Goal: Communication & Community: Share content

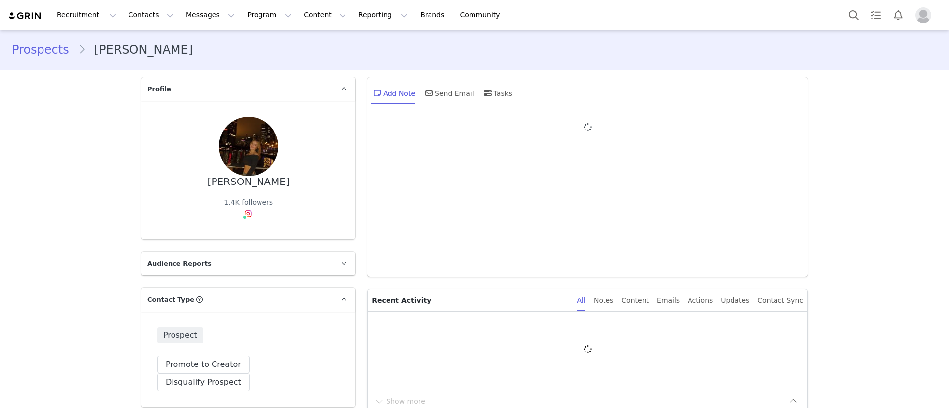
type input "+1 (United States)"
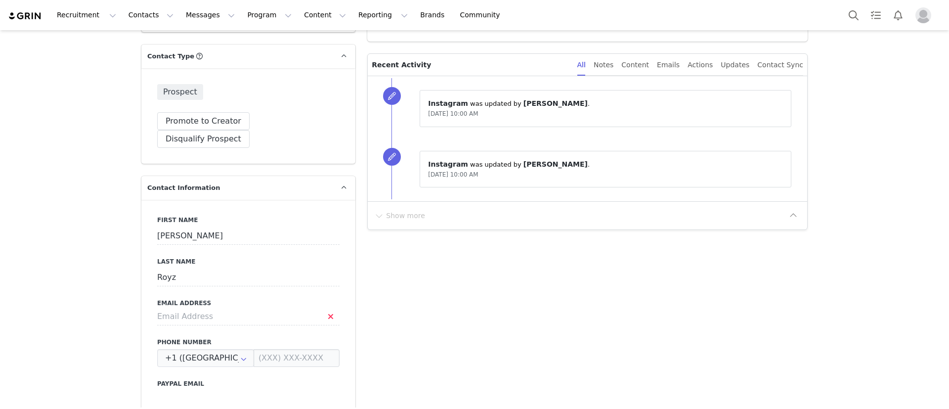
scroll to position [245, 0]
click at [250, 306] on input at bounding box center [248, 315] width 182 height 18
type input "annaroyz731@gmail.com"
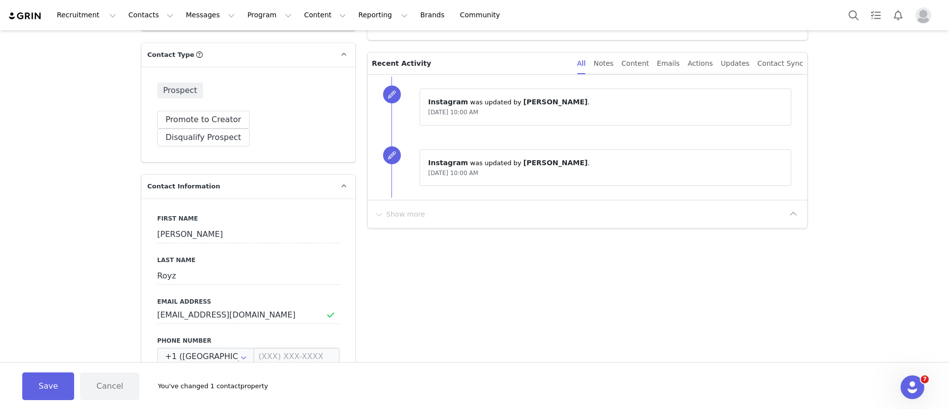
click at [46, 381] on button "Save" at bounding box center [48, 386] width 52 height 28
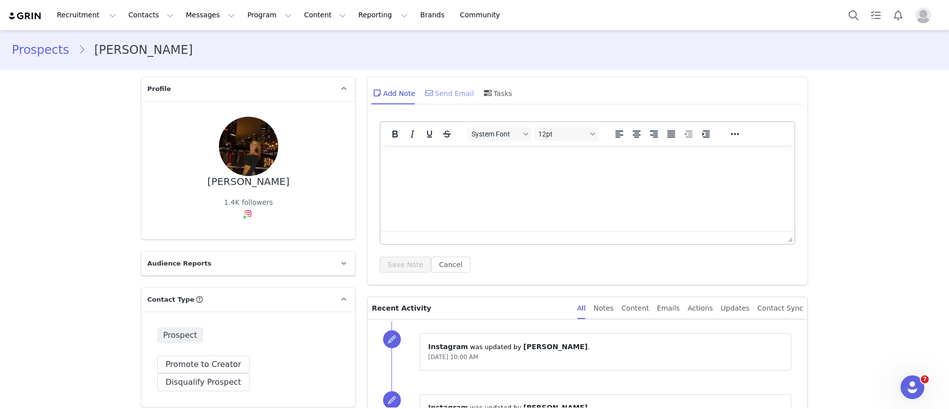
click at [447, 89] on div "Send Email" at bounding box center [448, 93] width 51 height 24
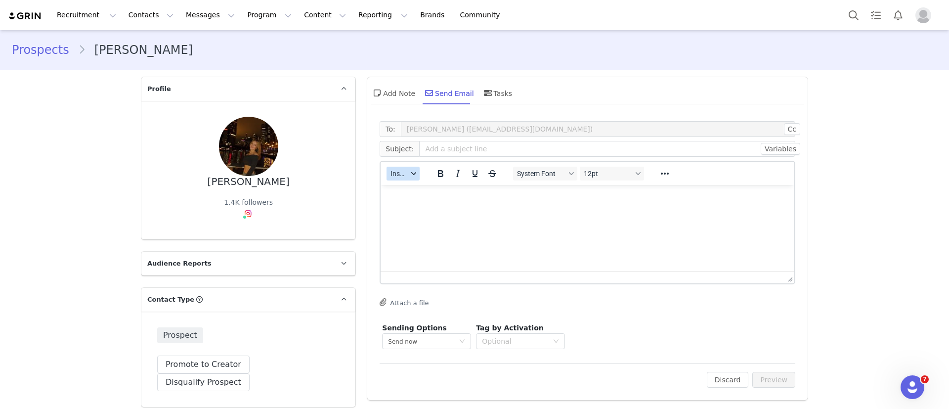
click at [408, 170] on button "Insert" at bounding box center [402, 174] width 33 height 14
click at [410, 194] on div "Insert Template" at bounding box center [433, 191] width 89 height 12
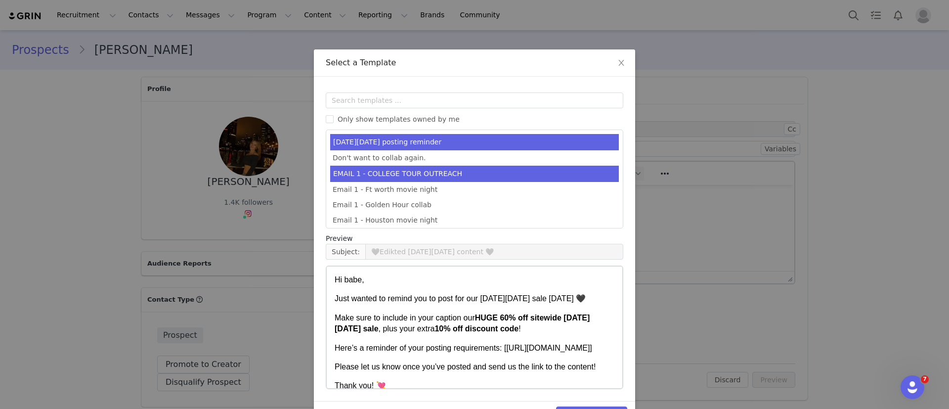
click at [421, 173] on li "EMAIL 1 - COLLEGE TOUR OUTREACH" at bounding box center [474, 174] width 289 height 16
type input "EDIKTED COLLEGE TOUR 💖"
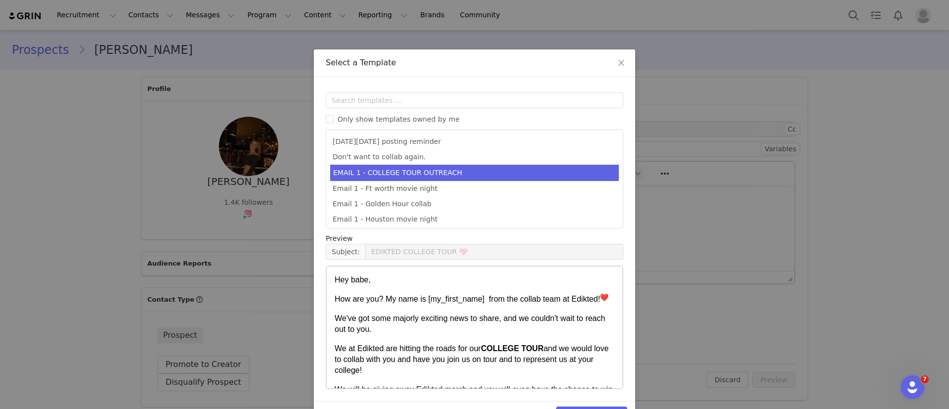
scroll to position [30, 0]
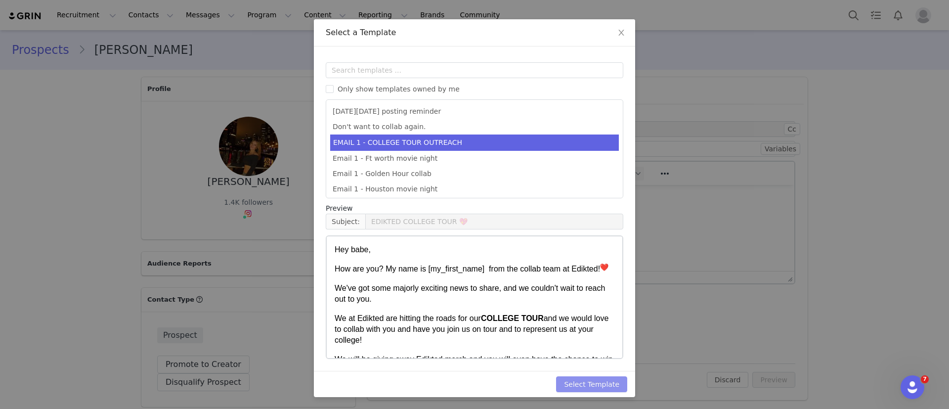
click at [602, 379] on button "Select Template" at bounding box center [591, 384] width 71 height 16
type input "EDIKTED COLLEGE TOUR 💖"
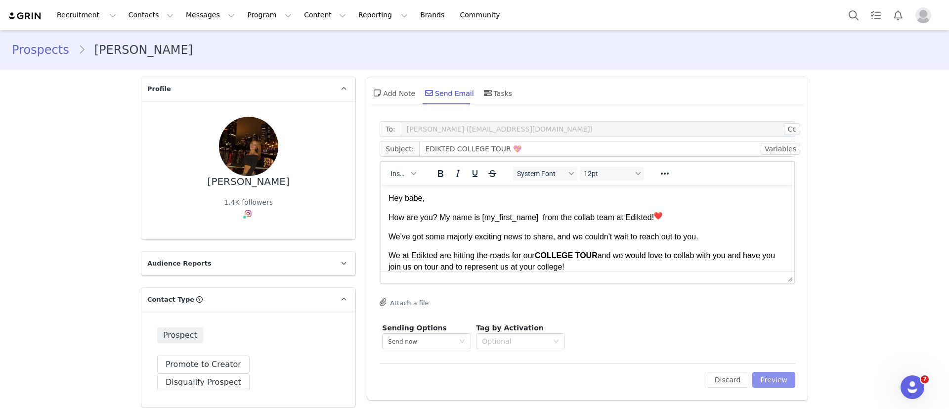
click at [774, 373] on button "Preview" at bounding box center [773, 380] width 43 height 16
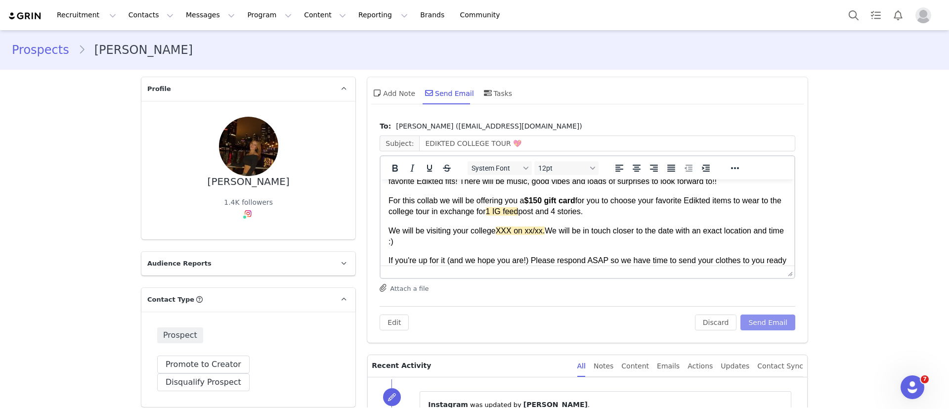
scroll to position [111, 0]
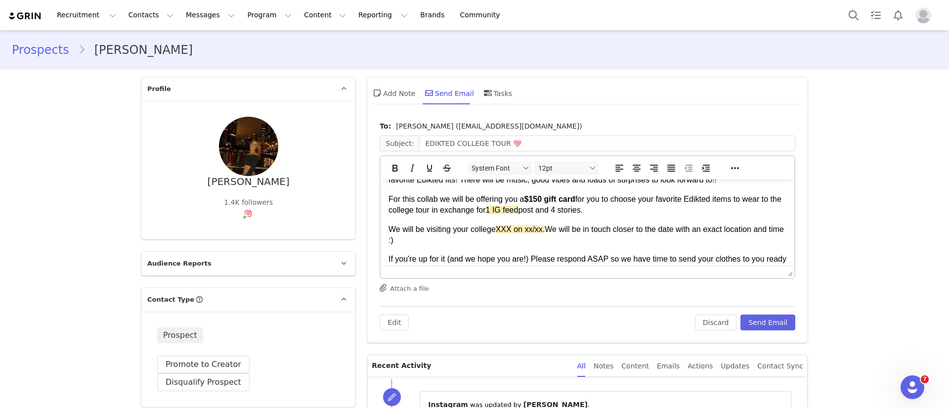
click at [494, 229] on p "We will be visiting your college XXX on xx/xx. We will be in touch closer to th…" at bounding box center [587, 235] width 398 height 22
drag, startPoint x: 600, startPoint y: 227, endPoint x: 552, endPoint y: 227, distance: 48.9
click at [552, 227] on p "We will be visiting your college UIUC on 10/11 XXX on xx/xx. We will be in touc…" at bounding box center [587, 235] width 398 height 22
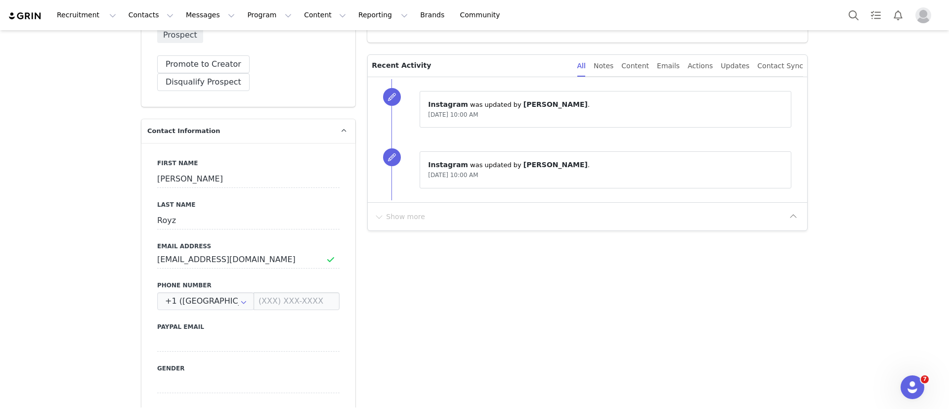
scroll to position [0, 0]
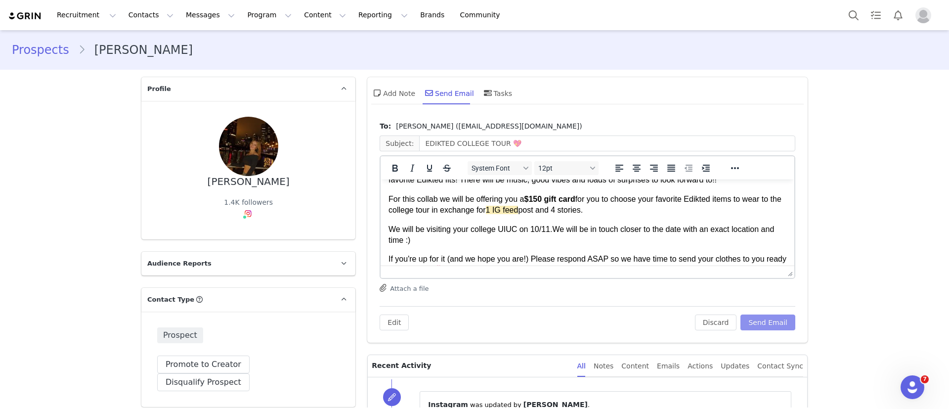
click at [763, 324] on button "Send Email" at bounding box center [767, 322] width 55 height 16
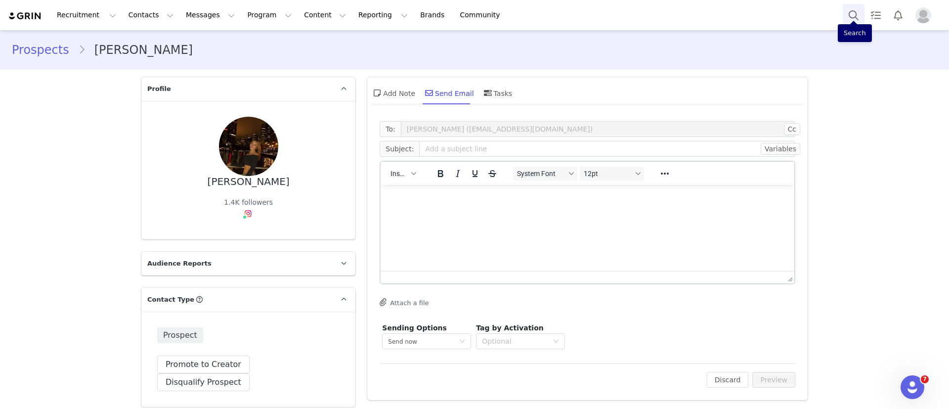
click at [848, 13] on button "Search" at bounding box center [854, 15] width 22 height 22
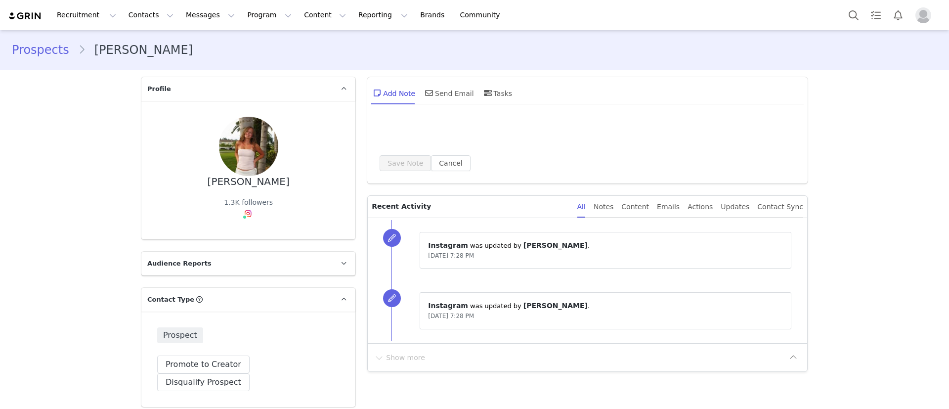
type input "+1 (United States)"
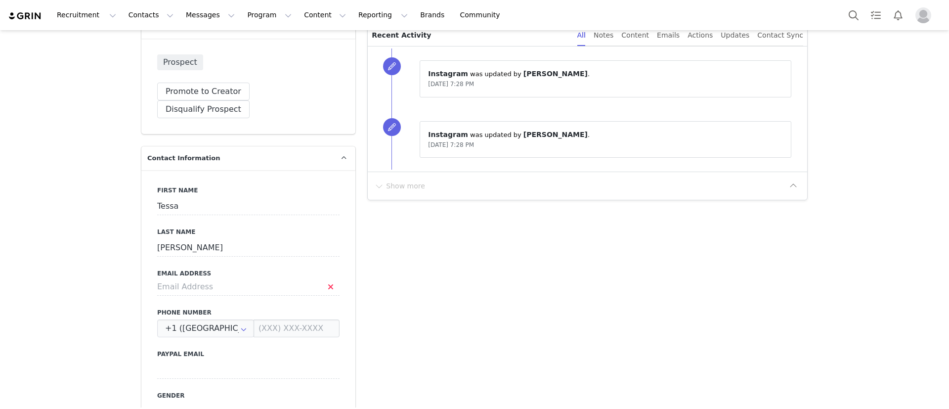
scroll to position [274, 0]
click at [234, 276] on input at bounding box center [248, 285] width 182 height 18
type input "tessa.r.gaddis@icloud.com"
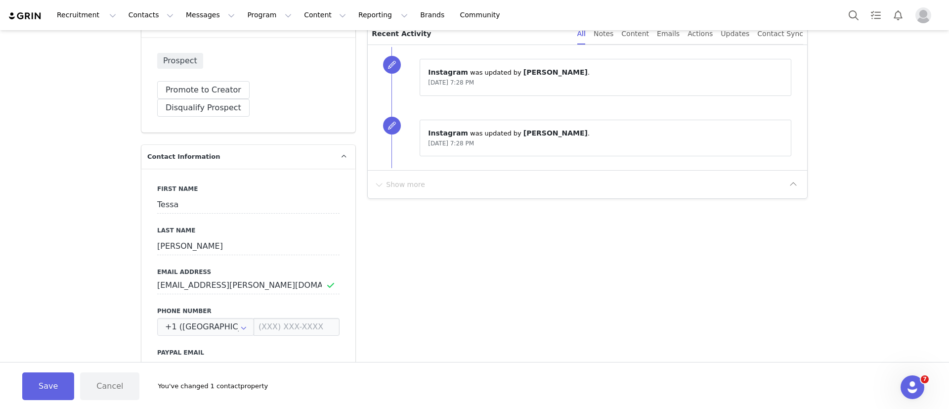
click at [42, 393] on button "Save" at bounding box center [48, 386] width 52 height 28
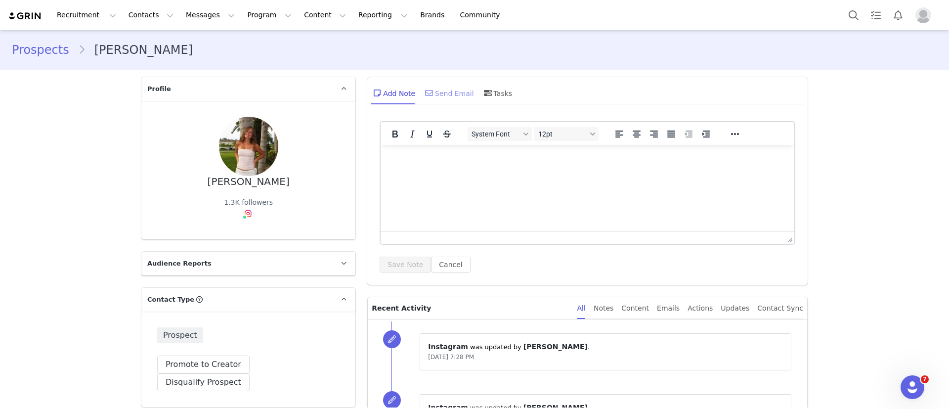
click at [447, 96] on div "Send Email" at bounding box center [448, 93] width 51 height 24
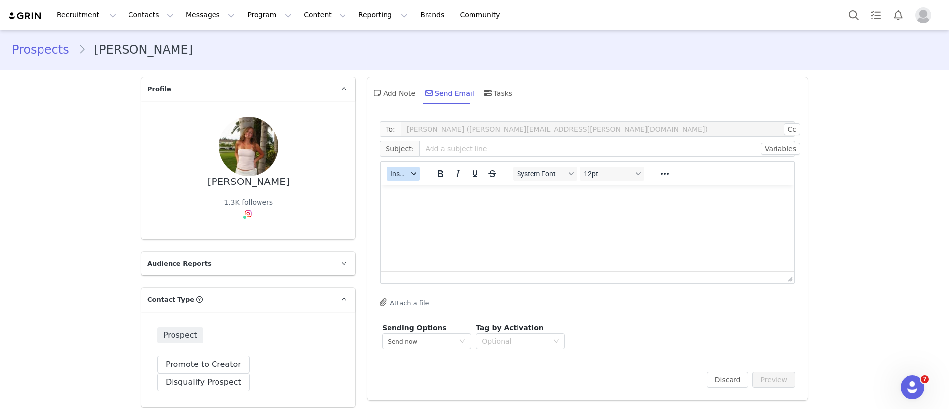
click at [395, 177] on span "Insert" at bounding box center [398, 174] width 17 height 8
click at [414, 190] on div "Insert Template" at bounding box center [433, 191] width 89 height 12
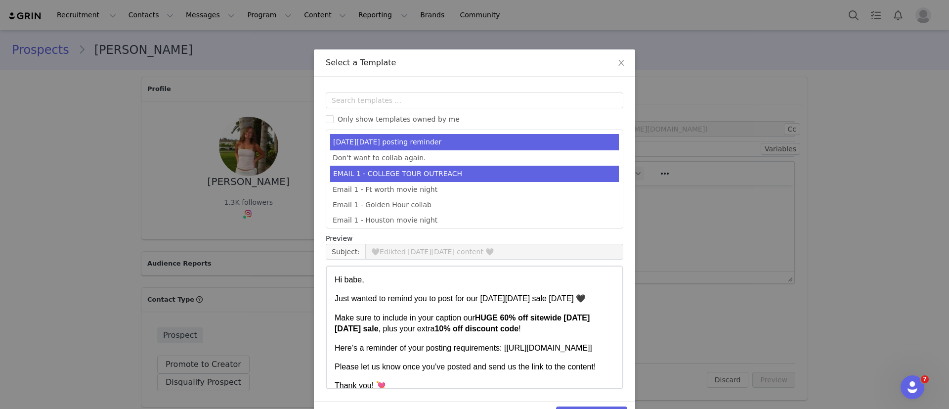
click at [433, 169] on li "EMAIL 1 - COLLEGE TOUR OUTREACH" at bounding box center [474, 174] width 289 height 16
type input "EDIKTED COLLEGE TOUR 💖"
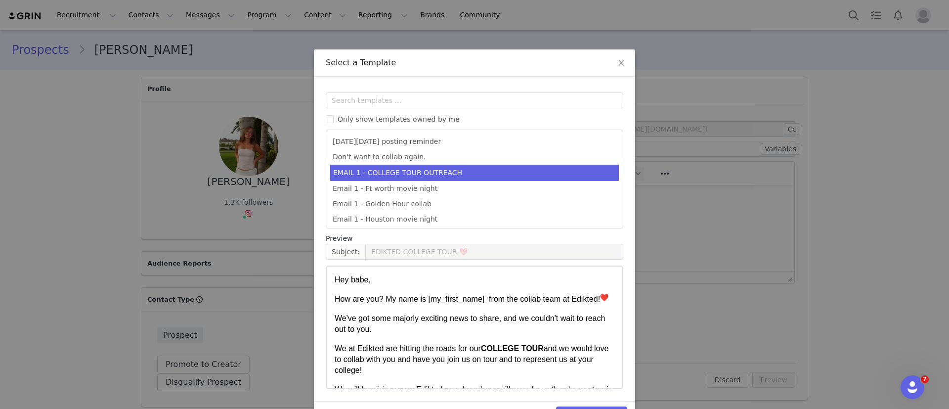
scroll to position [30, 0]
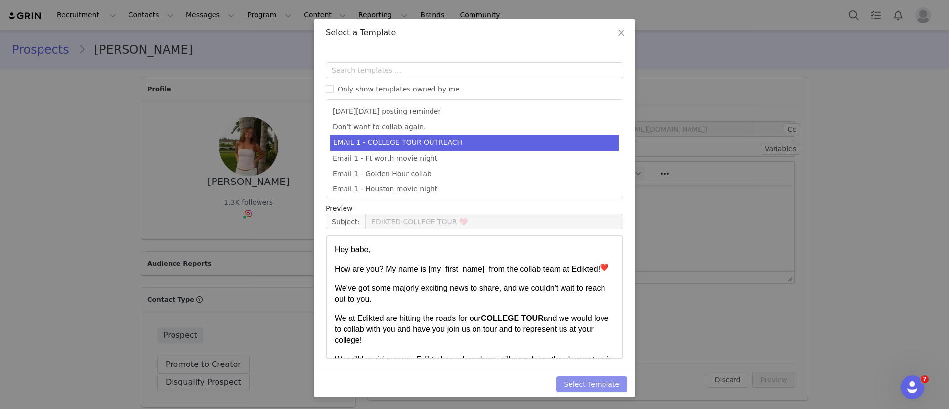
click at [580, 391] on button "Select Template" at bounding box center [591, 384] width 71 height 16
type input "EDIKTED COLLEGE TOUR 💖"
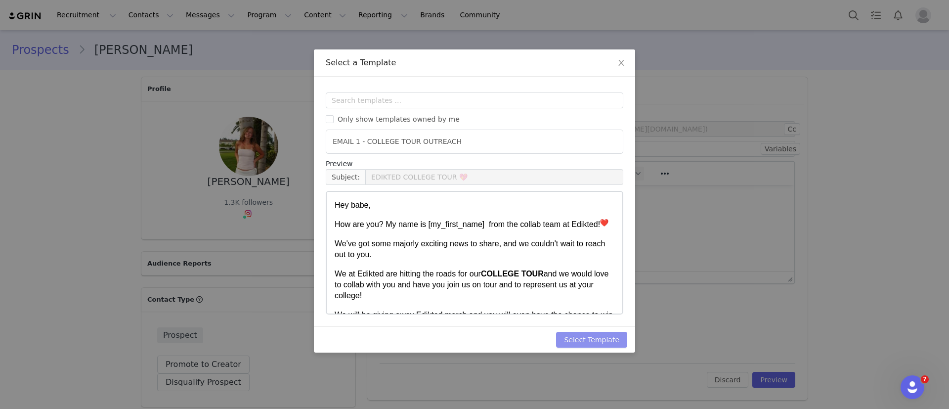
scroll to position [0, 0]
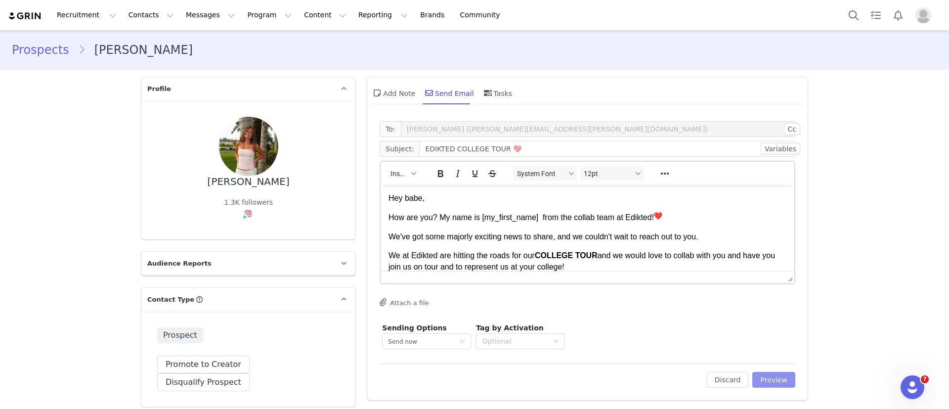
click at [766, 377] on button "Preview" at bounding box center [773, 380] width 43 height 16
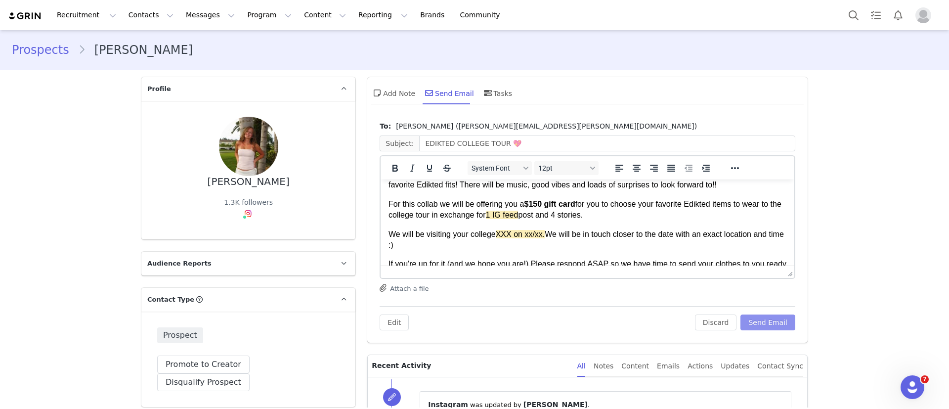
scroll to position [107, 0]
click at [494, 228] on p "We will be visiting your college XXX on xx/xx. We will be in touch closer to th…" at bounding box center [587, 239] width 398 height 22
drag, startPoint x: 550, startPoint y: 229, endPoint x: 598, endPoint y: 234, distance: 48.1
click at [598, 234] on p "We will be visiting your college UIUC on 10/11 XXX on xx/xx. We will be in touc…" at bounding box center [587, 239] width 398 height 22
click at [752, 325] on button "Send Email" at bounding box center [767, 322] width 55 height 16
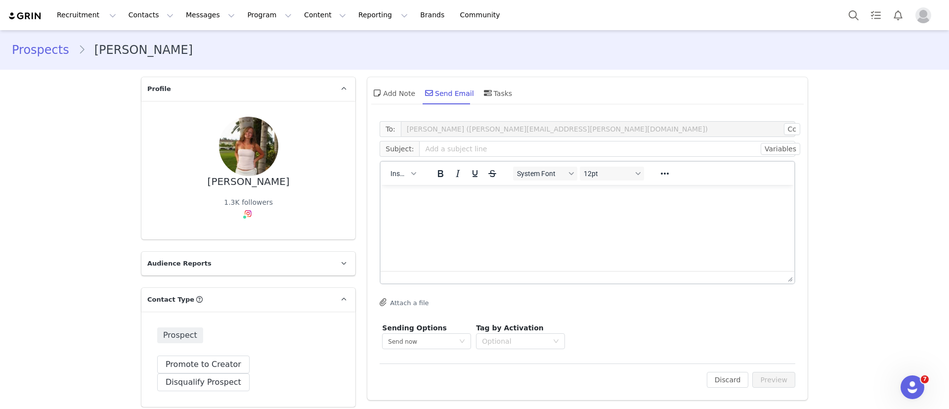
scroll to position [0, 0]
click at [854, 14] on button "Search" at bounding box center [854, 15] width 22 height 22
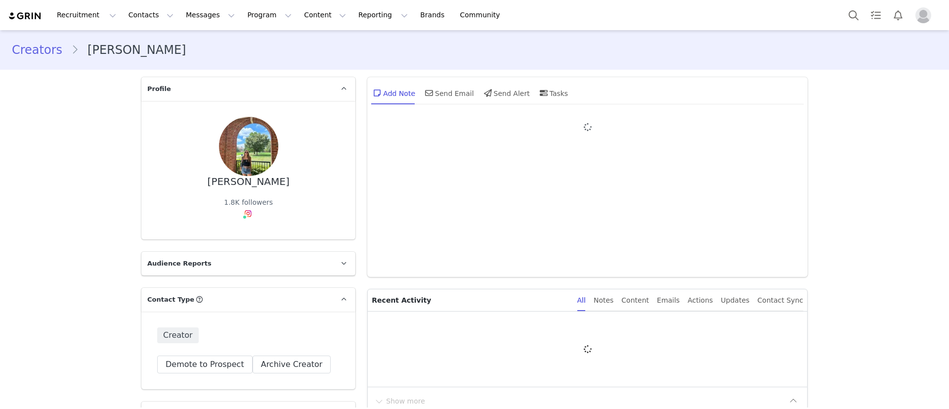
type input "+1 ([GEOGRAPHIC_DATA])"
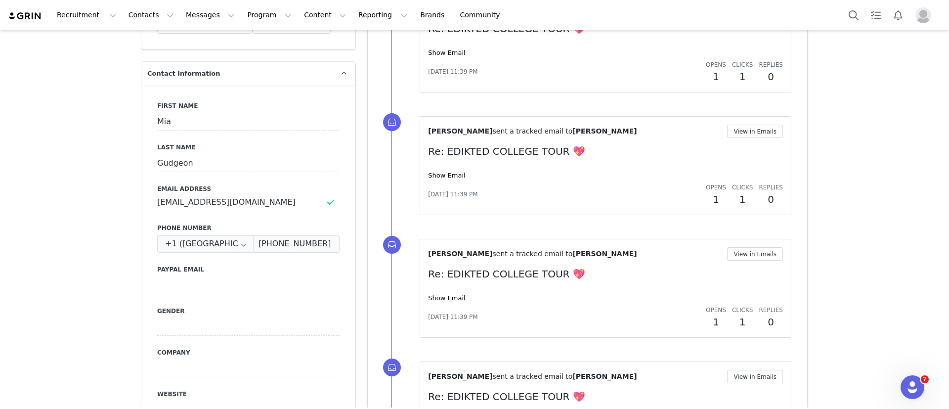
scroll to position [345, 0]
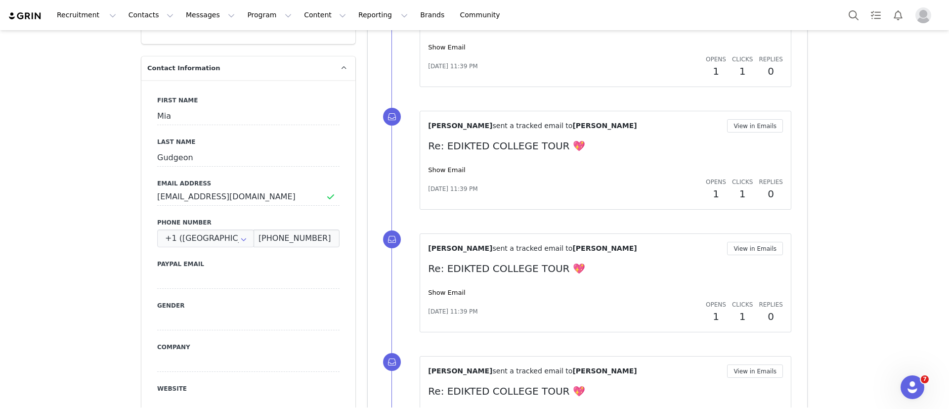
click at [237, 207] on div "First Name Mia Last Name Gudgeon Email Address miagudgeon@gmail.com Phone Numbe…" at bounding box center [248, 260] width 214 height 361
click at [231, 194] on input "miagudgeon@gmail.com" at bounding box center [248, 197] width 182 height 18
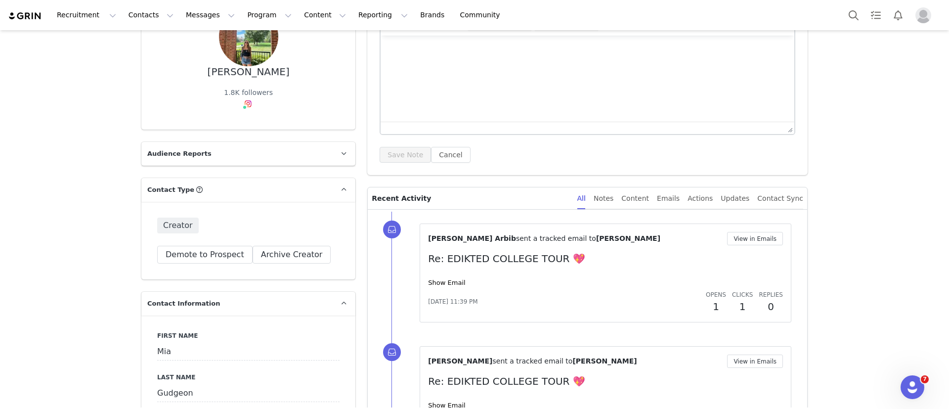
scroll to position [109, 0]
click at [433, 63] on html at bounding box center [588, 49] width 414 height 27
paste body "Rich Text Area. Press ALT-0 for help."
click at [395, 150] on button "Save Note" at bounding box center [405, 155] width 51 height 16
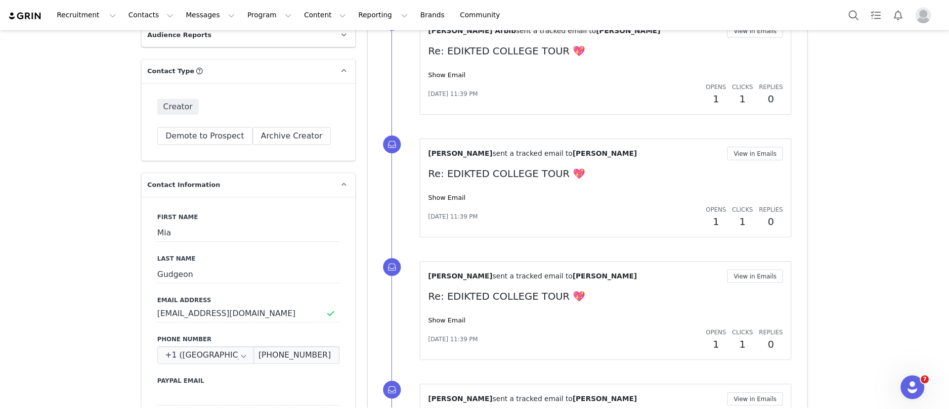
scroll to position [250, 0]
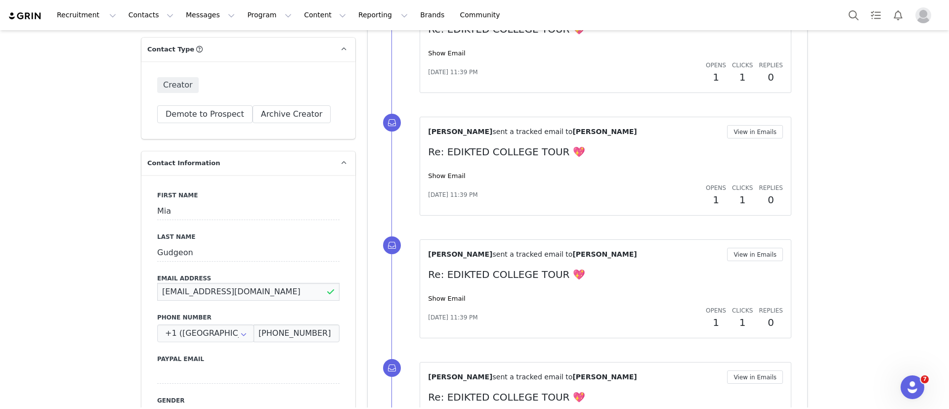
click at [239, 289] on input "miagudgeon@gmail.com" at bounding box center [248, 292] width 182 height 18
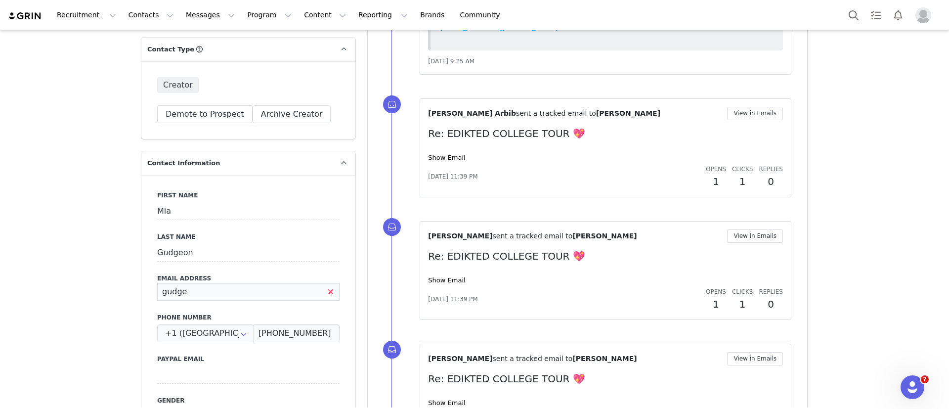
scroll to position [0, 0]
type input "gudgeom@miamioh.edu"
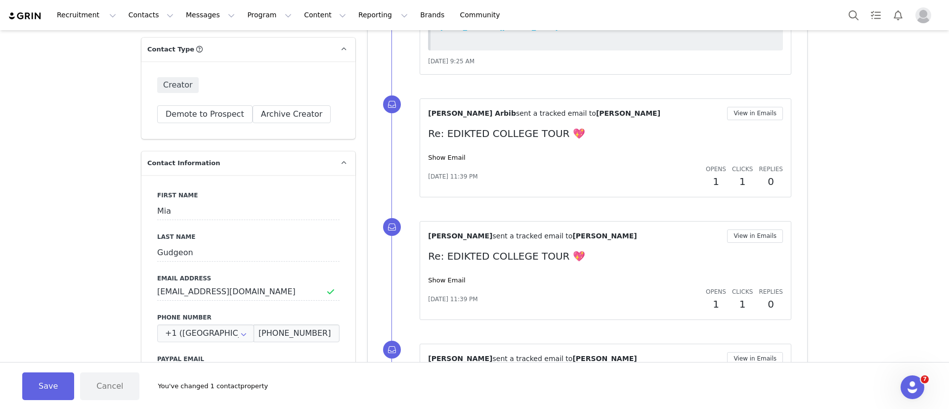
click at [51, 377] on button "Save" at bounding box center [48, 386] width 52 height 28
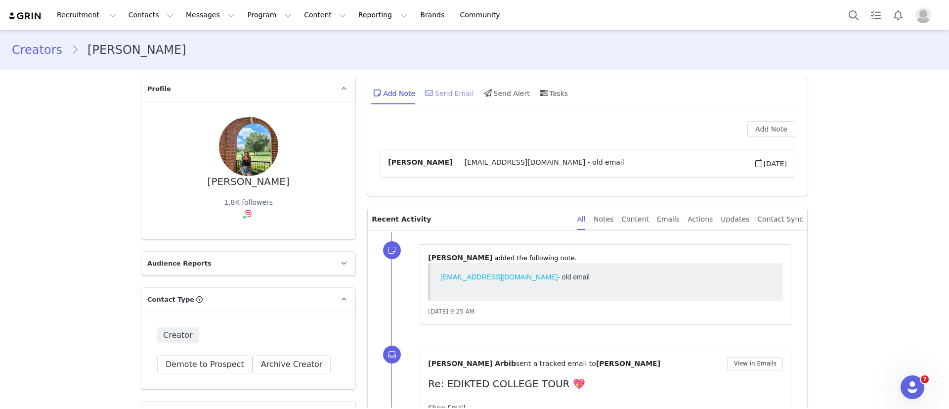
click at [447, 85] on div "Send Email" at bounding box center [448, 93] width 51 height 24
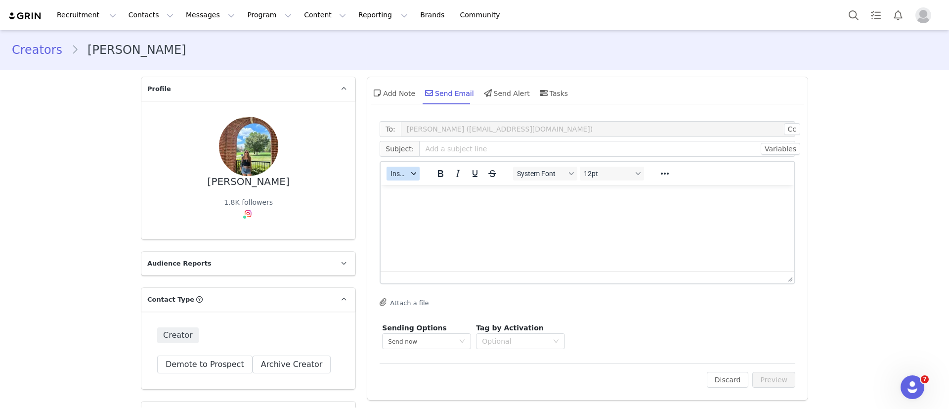
click at [402, 173] on span "Insert" at bounding box center [398, 174] width 17 height 8
click at [418, 191] on div "Insert Template" at bounding box center [433, 191] width 89 height 12
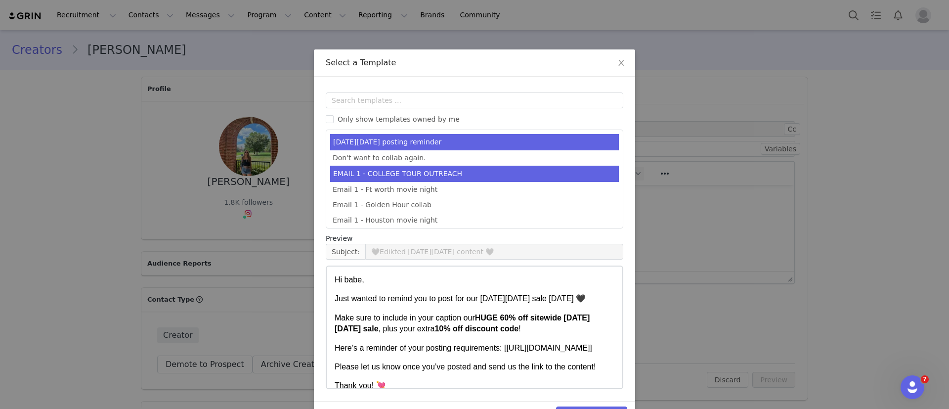
click at [420, 174] on li "EMAIL 1 - COLLEGE TOUR OUTREACH" at bounding box center [474, 174] width 289 height 16
type input "EDIKTED COLLEGE TOUR 💖"
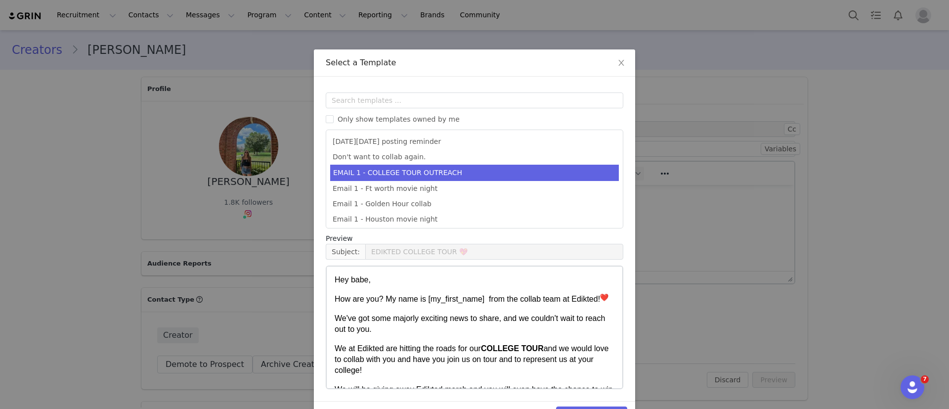
scroll to position [30, 0]
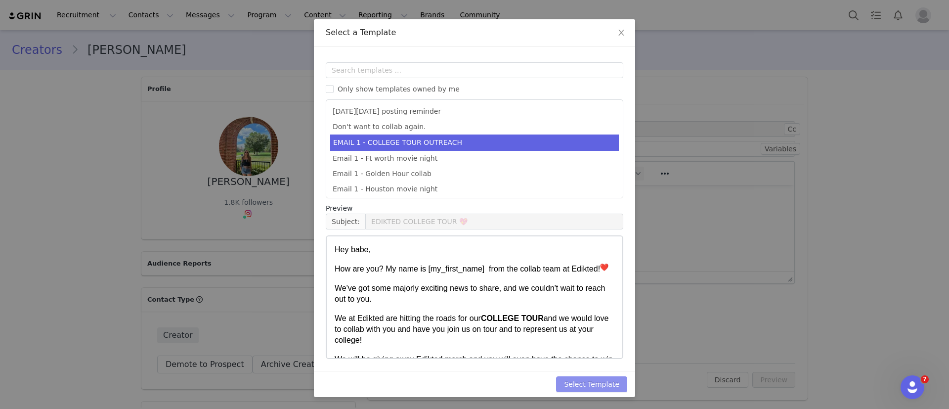
click at [598, 385] on button "Select Template" at bounding box center [591, 384] width 71 height 16
type input "EDIKTED COLLEGE TOUR 💖"
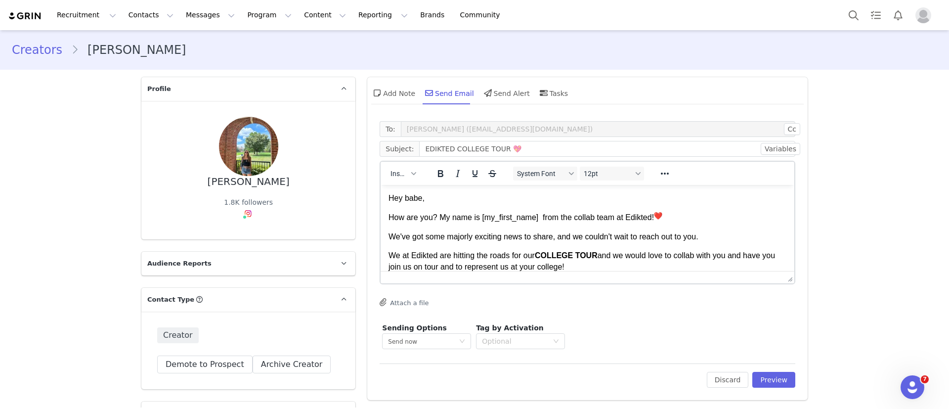
scroll to position [0, 0]
click at [770, 379] on button "Preview" at bounding box center [773, 380] width 43 height 16
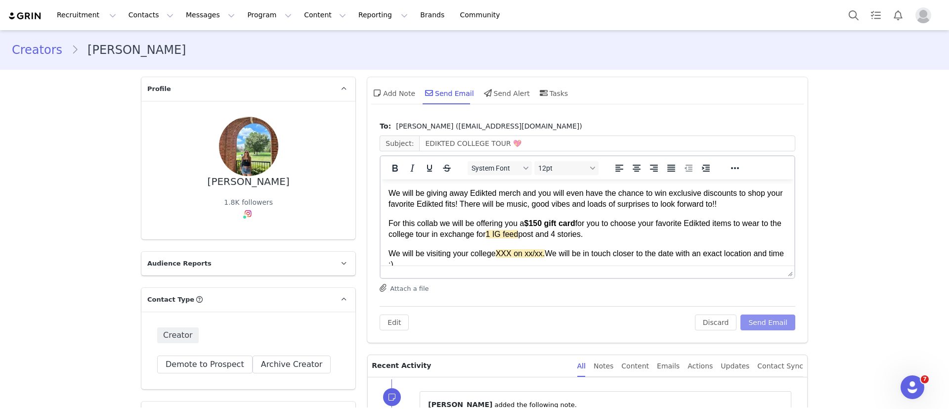
scroll to position [90, 0]
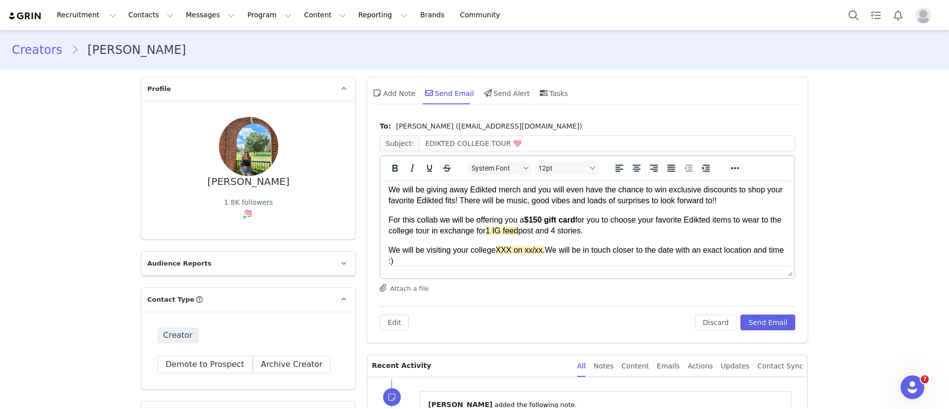
click at [496, 245] on p "We will be visiting your college XXX on xx/xx. We will be in touch closer to th…" at bounding box center [587, 256] width 398 height 22
drag, startPoint x: 670, startPoint y: 252, endPoint x: 617, endPoint y: 247, distance: 52.6
click at [617, 247] on p "We will be visiting your college Miami University of Ohio on 10/14 XXX on xx/xx…" at bounding box center [587, 256] width 398 height 22
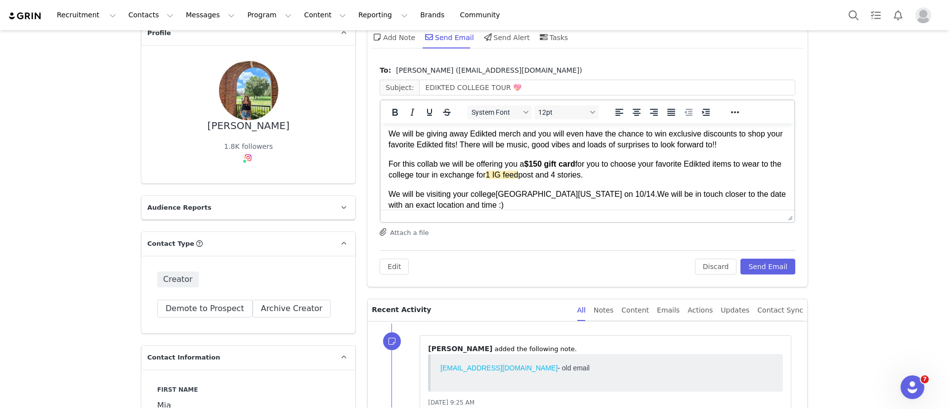
scroll to position [0, 0]
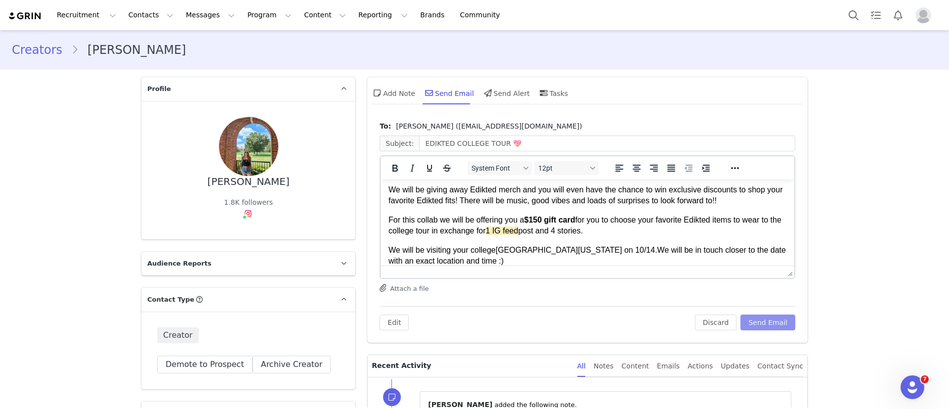
click at [758, 320] on button "Send Email" at bounding box center [767, 322] width 55 height 16
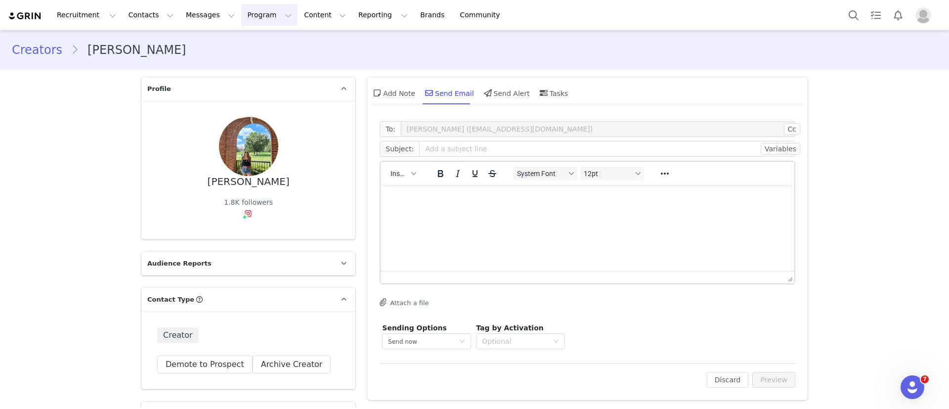
click at [247, 17] on button "Program Program" at bounding box center [269, 15] width 56 height 22
click at [252, 44] on p "Activations" at bounding box center [244, 44] width 38 height 10
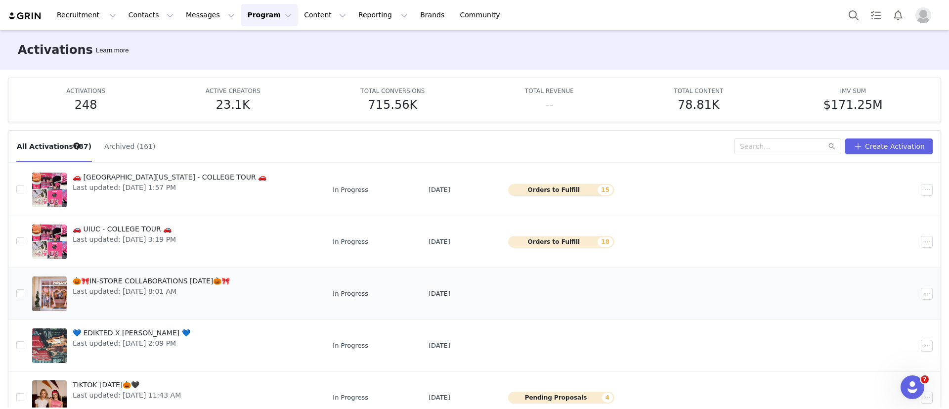
scroll to position [52, 0]
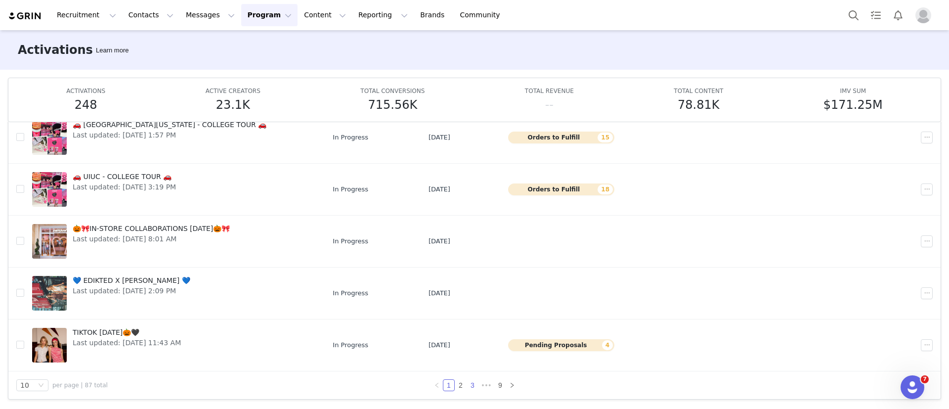
click at [467, 383] on link "3" at bounding box center [472, 385] width 11 height 11
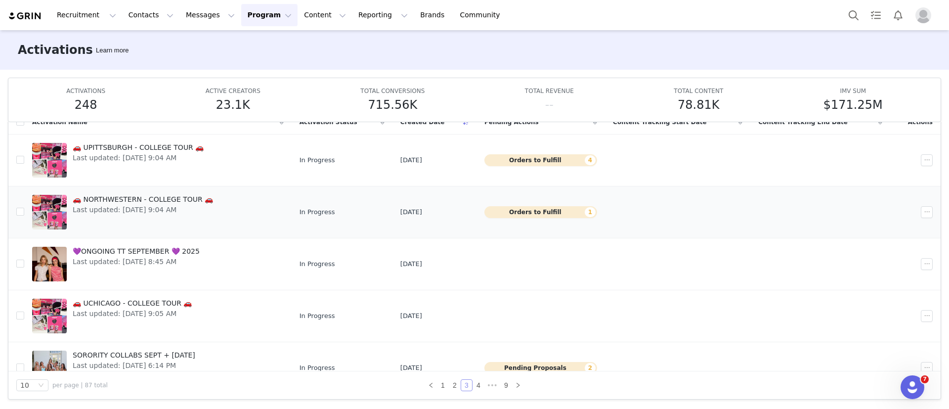
scroll to position [282, 0]
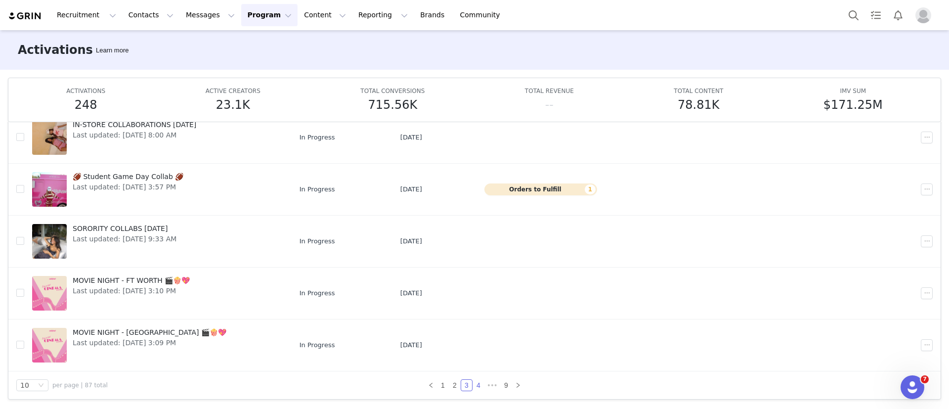
click at [473, 386] on link "4" at bounding box center [478, 385] width 11 height 11
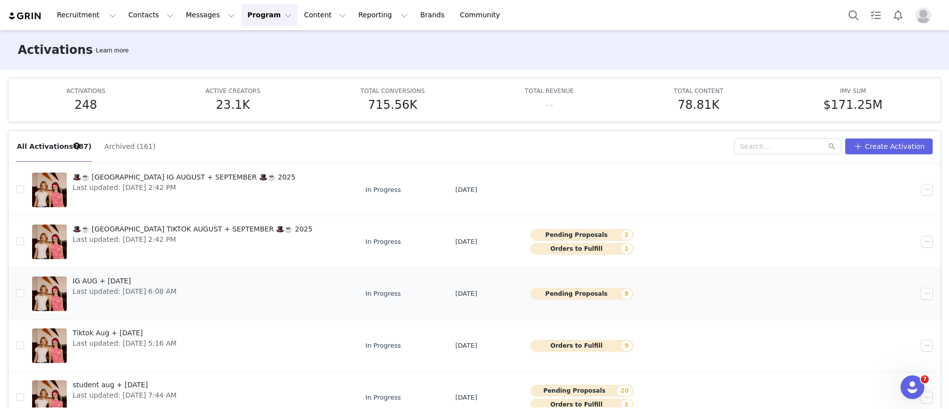
scroll to position [52, 0]
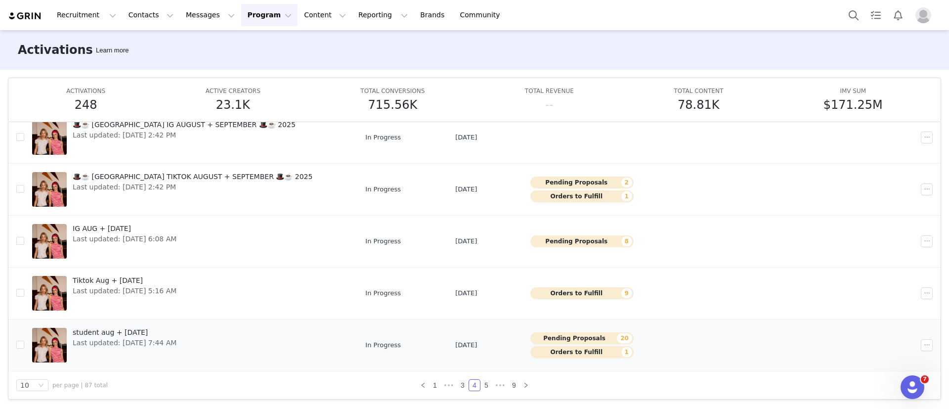
click at [265, 338] on link "student aug + sept 2025 Last updated: Oct 1, 2025 7:44 AM" at bounding box center [190, 345] width 317 height 40
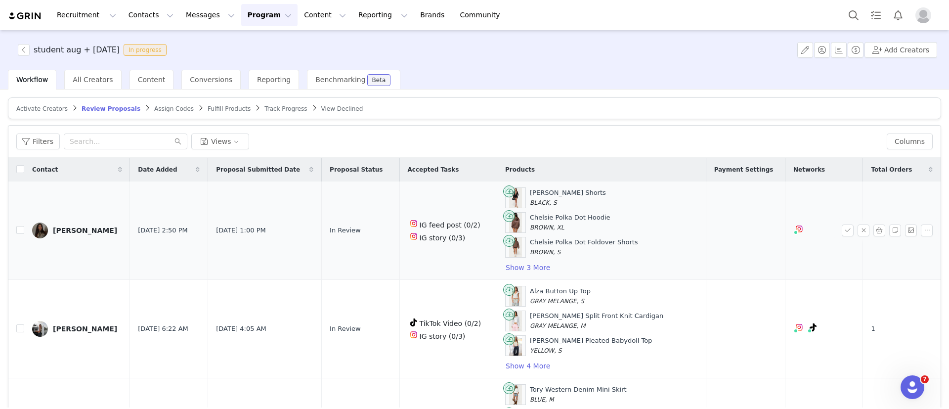
scroll to position [27, 0]
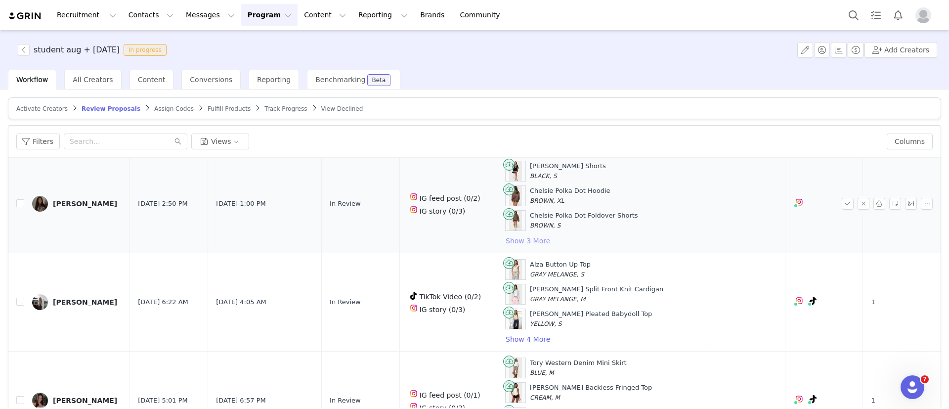
click at [522, 238] on button "Show 3 More" at bounding box center [527, 241] width 45 height 12
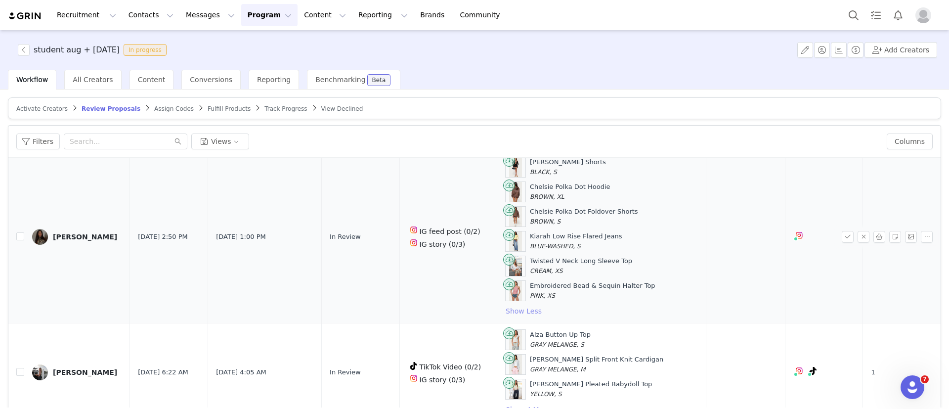
scroll to position [185, 0]
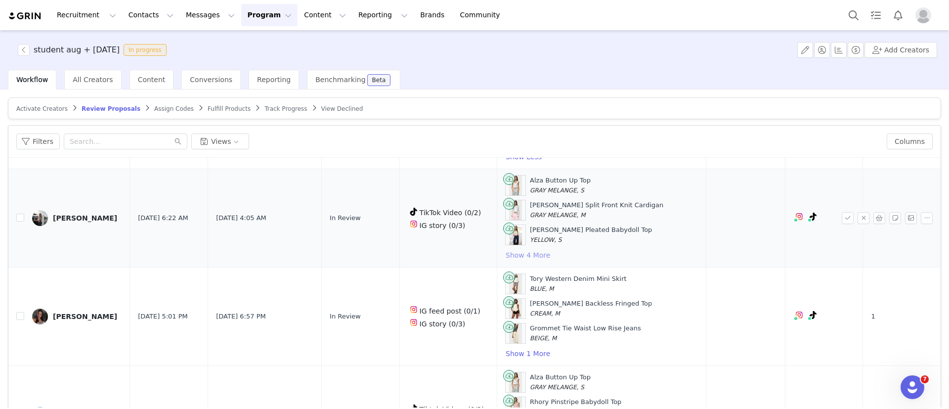
click at [547, 250] on button "Show 4 More" at bounding box center [527, 255] width 45 height 12
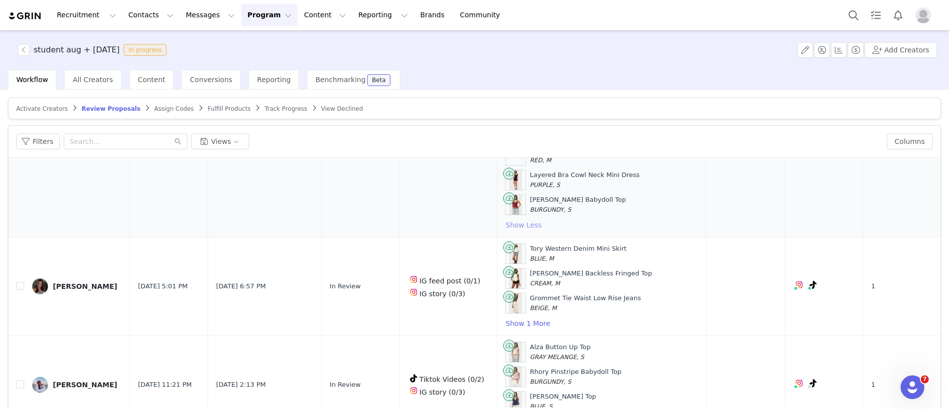
scroll to position [321, 0]
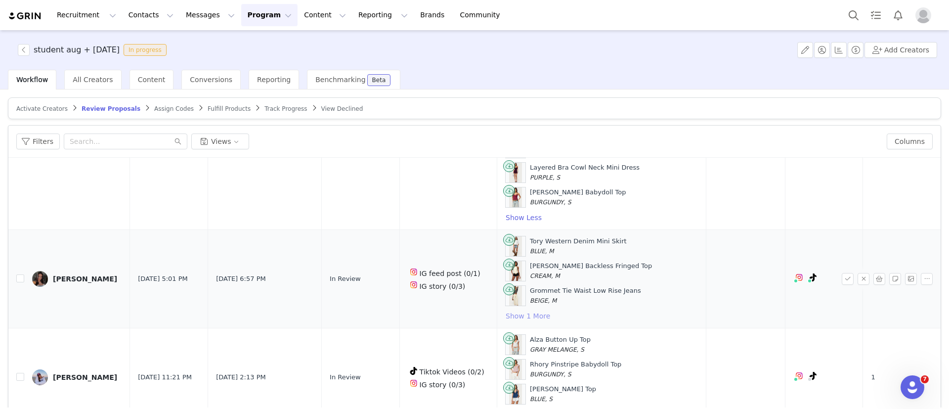
click at [529, 315] on button "Show 1 More" at bounding box center [527, 316] width 45 height 12
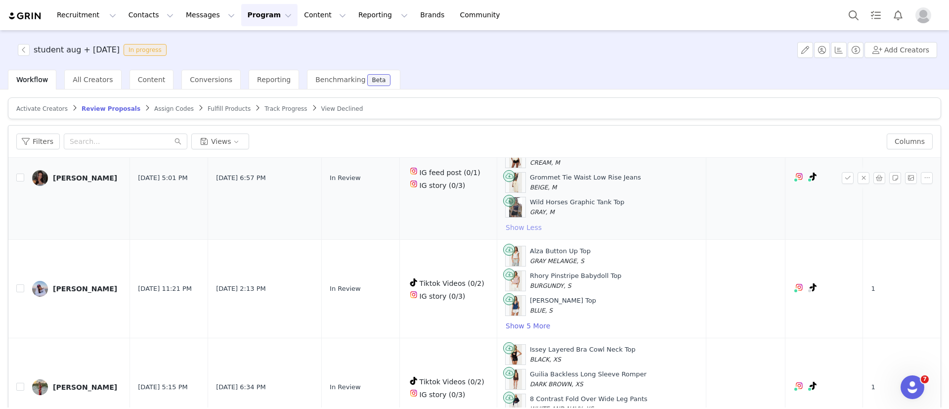
scroll to position [435, 0]
click at [532, 320] on button "Show 5 More" at bounding box center [527, 325] width 45 height 12
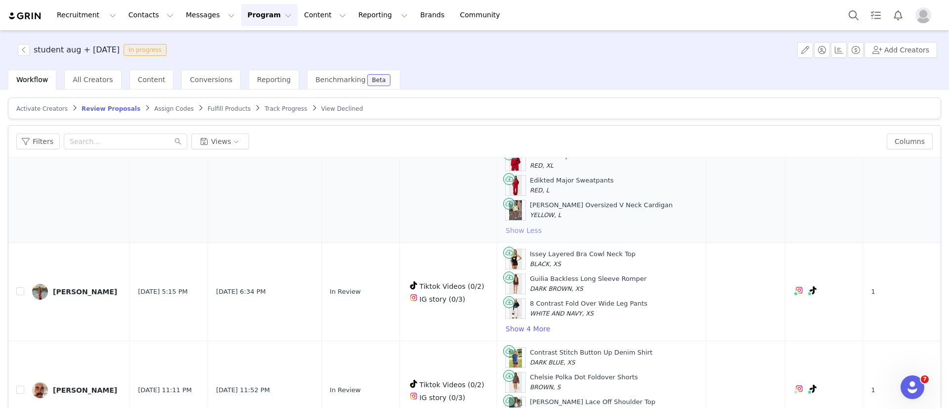
scroll to position [655, 0]
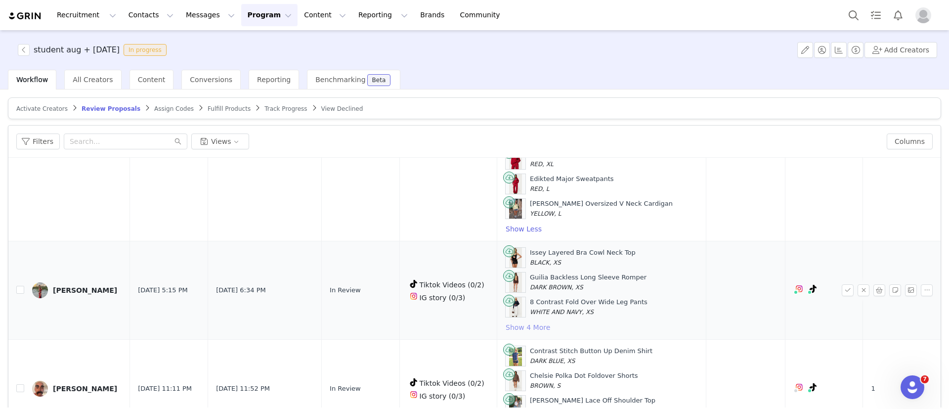
click at [532, 323] on button "Show 4 More" at bounding box center [527, 327] width 45 height 12
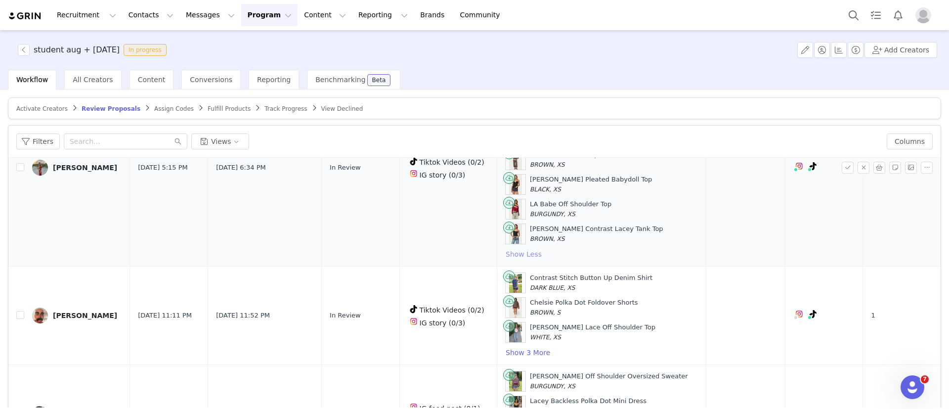
scroll to position [837, 0]
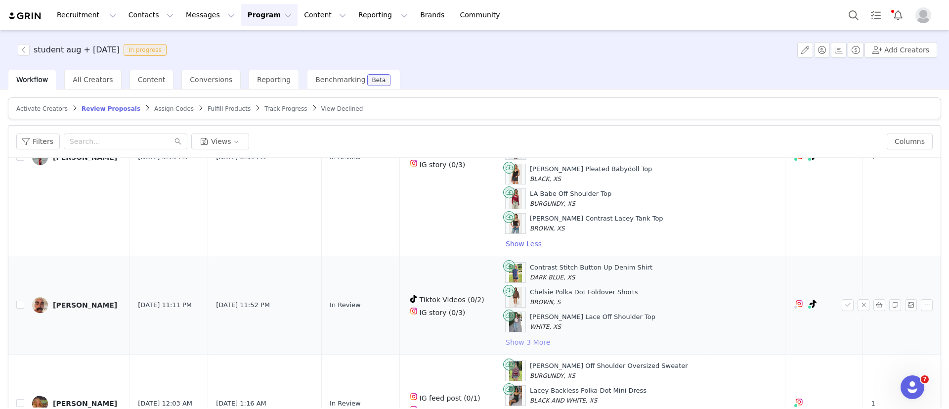
click at [533, 337] on button "Show 3 More" at bounding box center [527, 342] width 45 height 12
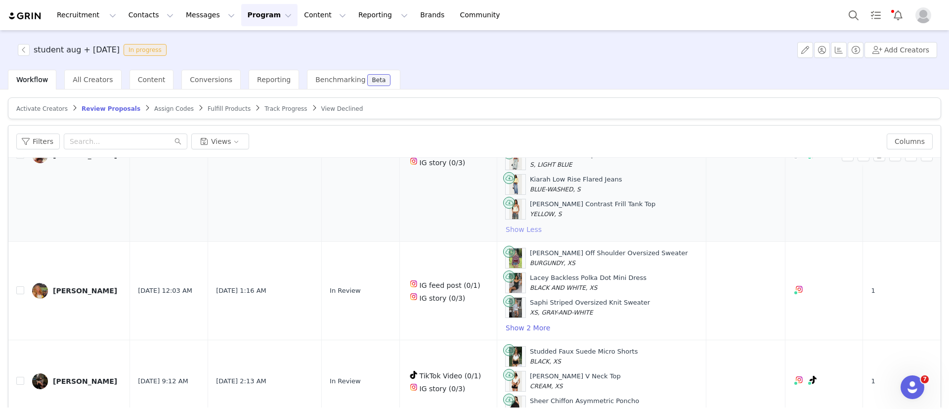
scroll to position [1026, 0]
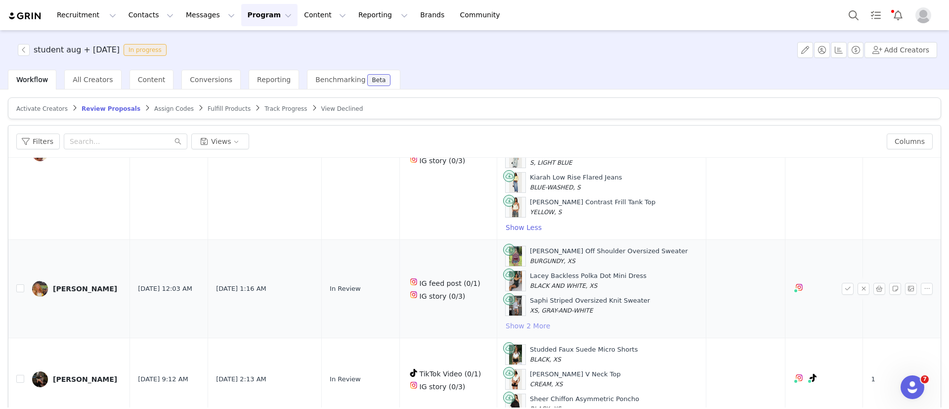
click at [517, 331] on button "Show 2 More" at bounding box center [527, 326] width 45 height 12
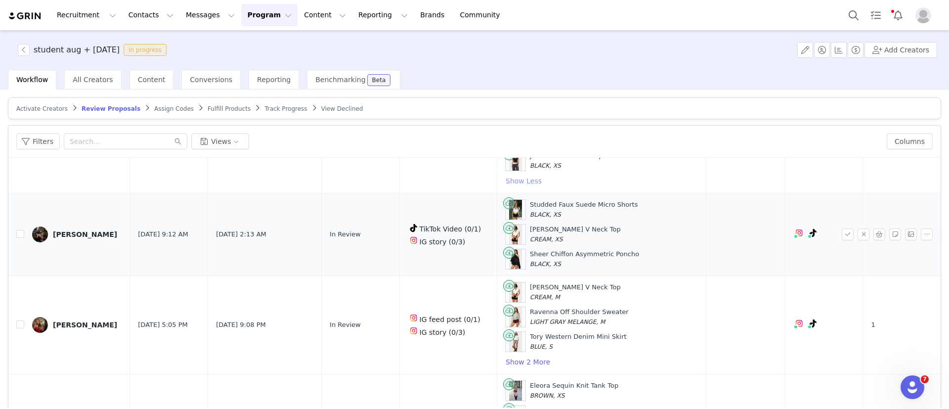
scroll to position [1236, 0]
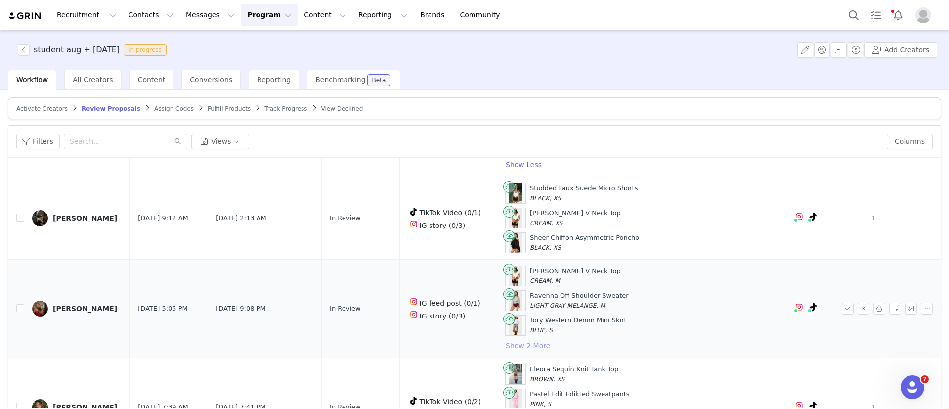
click at [544, 347] on button "Show 2 More" at bounding box center [527, 346] width 45 height 12
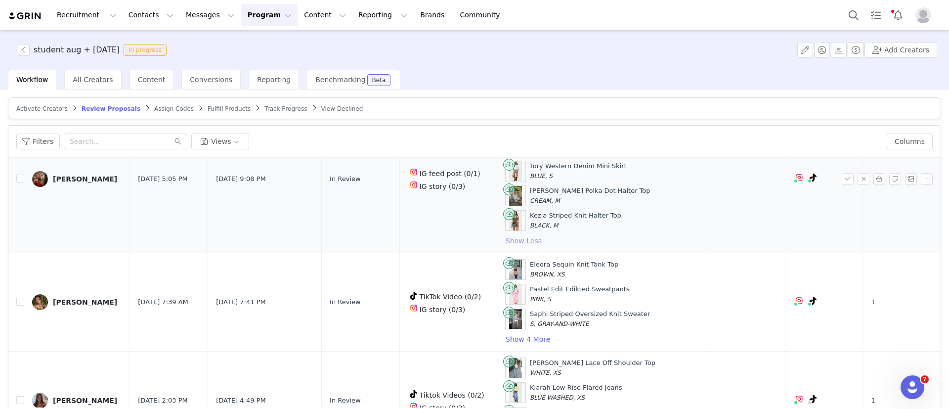
scroll to position [1392, 0]
click at [530, 335] on button "Show 4 More" at bounding box center [527, 338] width 45 height 12
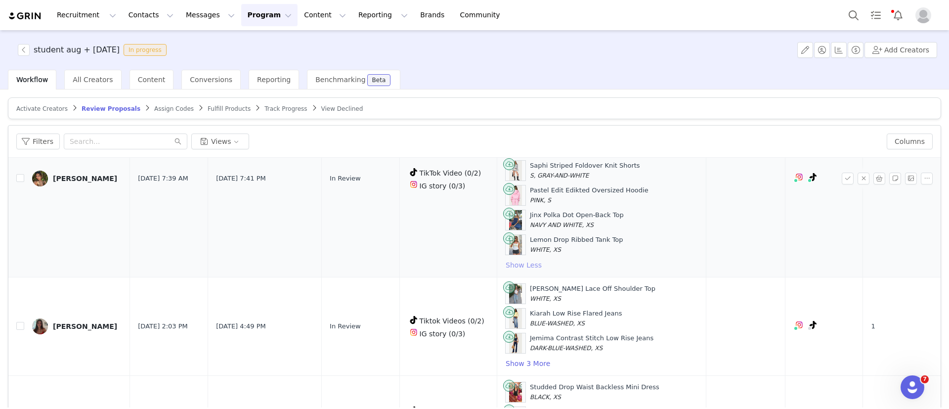
scroll to position [1564, 0]
click at [537, 359] on button "Show 3 More" at bounding box center [527, 363] width 45 height 12
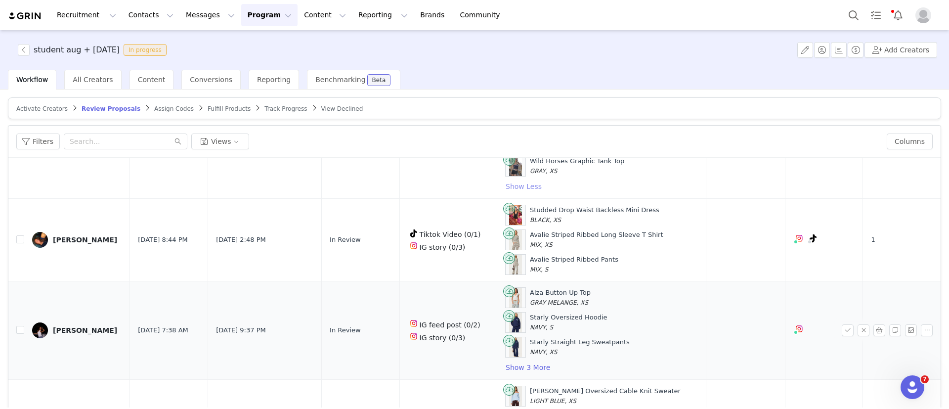
scroll to position [1821, 0]
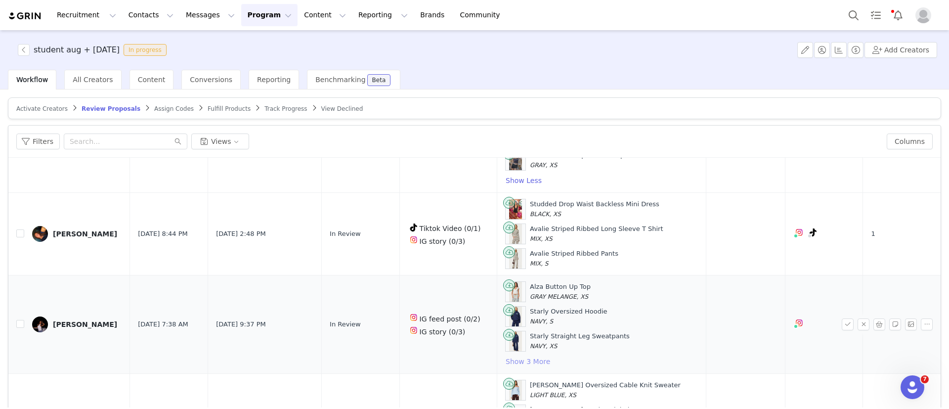
click at [536, 365] on button "Show 3 More" at bounding box center [527, 361] width 45 height 12
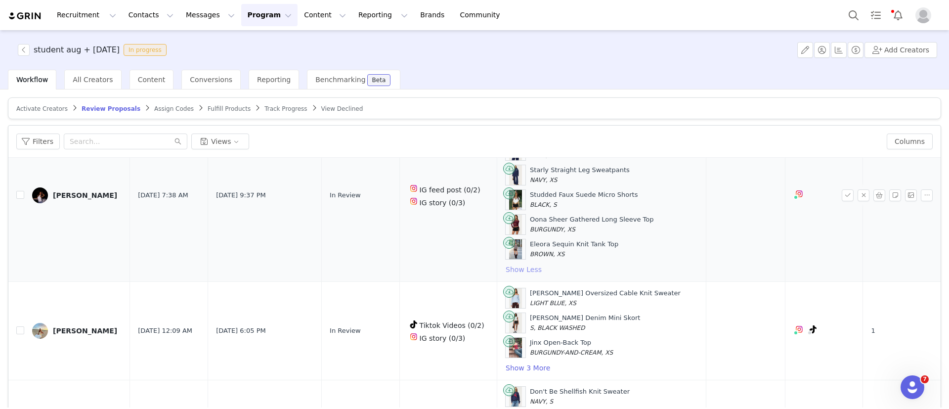
scroll to position [1994, 0]
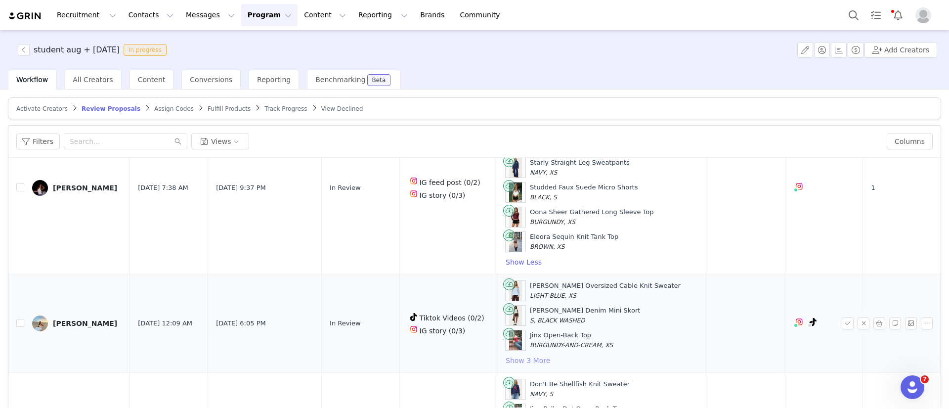
click at [534, 360] on button "Show 3 More" at bounding box center [527, 360] width 45 height 12
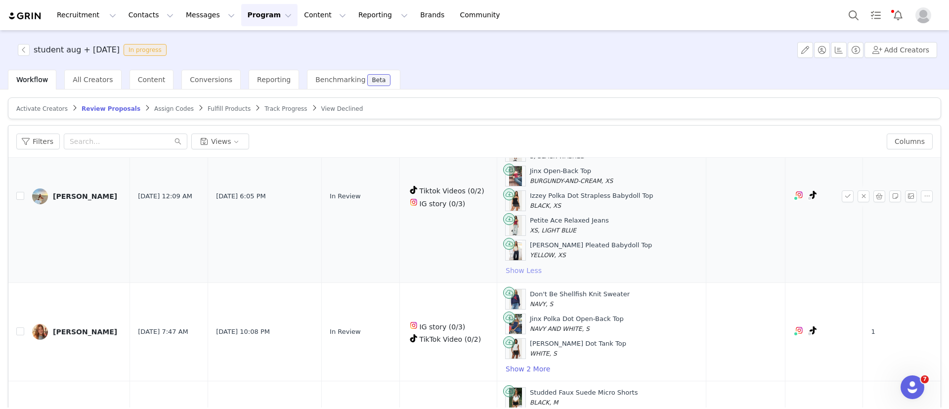
scroll to position [2159, 0]
click at [535, 366] on button "Show 2 More" at bounding box center [527, 368] width 45 height 12
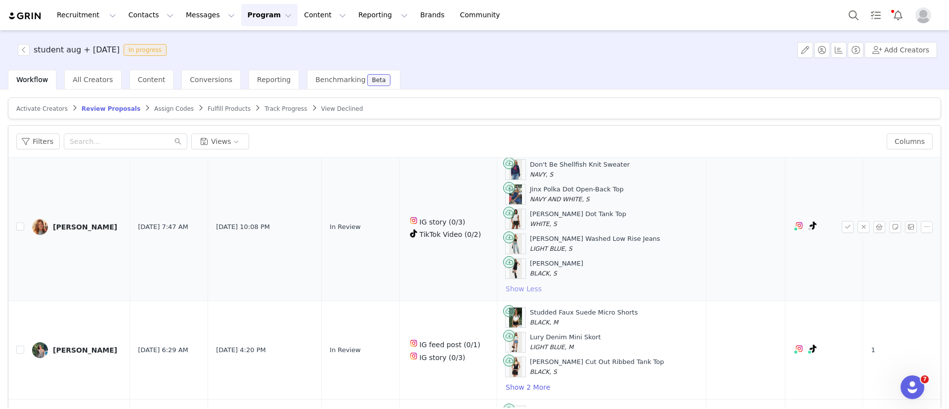
scroll to position [2295, 0]
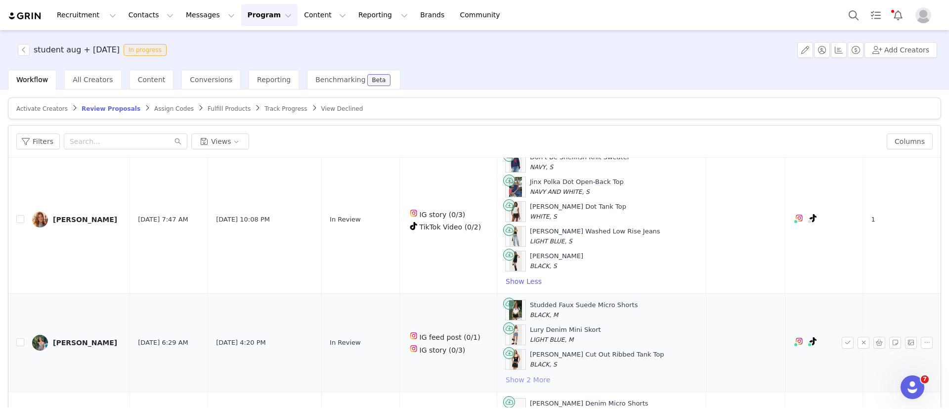
click at [543, 378] on button "Show 2 More" at bounding box center [527, 380] width 45 height 12
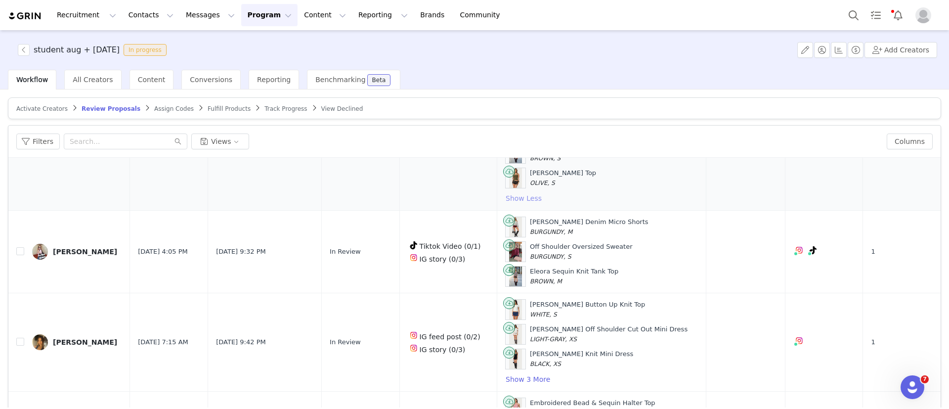
scroll to position [2526, 0]
click at [542, 378] on button "Show 3 More" at bounding box center [527, 379] width 45 height 12
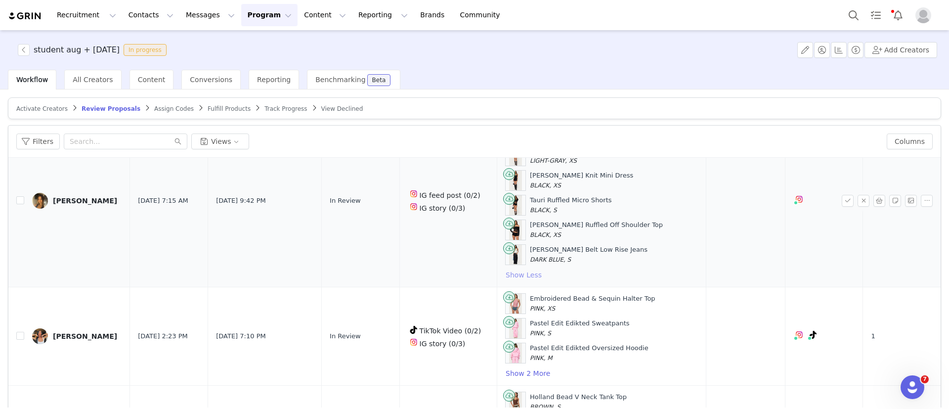
scroll to position [2710, 0]
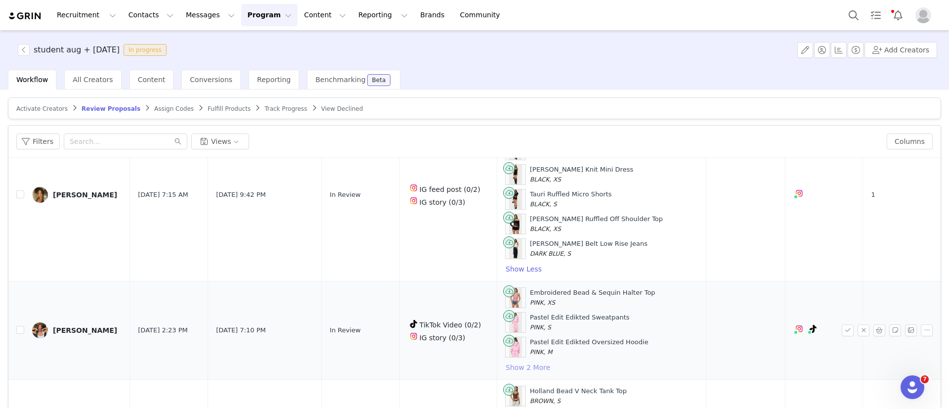
click at [532, 371] on button "Show 2 More" at bounding box center [527, 367] width 45 height 12
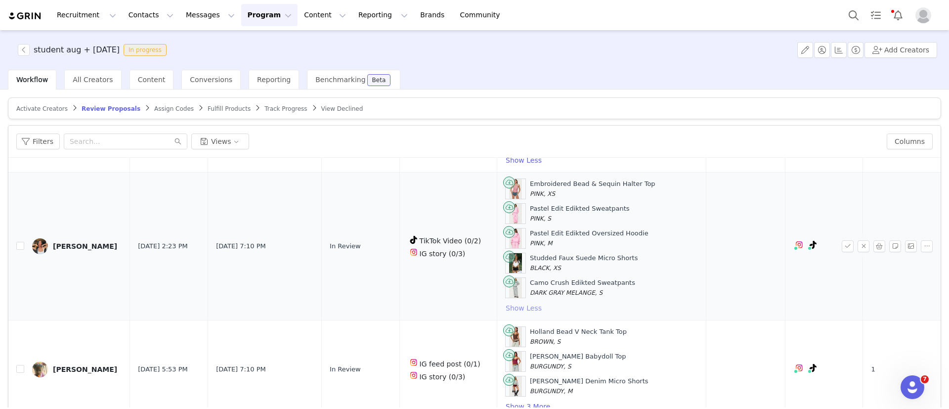
scroll to position [47, 0]
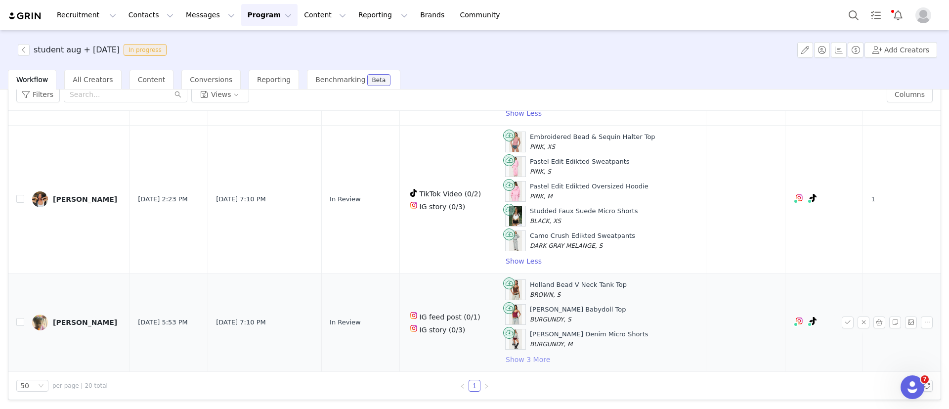
click at [541, 360] on button "Show 3 More" at bounding box center [527, 359] width 45 height 12
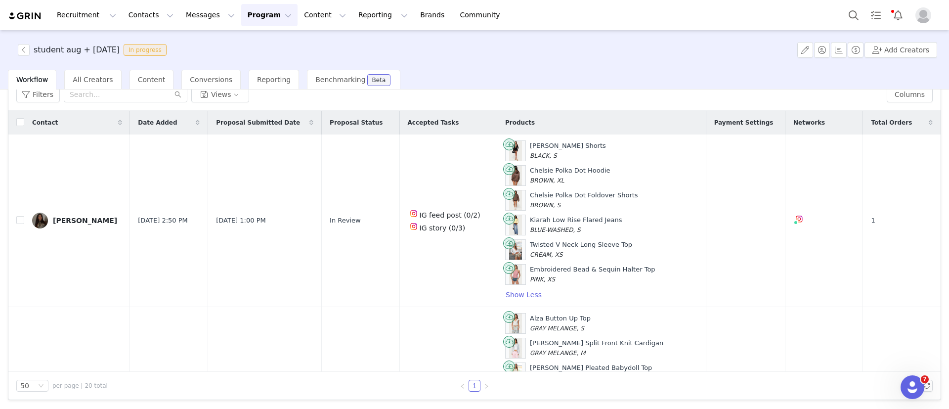
scroll to position [0, 0]
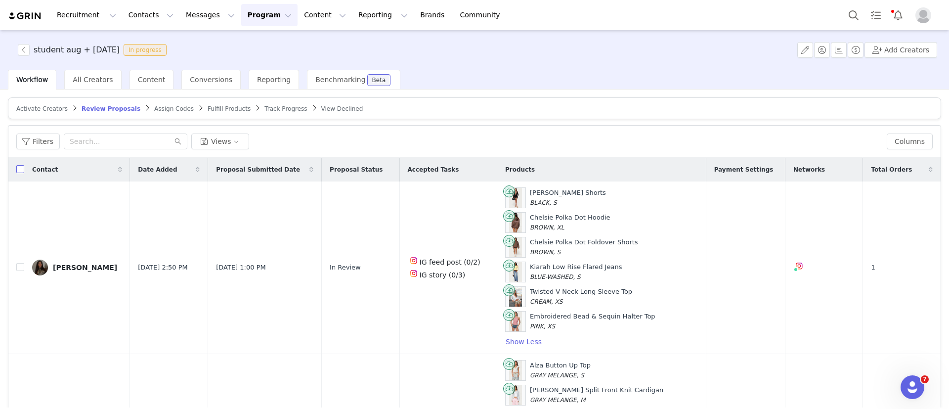
click at [20, 169] on input "checkbox" at bounding box center [20, 169] width 8 height 8
checkbox input "true"
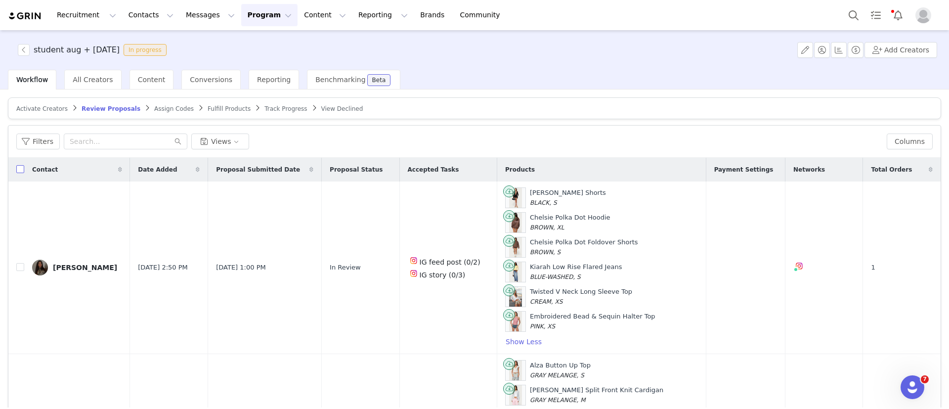
checkbox input "true"
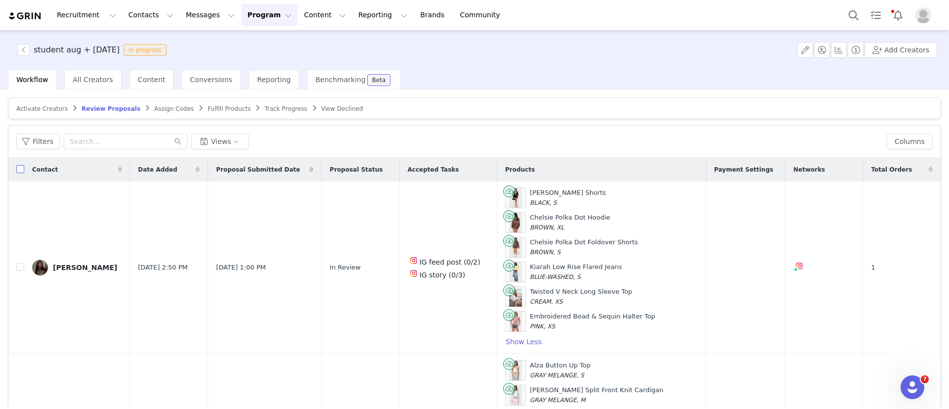
checkbox input "true"
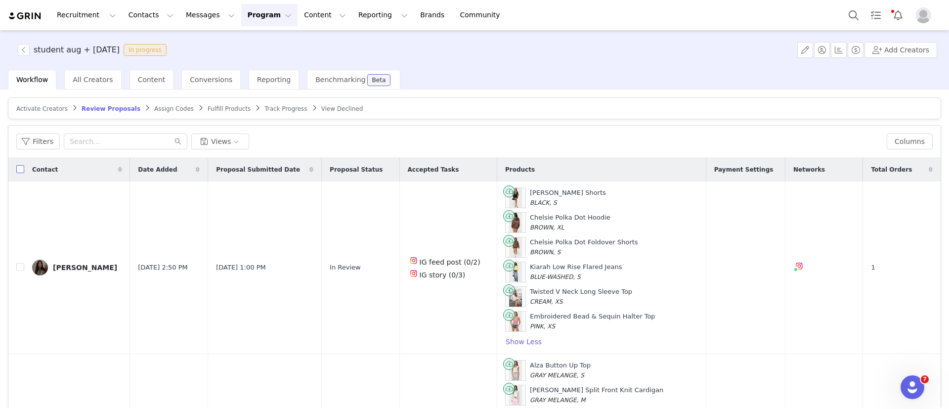
checkbox input "true"
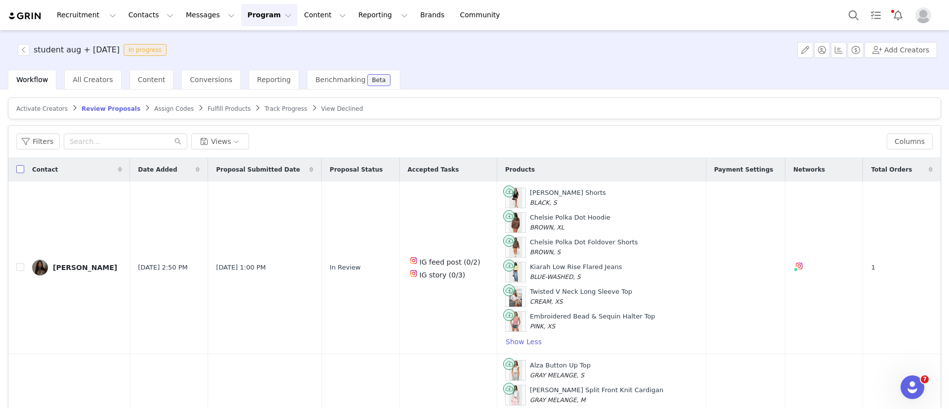
checkbox input "true"
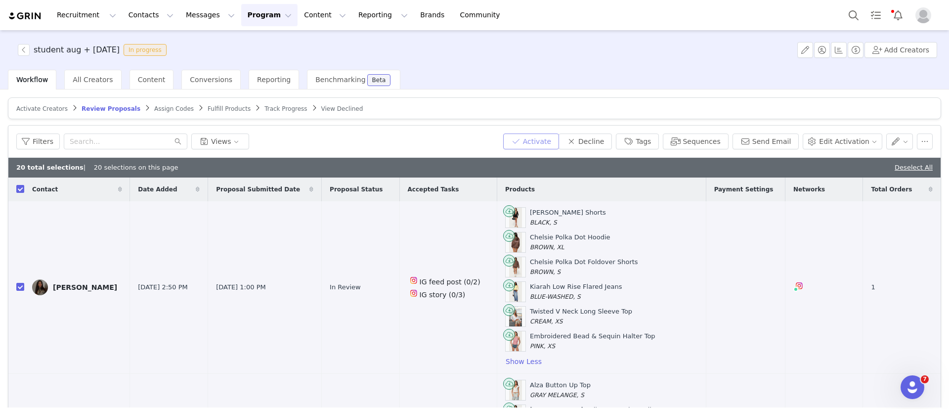
click at [530, 134] on button "Activate" at bounding box center [531, 141] width 56 height 16
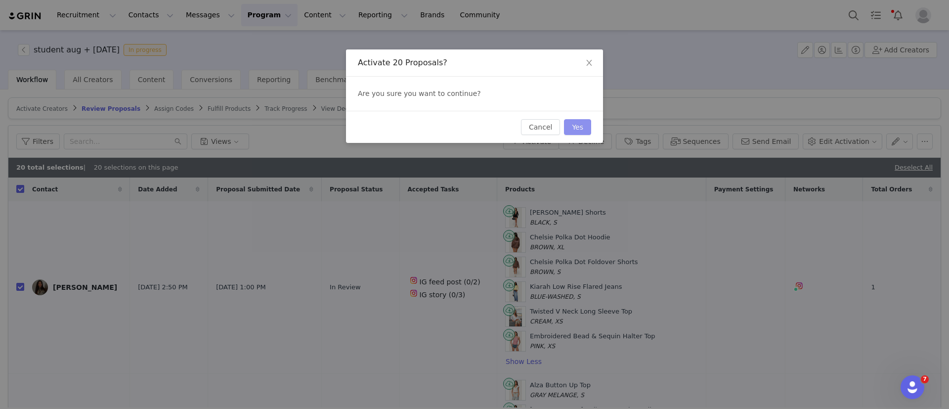
click at [574, 132] on button "Yes" at bounding box center [577, 127] width 27 height 16
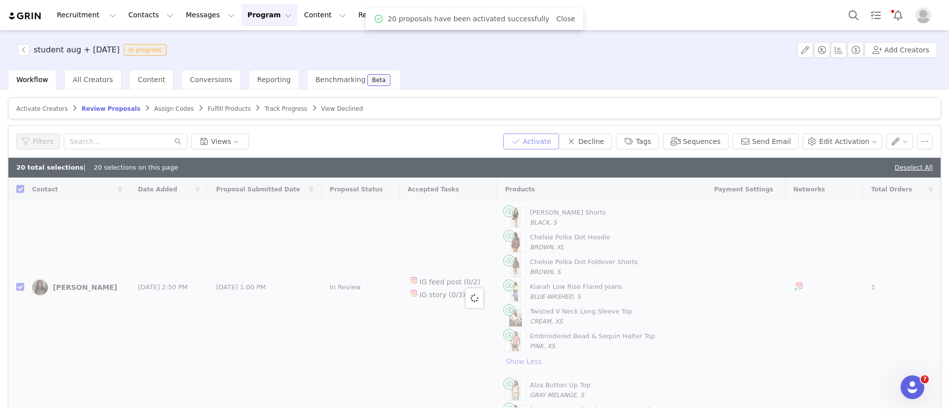
checkbox input "false"
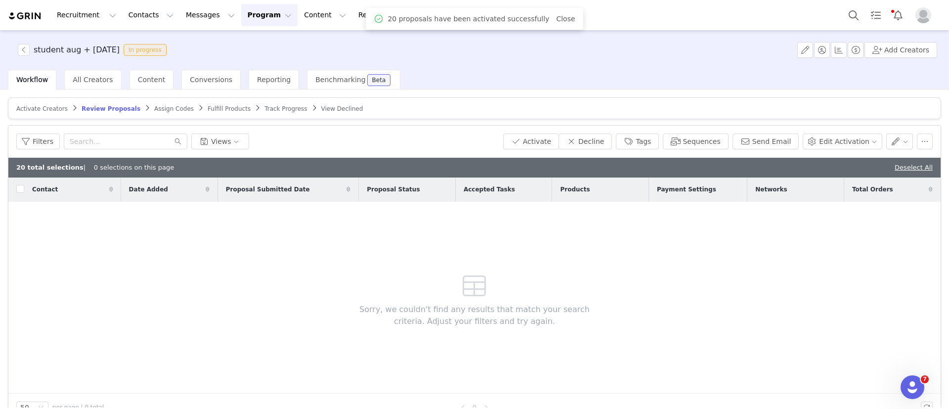
click at [154, 107] on span "Assign Codes" at bounding box center [174, 108] width 40 height 7
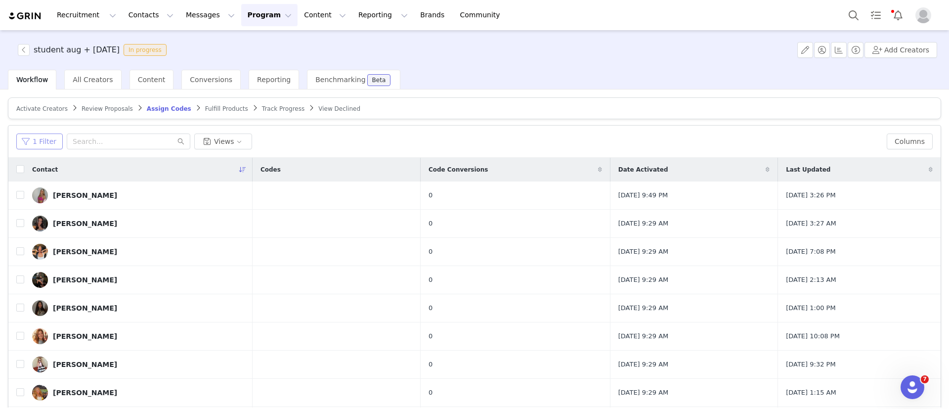
click at [35, 138] on button "1 Filter" at bounding box center [39, 141] width 46 height 16
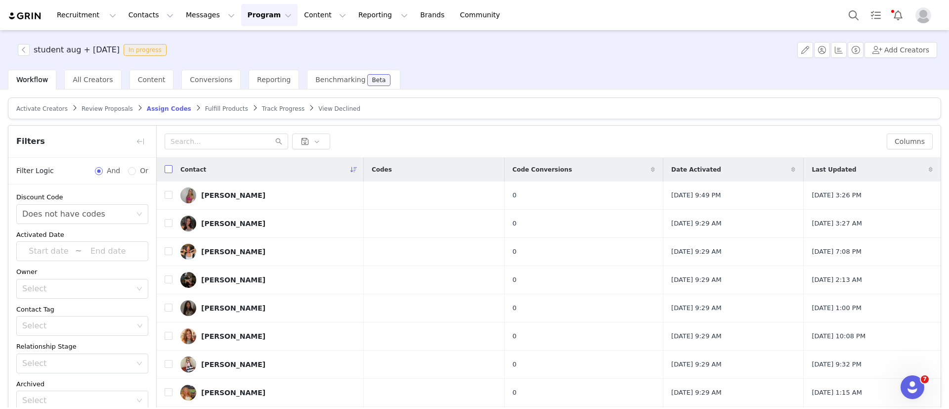
click at [168, 172] on input "checkbox" at bounding box center [169, 169] width 8 height 8
checkbox input "true"
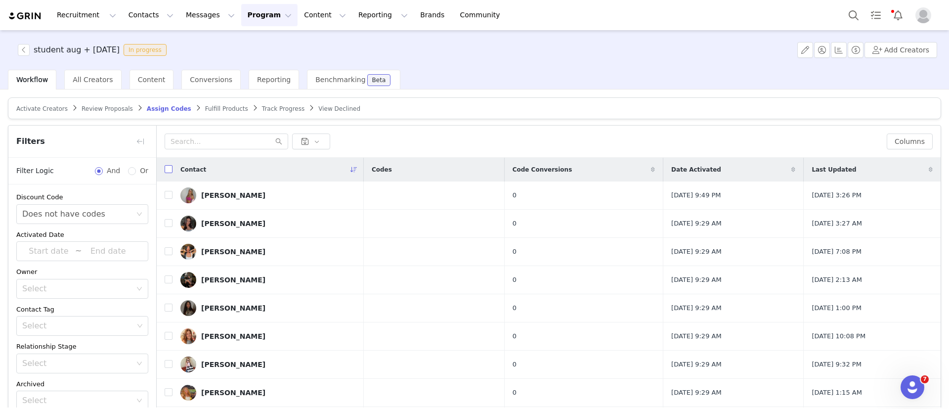
checkbox input "true"
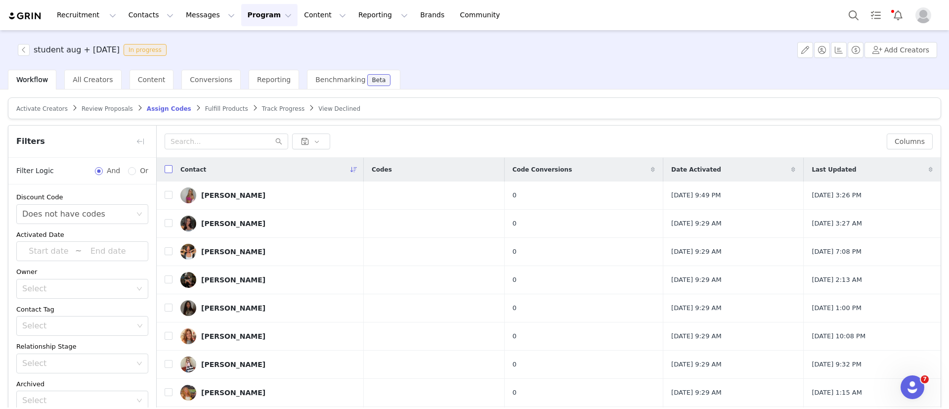
checkbox input "true"
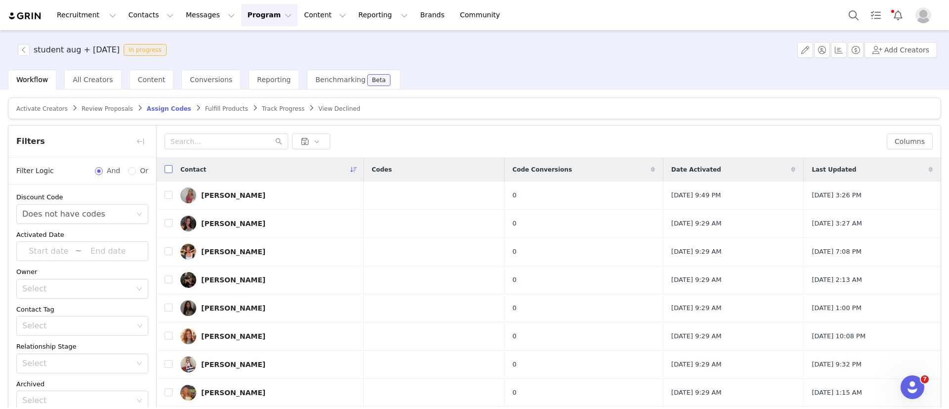
checkbox input "true"
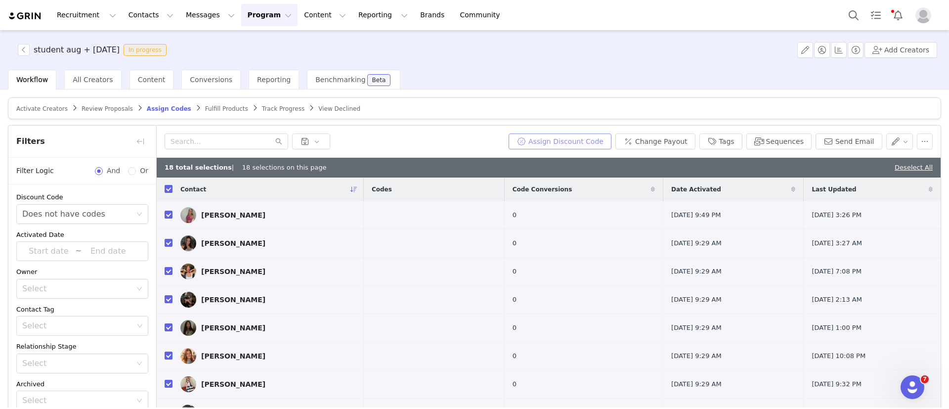
click at [547, 141] on button "Assign Discount Code" at bounding box center [560, 141] width 103 height 16
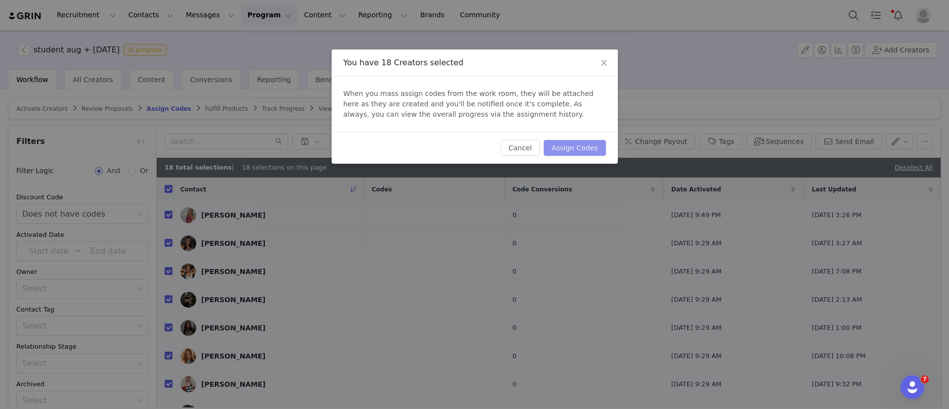
click at [553, 144] on button "Assign Codes" at bounding box center [575, 148] width 62 height 16
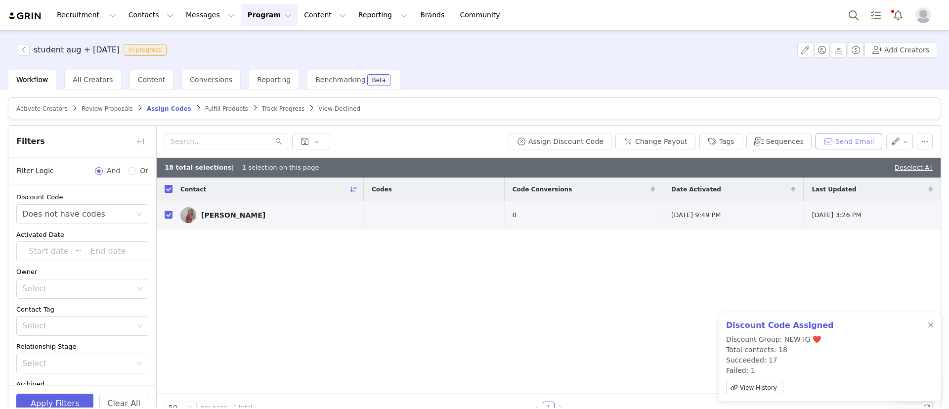
click at [853, 134] on button "Send Email" at bounding box center [848, 141] width 67 height 16
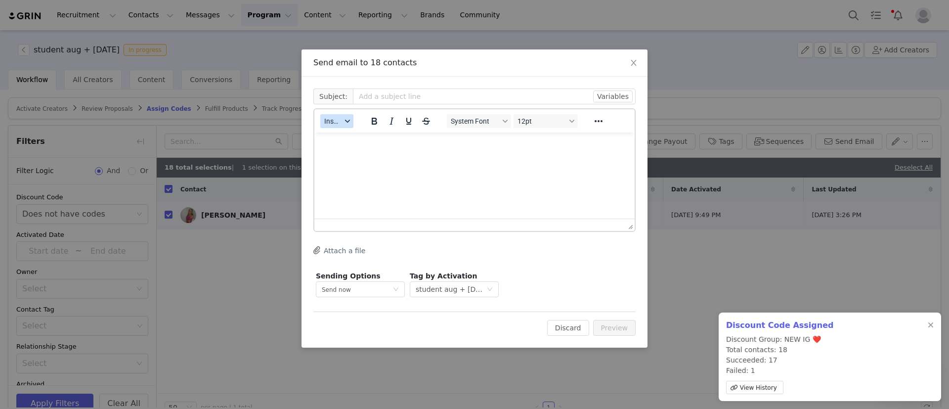
click at [333, 125] on span "Insert" at bounding box center [332, 121] width 17 height 8
click at [345, 138] on div "Insert Template" at bounding box center [373, 138] width 89 height 12
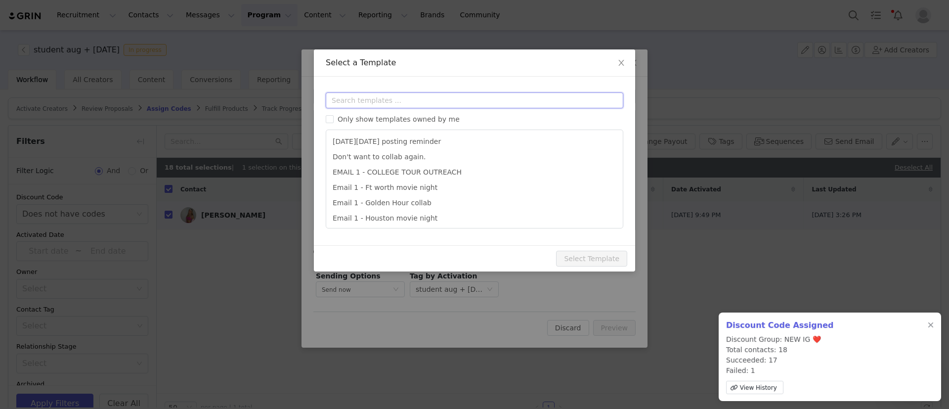
click at [378, 100] on input "text" at bounding box center [475, 100] width 298 height 16
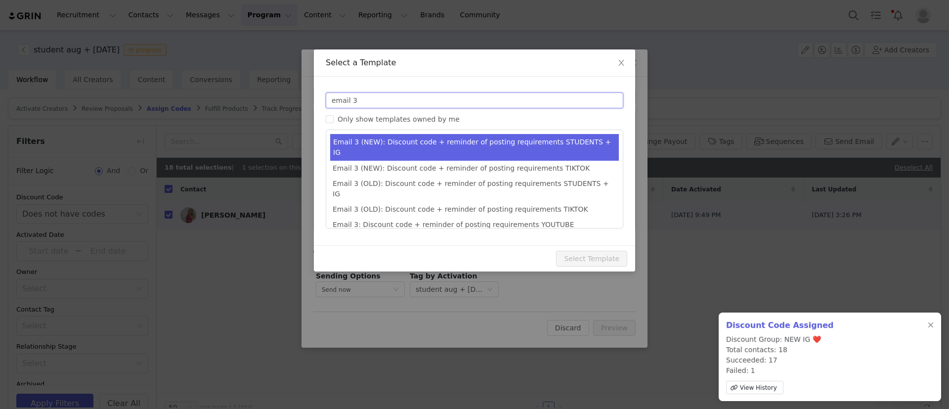
type input "email 3"
type input "Collab with Edikted"
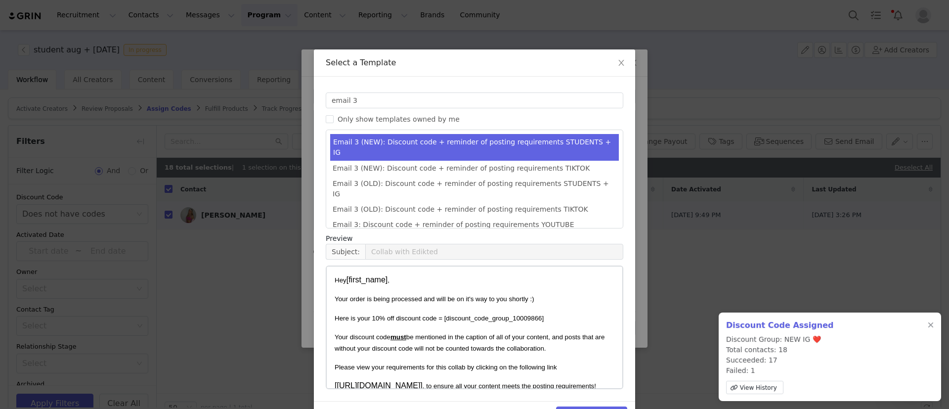
click at [423, 142] on li "Email 3 (NEW): Discount code + reminder of posting requirements STUDENTS + IG" at bounding box center [474, 147] width 289 height 27
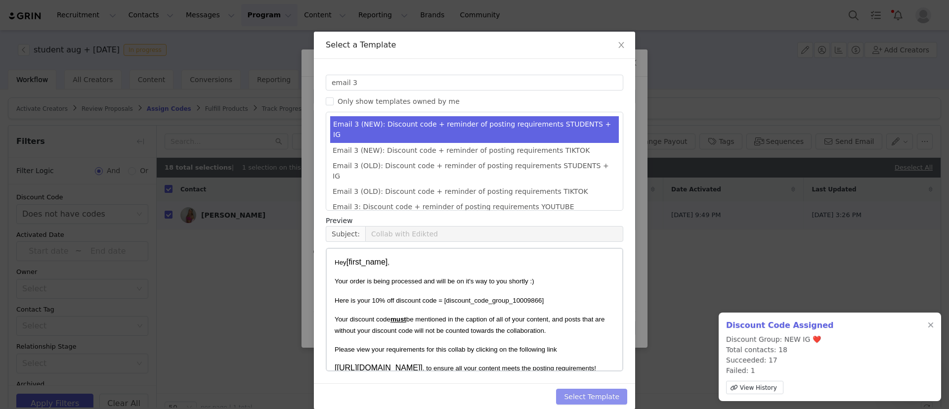
click at [607, 388] on button "Select Template" at bounding box center [591, 396] width 71 height 16
type input "Collab with Edikted"
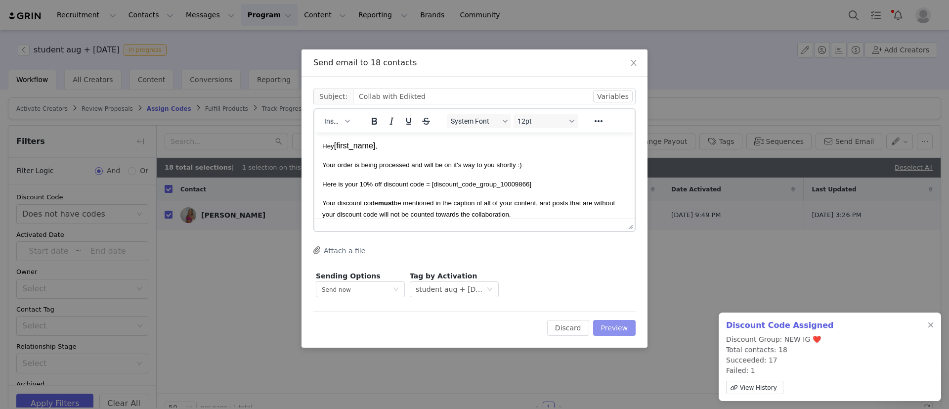
click at [607, 323] on button "Preview" at bounding box center [614, 328] width 43 height 16
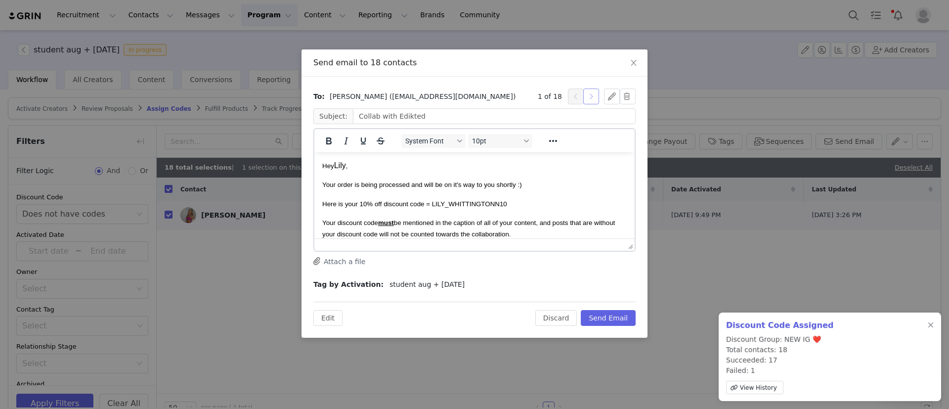
click at [594, 97] on button "button" at bounding box center [591, 96] width 16 height 16
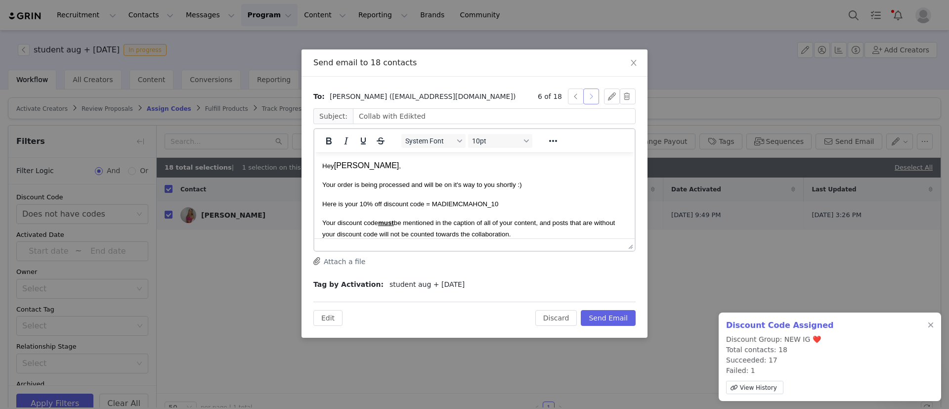
click at [594, 97] on button "button" at bounding box center [591, 96] width 16 height 16
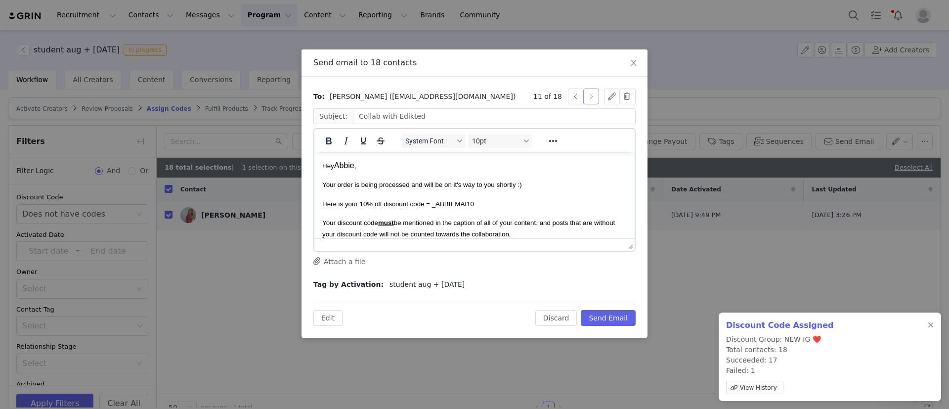
click at [594, 97] on button "button" at bounding box center [591, 96] width 16 height 16
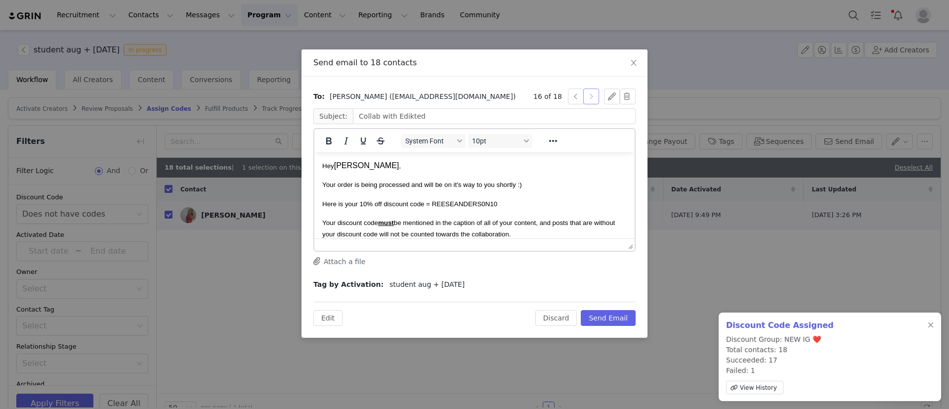
click at [594, 97] on button "button" at bounding box center [591, 96] width 16 height 16
click at [570, 99] on button "button" at bounding box center [576, 96] width 16 height 16
click at [632, 97] on button "button" at bounding box center [628, 96] width 16 height 16
click at [602, 114] on button "Continue" at bounding box center [585, 113] width 47 height 16
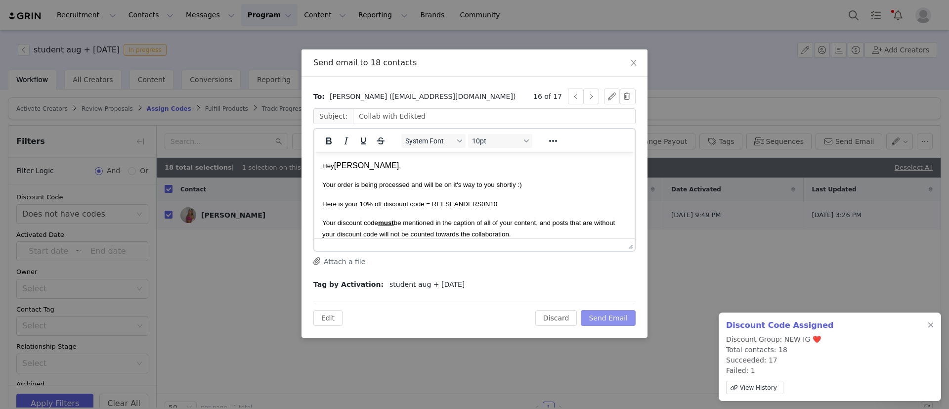
click at [596, 316] on button "Send Email" at bounding box center [608, 318] width 55 height 16
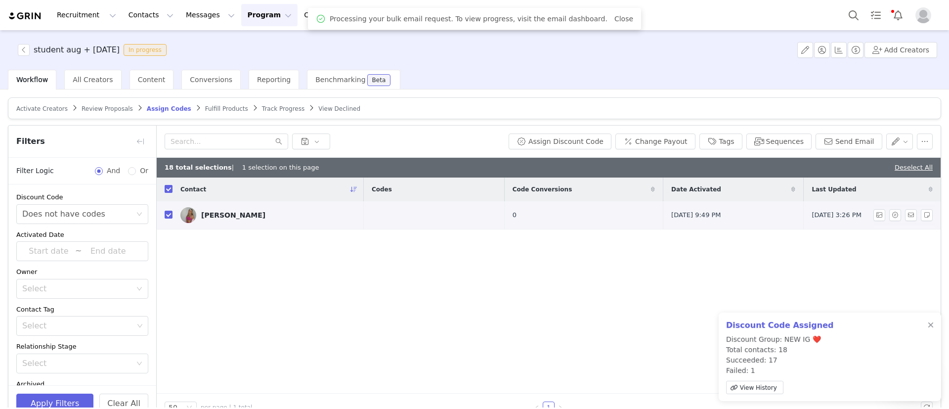
click at [201, 214] on div "Zoe George" at bounding box center [233, 215] width 64 height 8
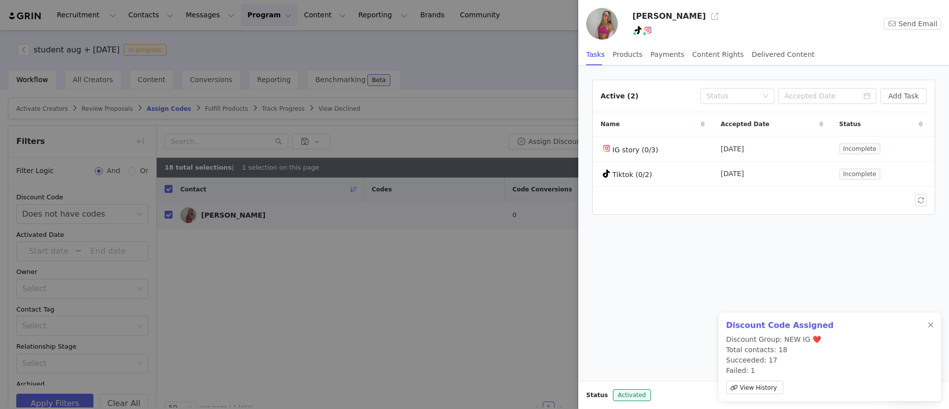
click at [707, 18] on button "button" at bounding box center [715, 16] width 16 height 16
click at [189, 117] on div at bounding box center [474, 204] width 949 height 409
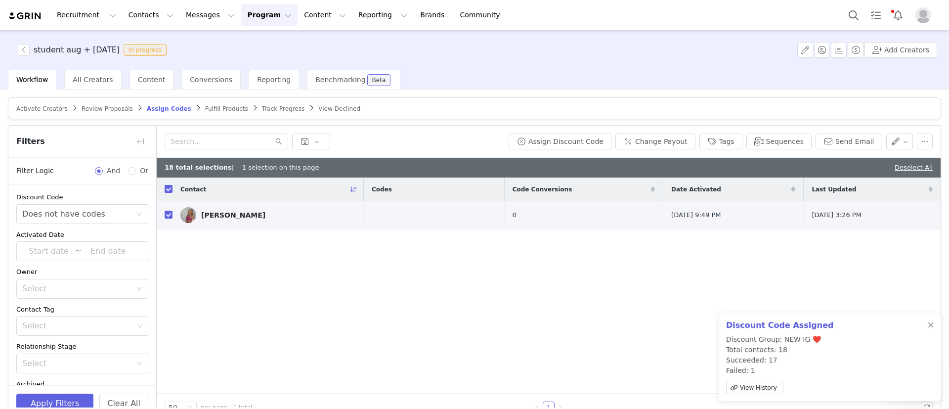
click at [192, 112] on article "Activate Creators Review Proposals Assign Codes Fulfill Products Track Progress…" at bounding box center [474, 108] width 933 height 22
click at [205, 107] on span "Fulfill Products" at bounding box center [226, 108] width 43 height 7
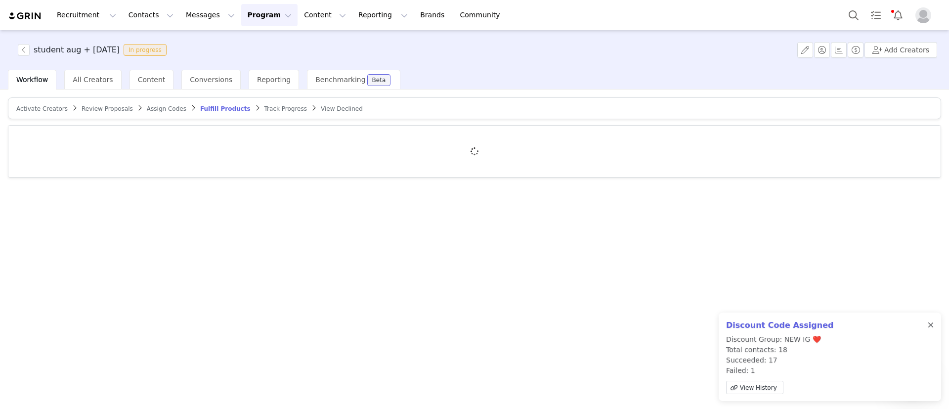
click at [928, 324] on div at bounding box center [931, 325] width 6 height 8
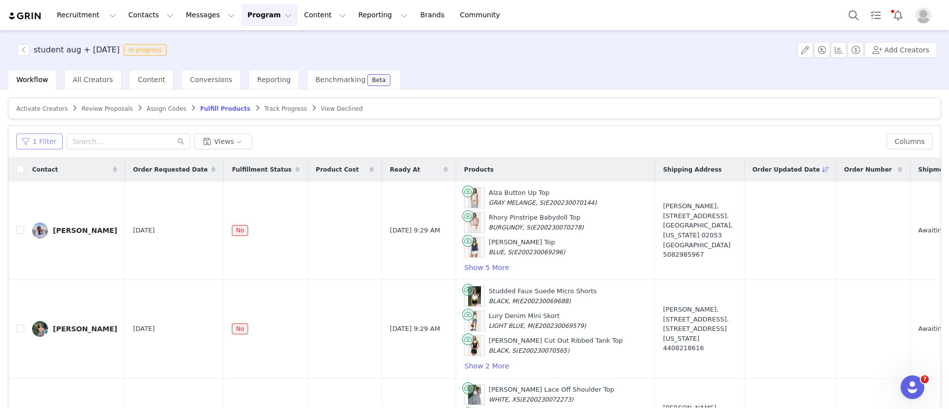
click at [47, 134] on button "1 Filter" at bounding box center [39, 141] width 46 height 16
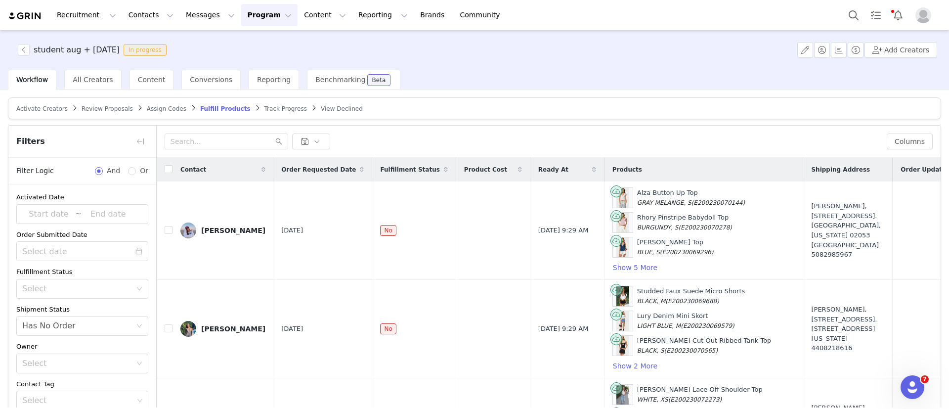
click at [167, 174] on th at bounding box center [165, 170] width 16 height 24
click at [170, 168] on input "checkbox" at bounding box center [169, 169] width 8 height 8
checkbox input "true"
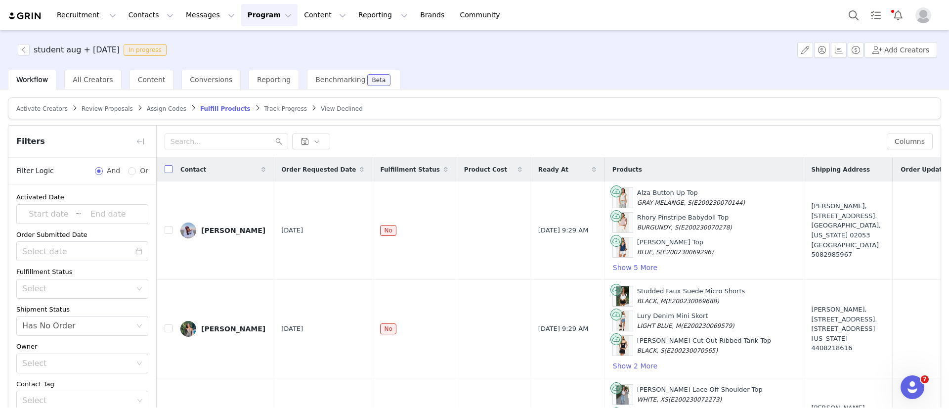
checkbox input "true"
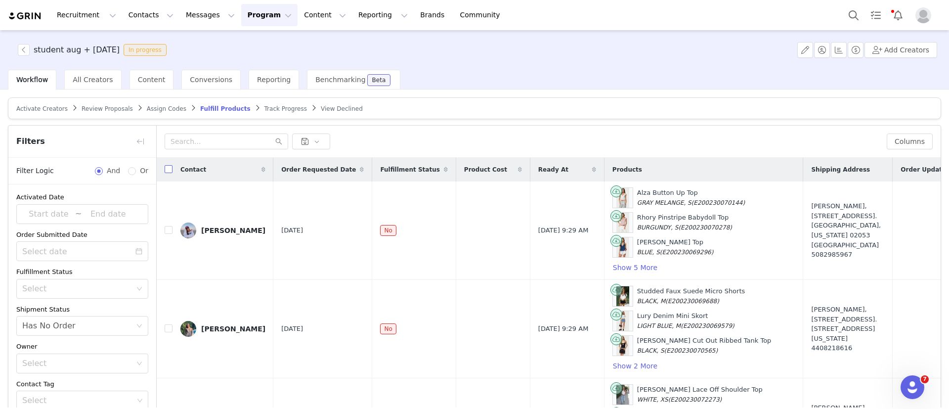
checkbox input "true"
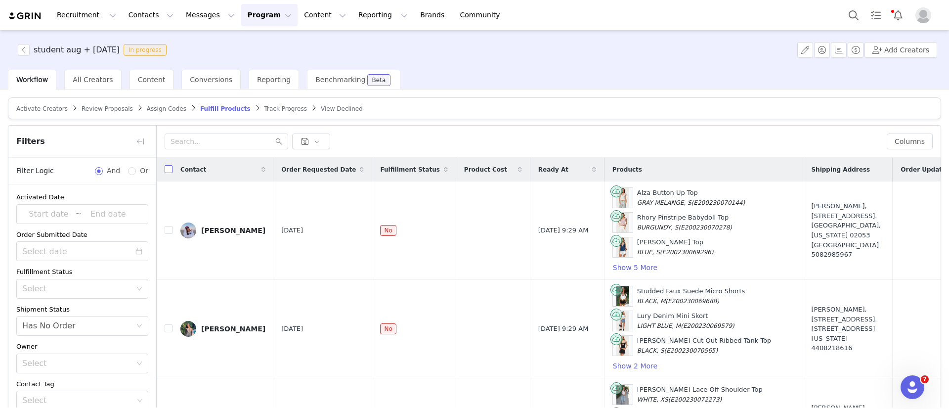
checkbox input "true"
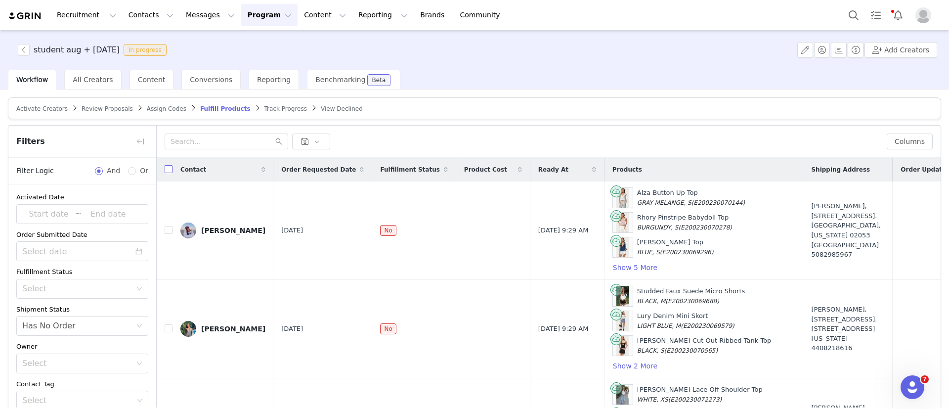
checkbox input "true"
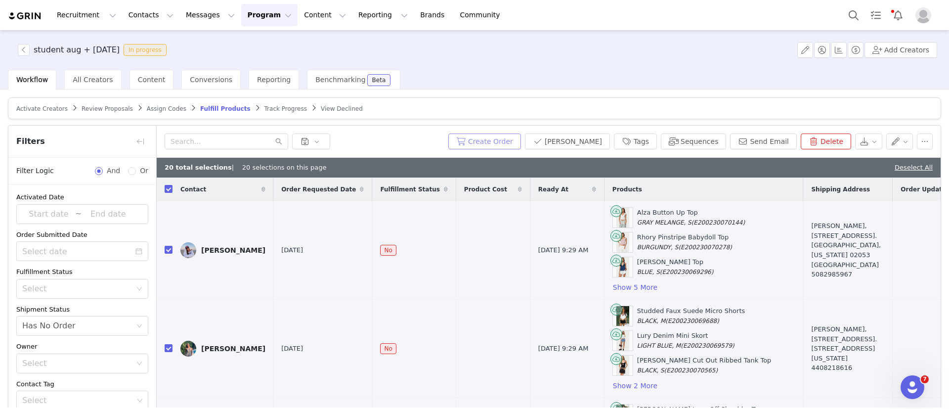
click at [512, 135] on button "Create Order" at bounding box center [484, 141] width 73 height 16
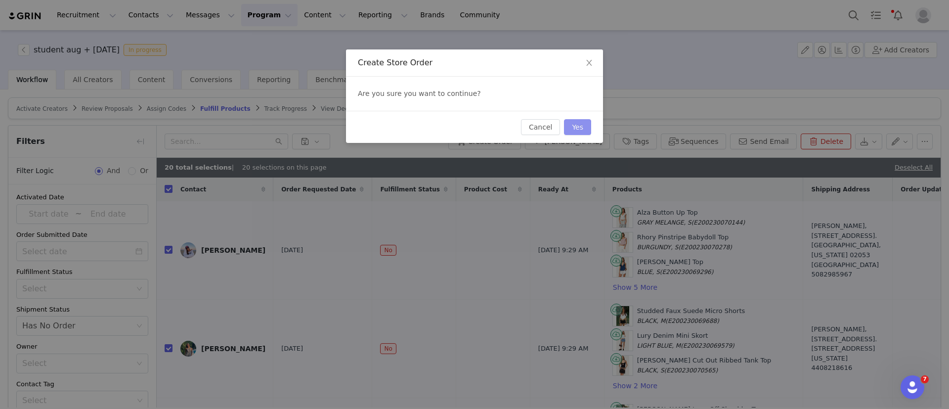
click at [581, 128] on button "Yes" at bounding box center [577, 127] width 27 height 16
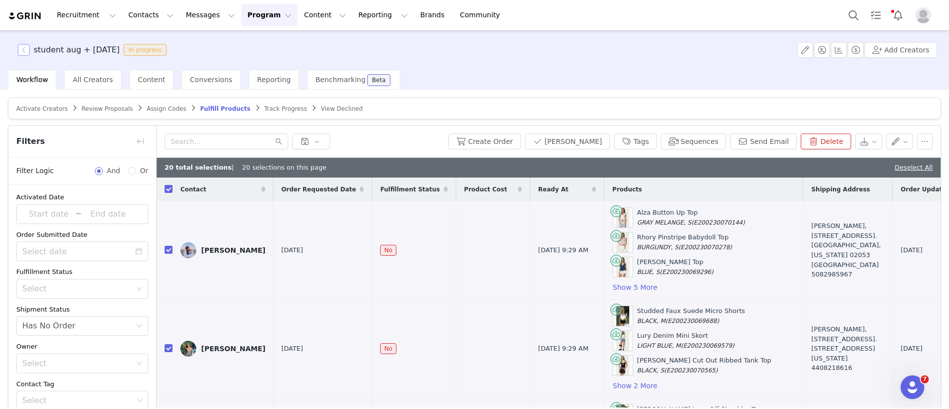
click at [21, 50] on button "button" at bounding box center [24, 50] width 12 height 12
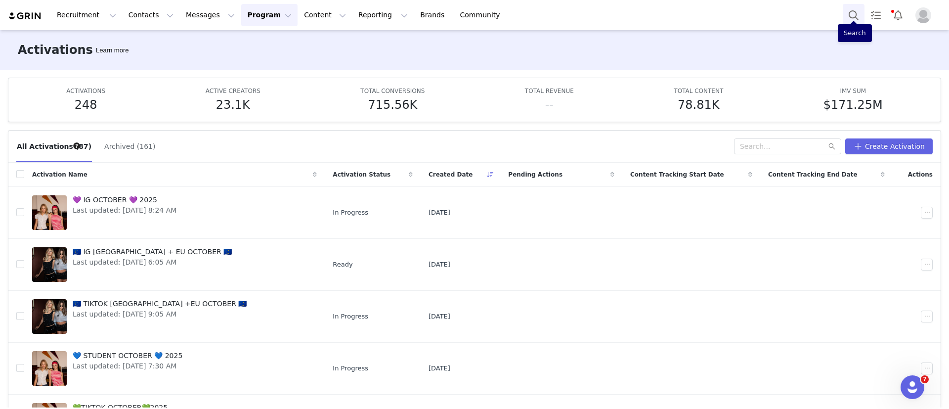
click at [861, 21] on button "Search" at bounding box center [854, 15] width 22 height 22
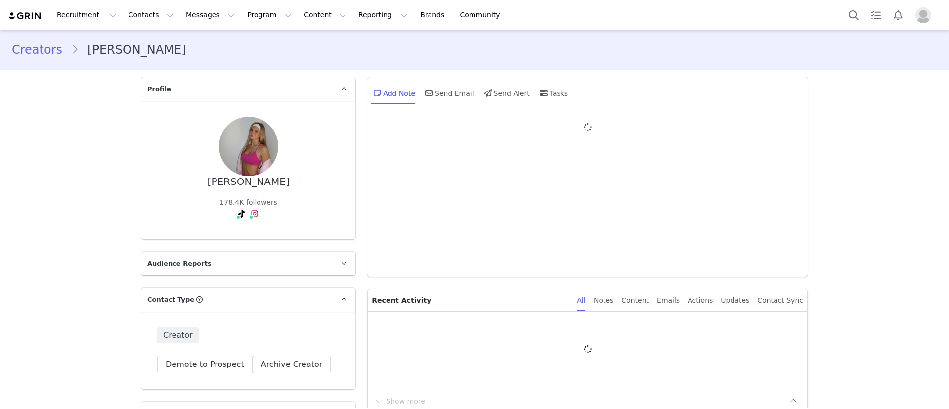
type input "+1 ([GEOGRAPHIC_DATA])"
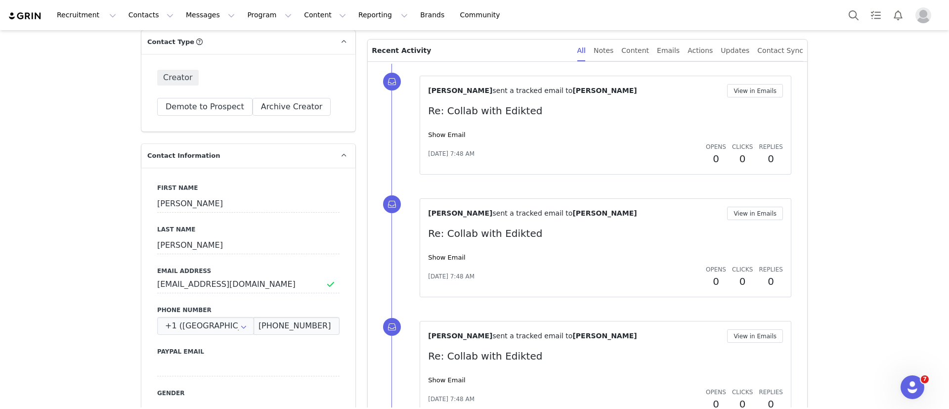
scroll to position [258, 0]
click at [210, 286] on input "zoegeorge2006@icloud.com" at bounding box center [248, 284] width 182 height 18
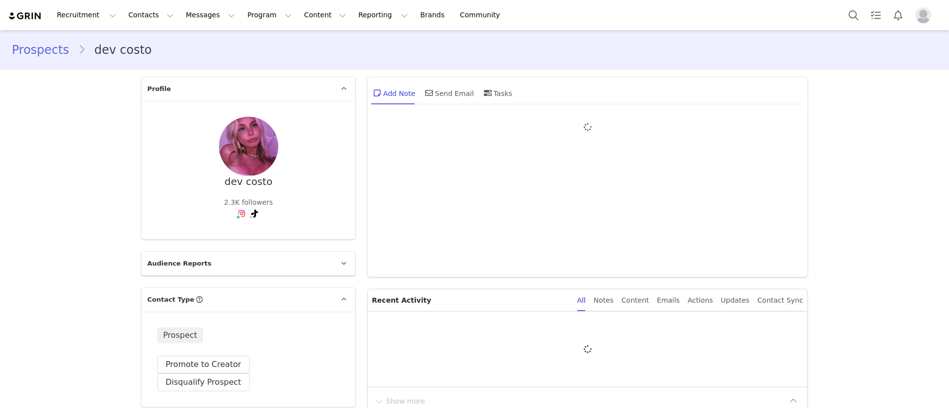
type input "+1 ([GEOGRAPHIC_DATA])"
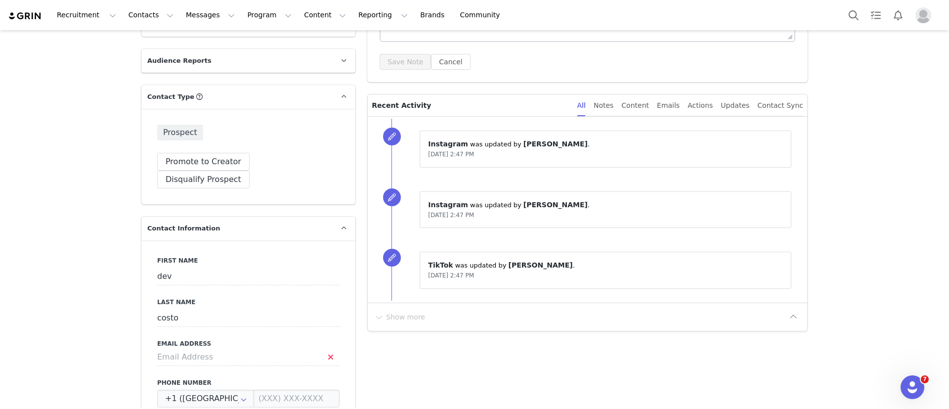
scroll to position [219, 0]
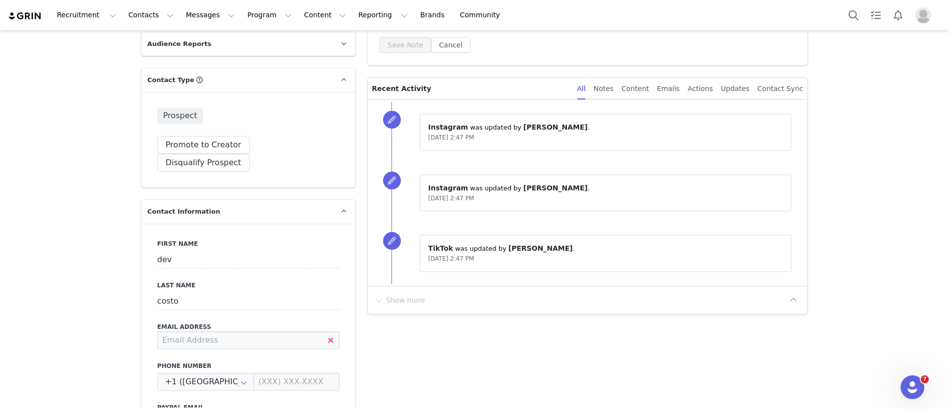
click at [247, 331] on input at bounding box center [248, 340] width 182 height 18
type input "[EMAIL_ADDRESS][US_STATE][DOMAIN_NAME]"
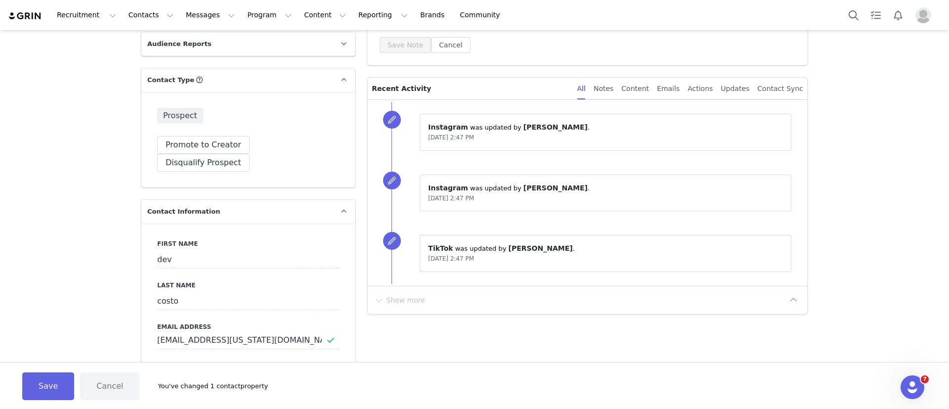
click at [48, 375] on button "Save" at bounding box center [48, 386] width 52 height 28
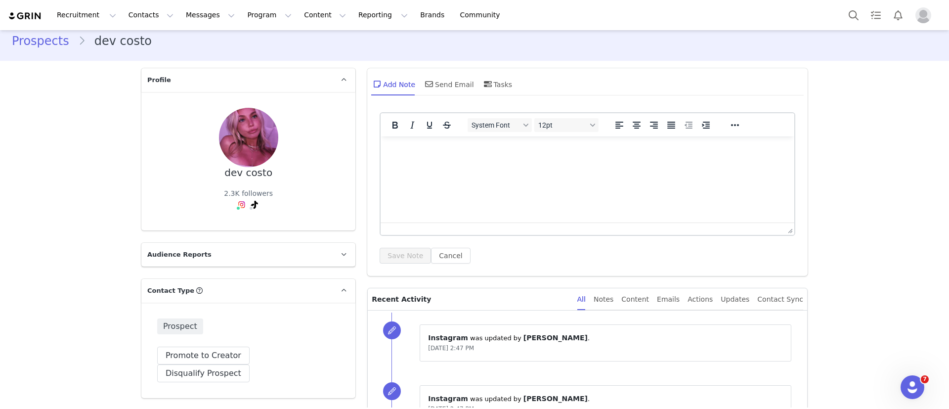
scroll to position [0, 0]
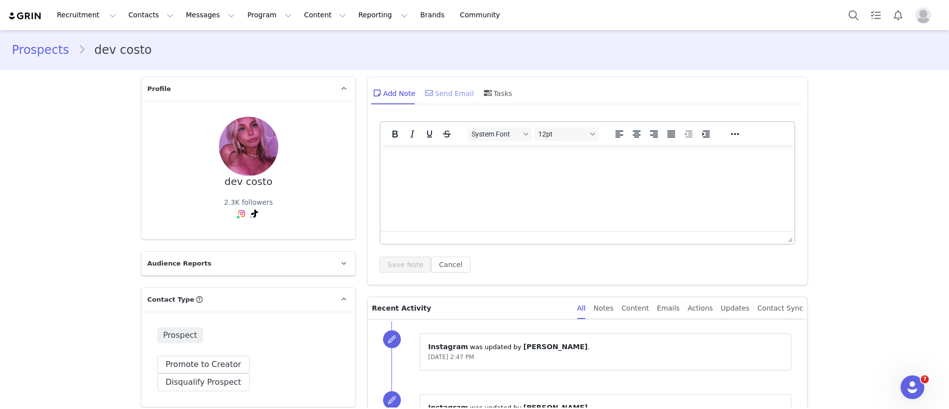
click at [439, 92] on div "Send Email" at bounding box center [448, 93] width 51 height 24
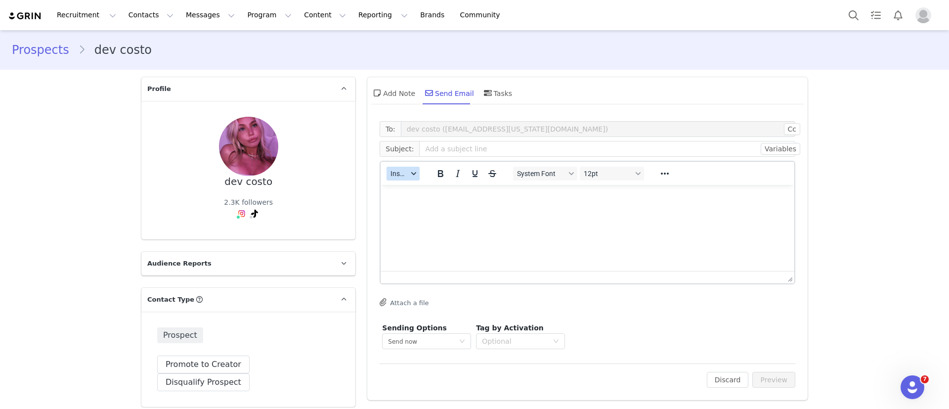
click at [397, 175] on span "Insert" at bounding box center [398, 174] width 17 height 8
click at [402, 194] on div "Insert Template" at bounding box center [433, 191] width 89 height 12
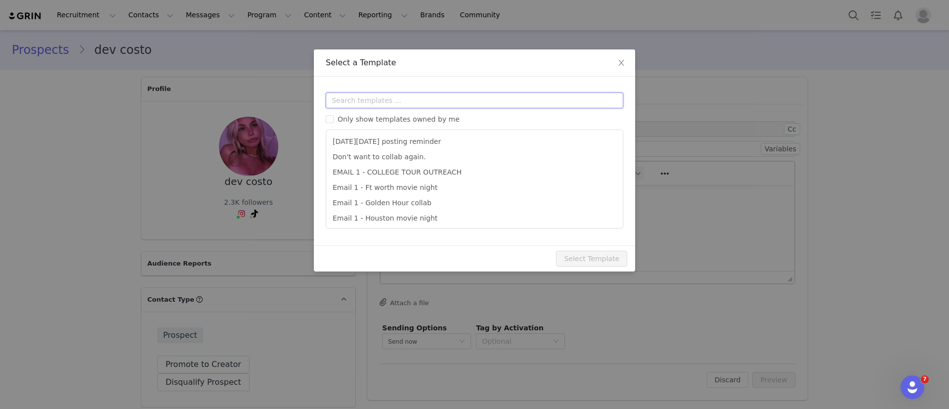
click at [458, 95] on input "text" at bounding box center [475, 100] width 298 height 16
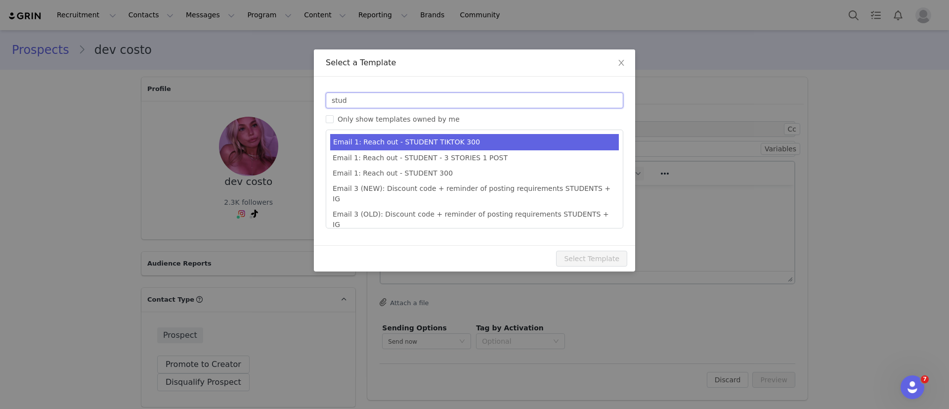
type input "stud"
type input "Collab with Edikted"
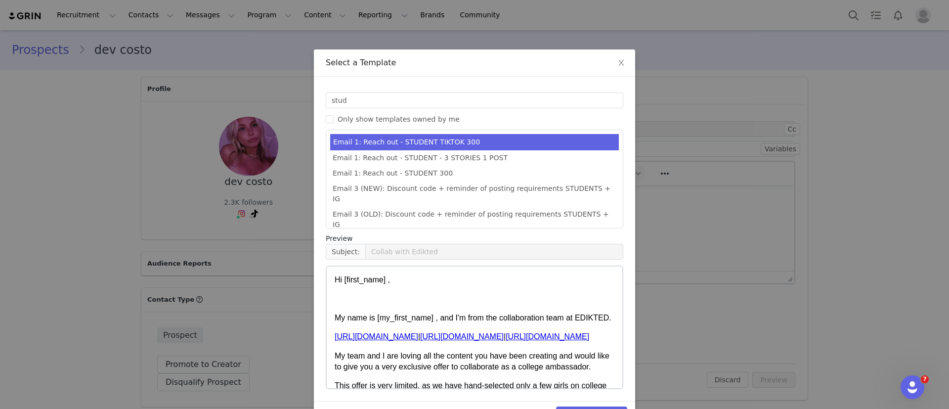
click at [441, 138] on li "Email 1: Reach out - STUDENT TIKTOK 300" at bounding box center [474, 142] width 289 height 16
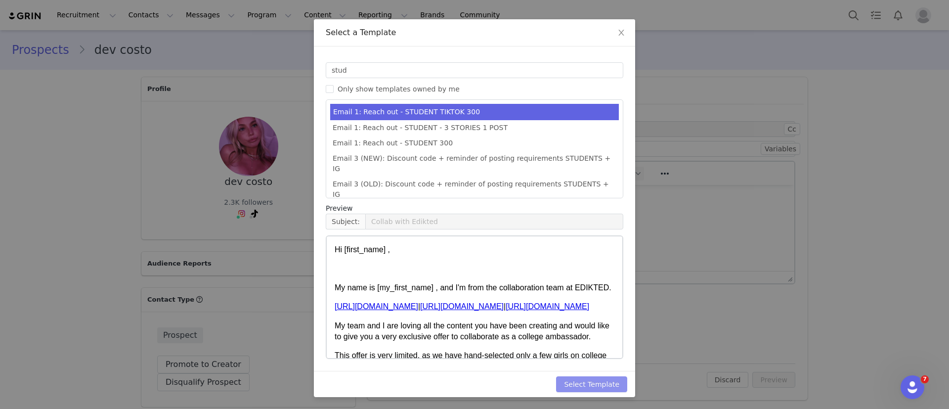
click at [589, 377] on button "Select Template" at bounding box center [591, 384] width 71 height 16
type input "Collab with Edikted"
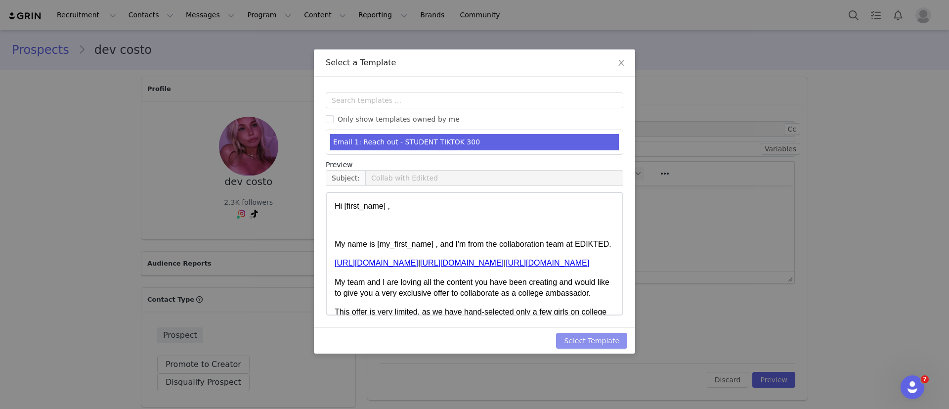
scroll to position [0, 0]
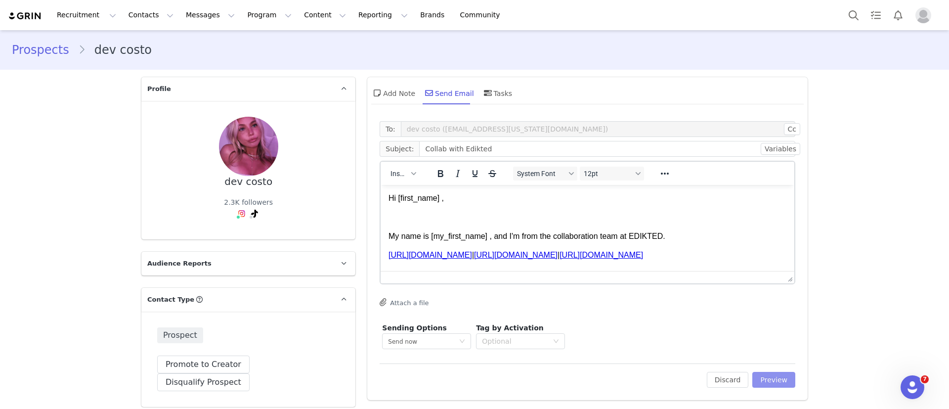
click at [777, 381] on button "Preview" at bounding box center [773, 380] width 43 height 16
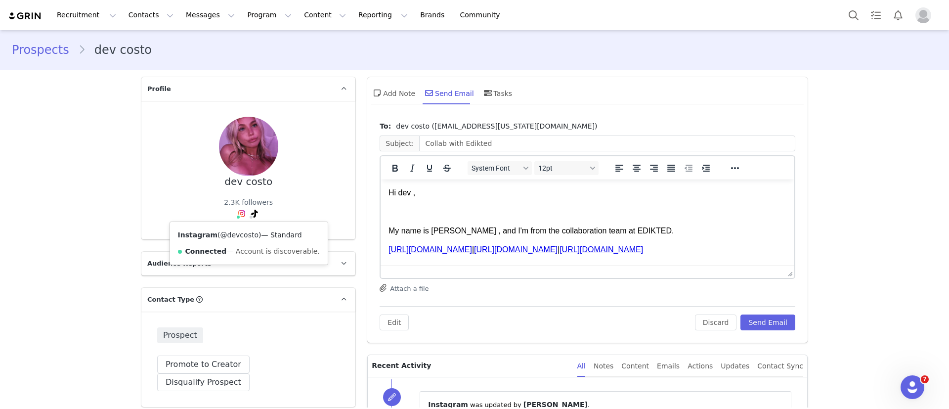
click at [229, 233] on link "@devcosto" at bounding box center [239, 235] width 38 height 8
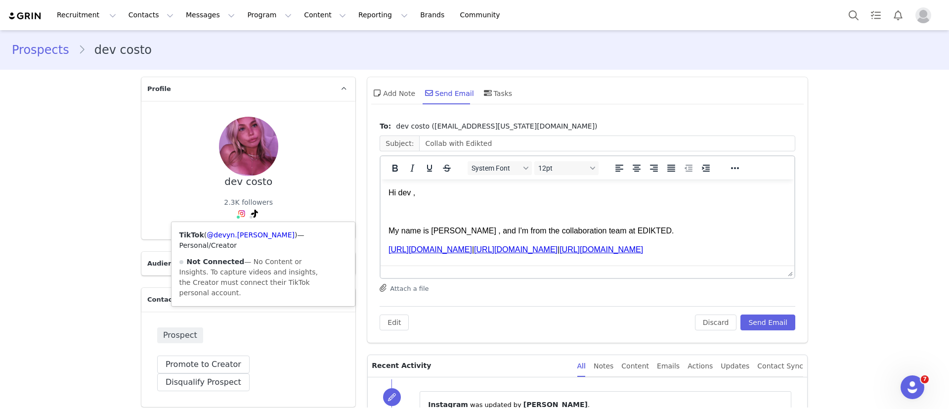
click at [238, 229] on div "TikTok ( @devyn.kathleen ) — Personal/Creator Not Connected — No Content or Ins…" at bounding box center [263, 264] width 184 height 84
click at [238, 237] on link "@devyn.kathleen" at bounding box center [251, 235] width 88 height 8
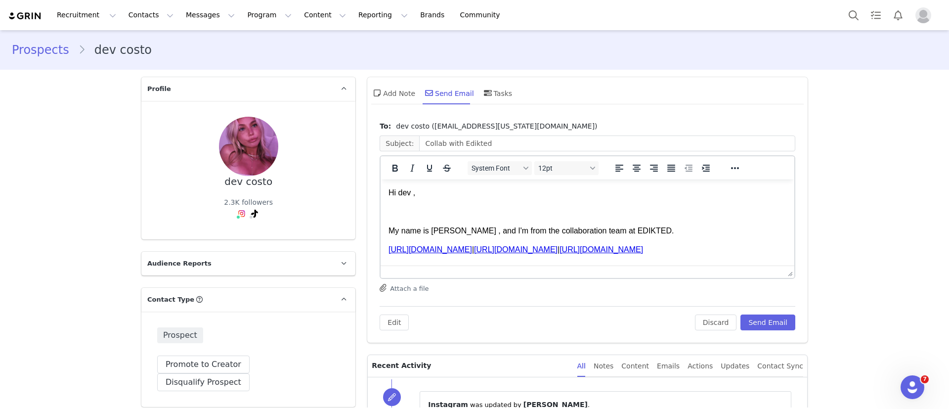
click at [756, 319] on button "Send Email" at bounding box center [767, 322] width 55 height 16
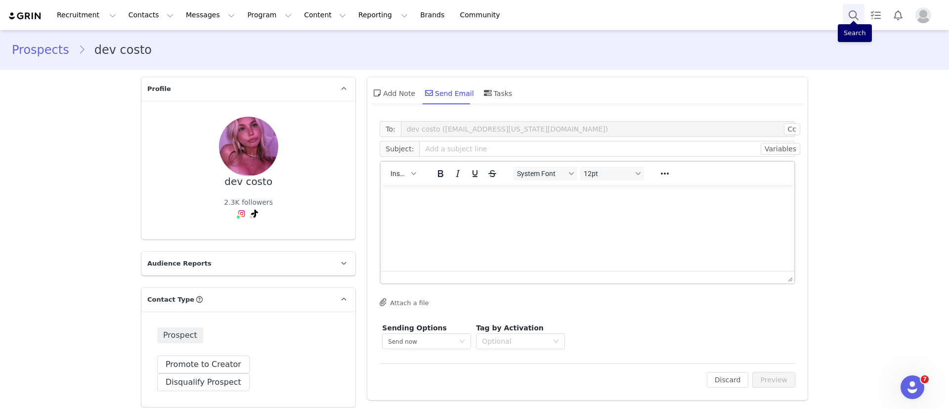
click at [844, 10] on button "Search" at bounding box center [854, 15] width 22 height 22
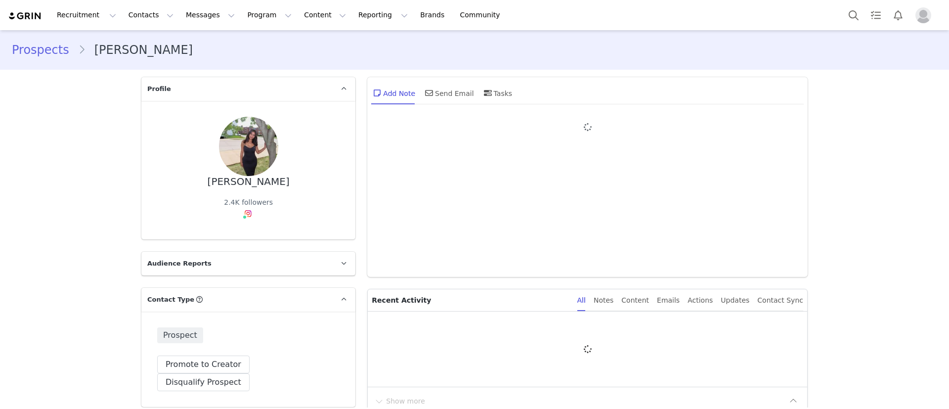
type input "+1 ([GEOGRAPHIC_DATA])"
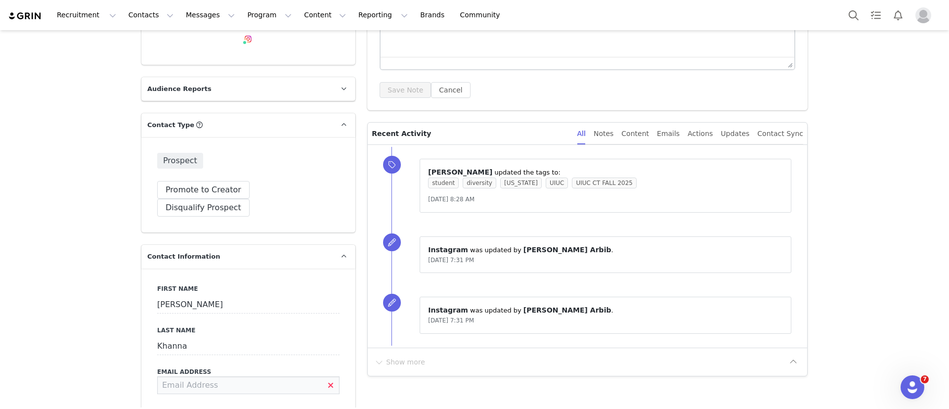
click at [275, 376] on input at bounding box center [248, 385] width 182 height 18
type input "[EMAIL_ADDRESS][DOMAIN_NAME]"
click at [41, 388] on button "Save" at bounding box center [48, 386] width 52 height 28
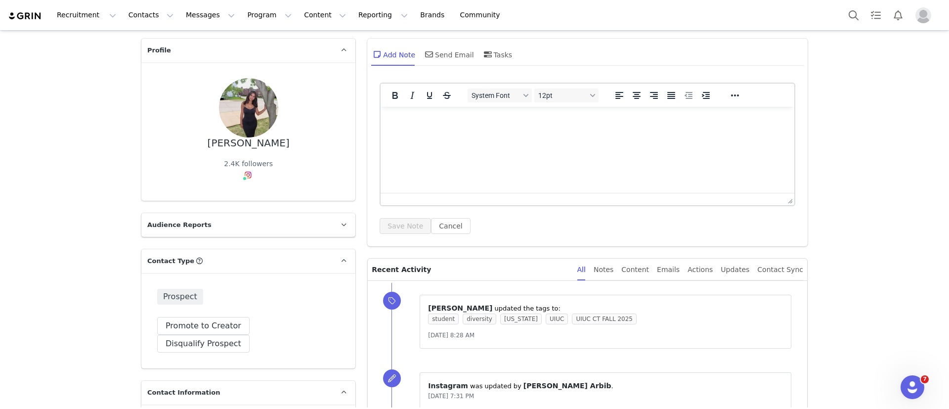
scroll to position [11, 0]
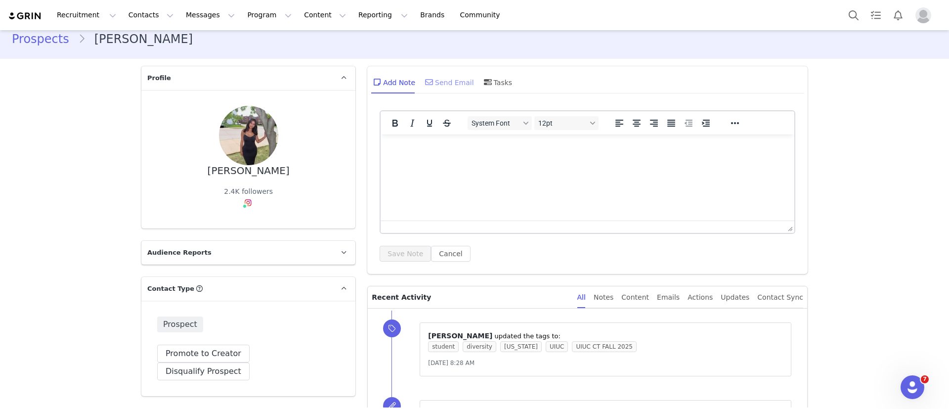
click at [446, 86] on div "Send Email" at bounding box center [448, 82] width 51 height 24
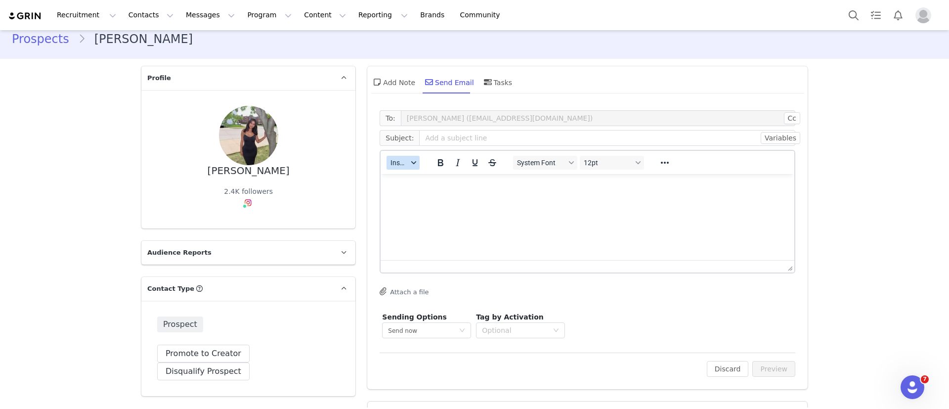
scroll to position [0, 0]
click at [410, 163] on div "button" at bounding box center [414, 162] width 8 height 5
click at [412, 182] on div "Insert Template" at bounding box center [433, 180] width 89 height 12
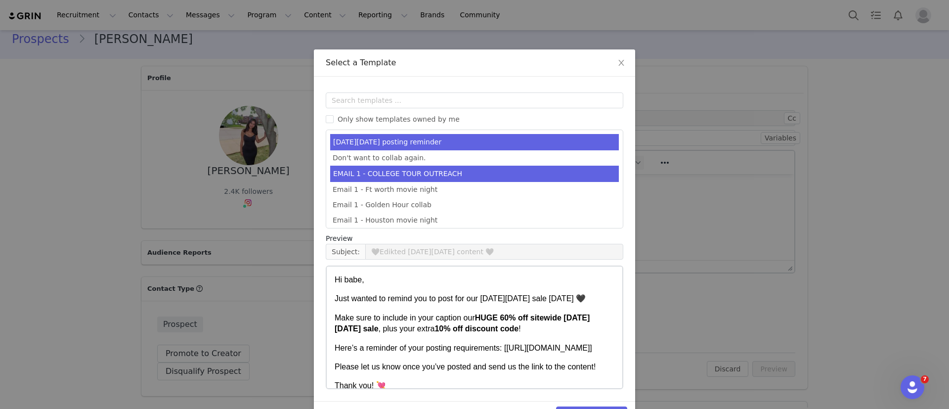
click at [406, 168] on li "EMAIL 1 - COLLEGE TOUR OUTREACH" at bounding box center [474, 174] width 289 height 16
type input "EDIKTED COLLEGE TOUR 💖"
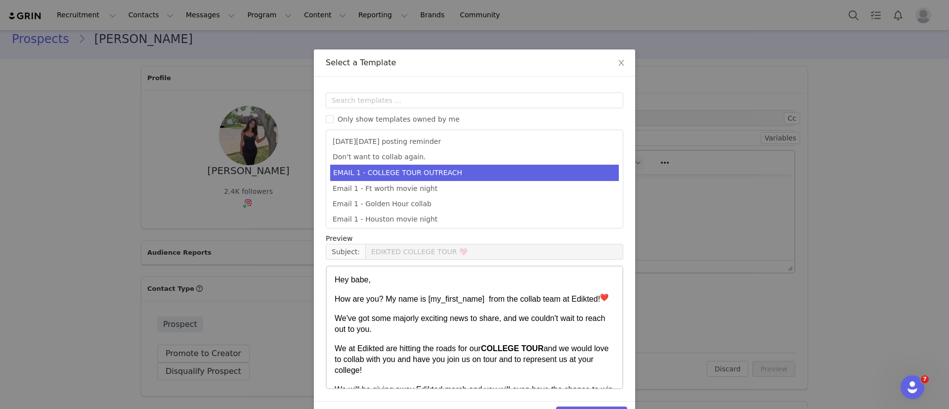
scroll to position [30, 0]
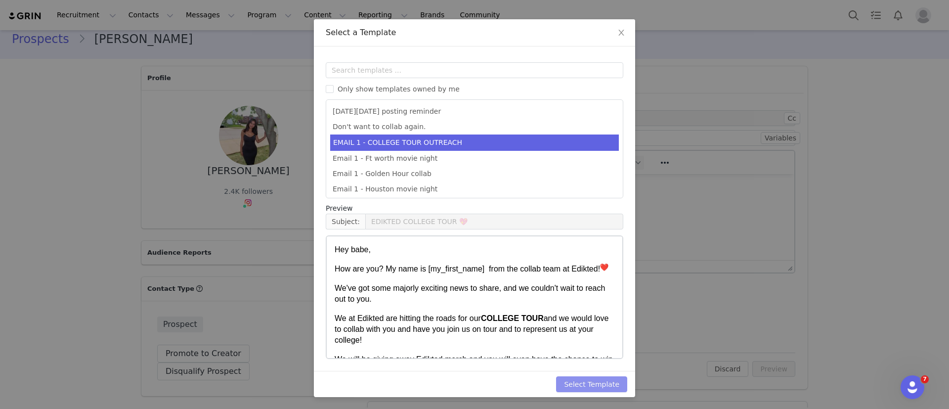
click at [603, 379] on button "Select Template" at bounding box center [591, 384] width 71 height 16
type input "EDIKTED COLLEGE TOUR 💖"
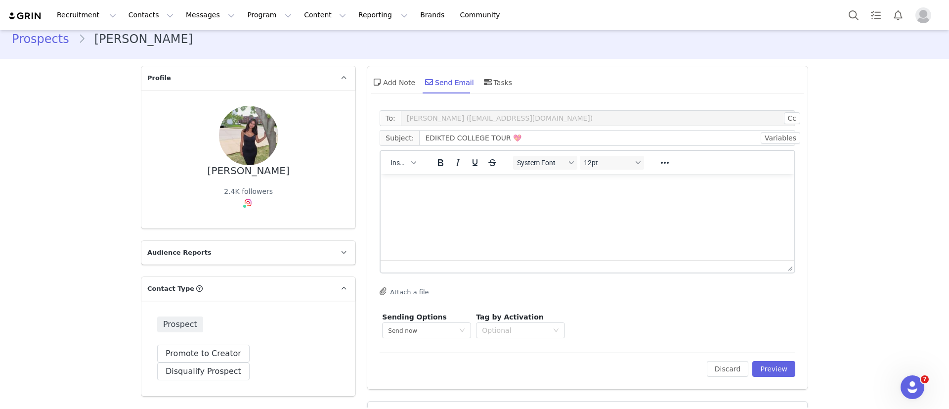
scroll to position [0, 0]
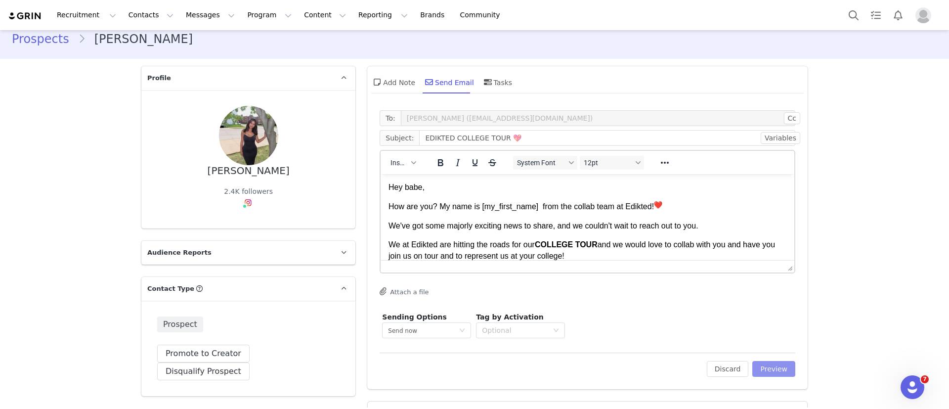
click at [775, 367] on button "Preview" at bounding box center [773, 369] width 43 height 16
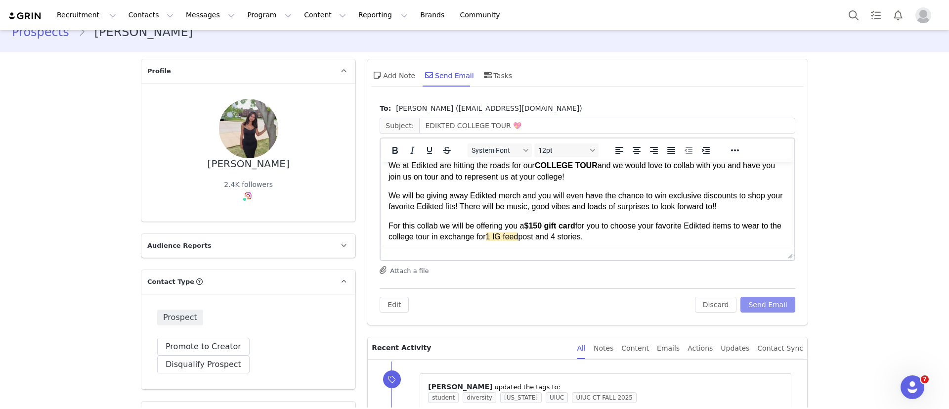
scroll to position [79, 0]
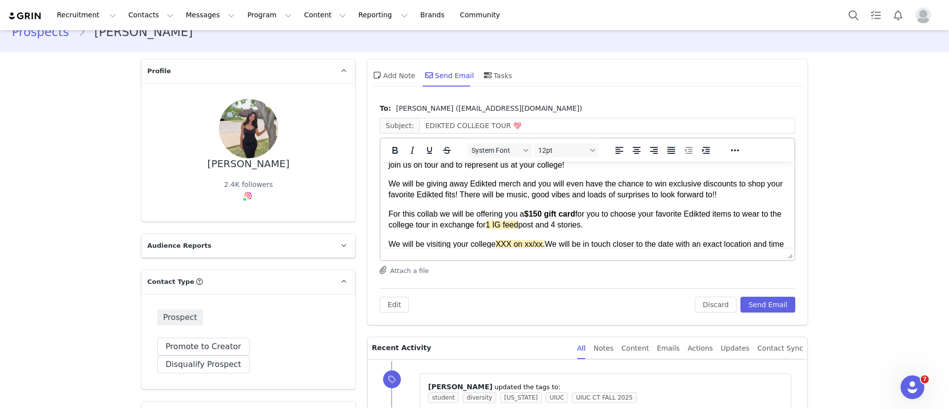
click at [494, 243] on p "We will be visiting your college XXX on xx/xx. We will be in touch closer to th…" at bounding box center [587, 250] width 398 height 22
click at [602, 242] on p "We will be visiting your college UIUC on 10/11 XXX on xx/xx. We will be in touc…" at bounding box center [587, 249] width 398 height 22
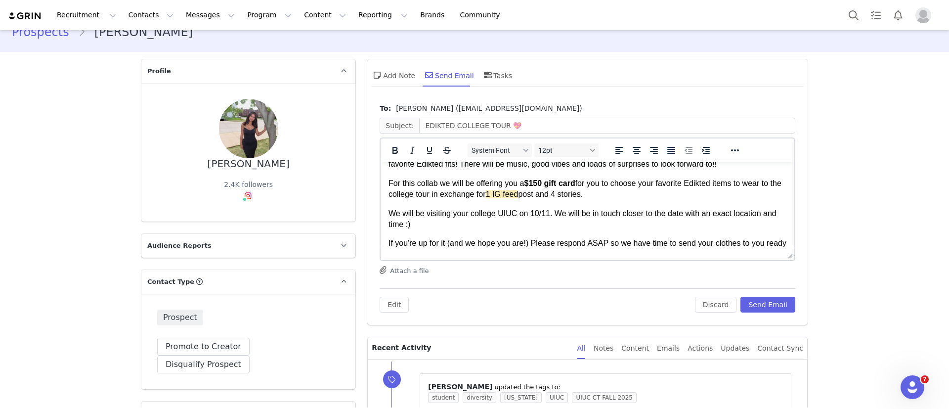
scroll to position [112, 0]
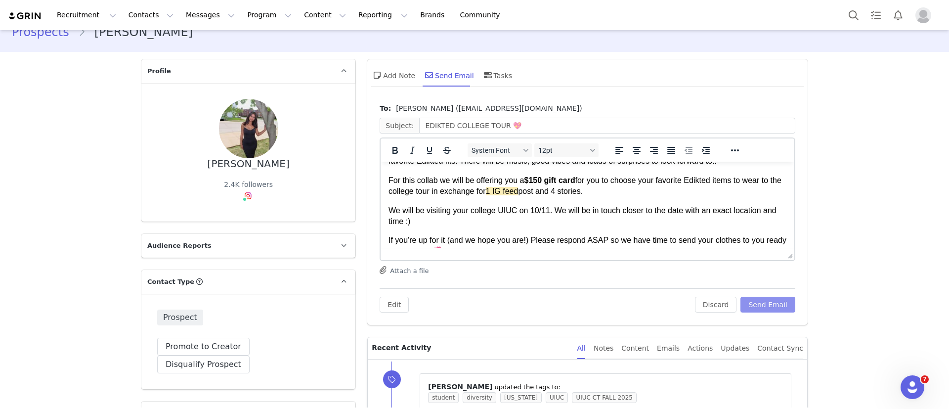
click at [748, 302] on button "Send Email" at bounding box center [767, 305] width 55 height 16
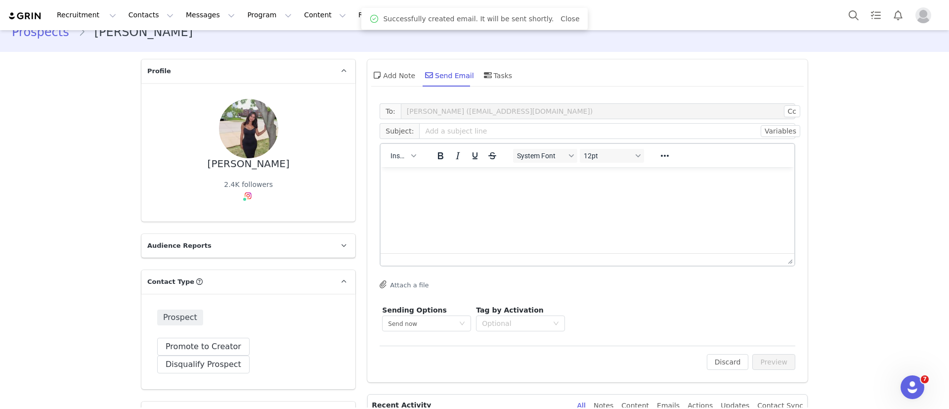
scroll to position [0, 0]
click at [850, 16] on button "Search" at bounding box center [854, 15] width 22 height 22
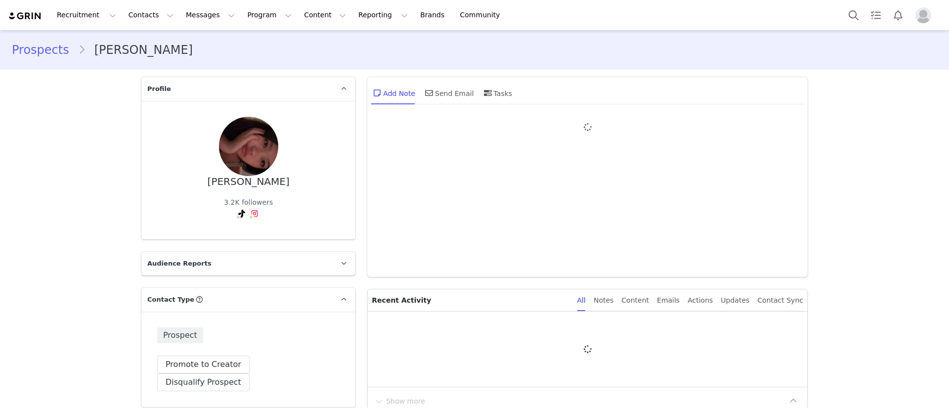
type input "+1 ([GEOGRAPHIC_DATA])"
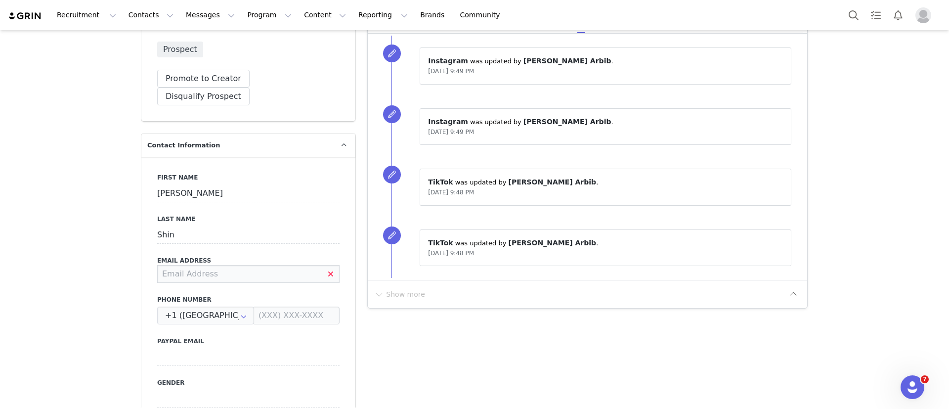
click at [204, 265] on input at bounding box center [248, 274] width 182 height 18
type input "[EMAIL_ADDRESS][DOMAIN_NAME]"
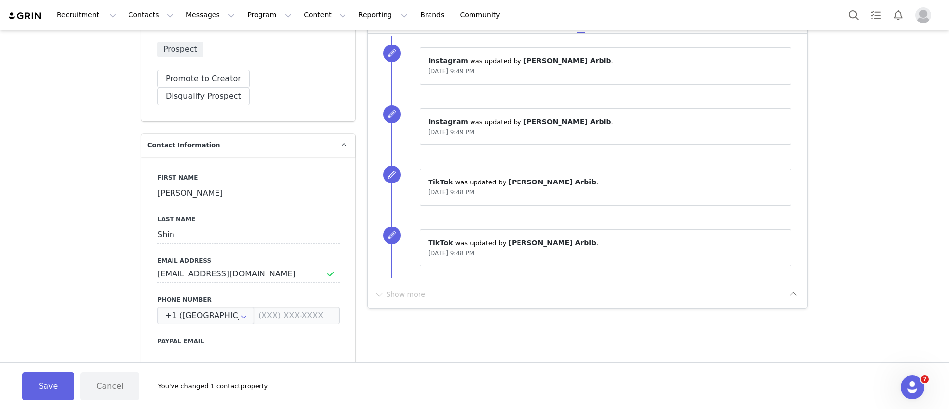
click at [38, 383] on button "Save" at bounding box center [48, 386] width 52 height 28
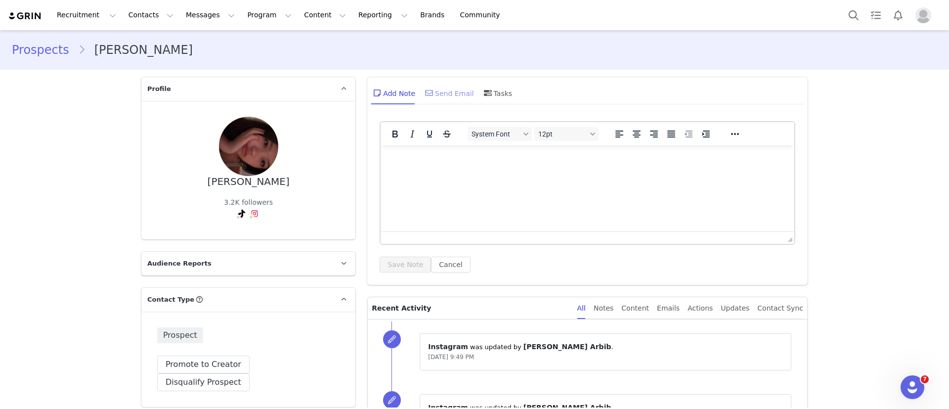
click at [440, 90] on div "Send Email" at bounding box center [448, 93] width 51 height 24
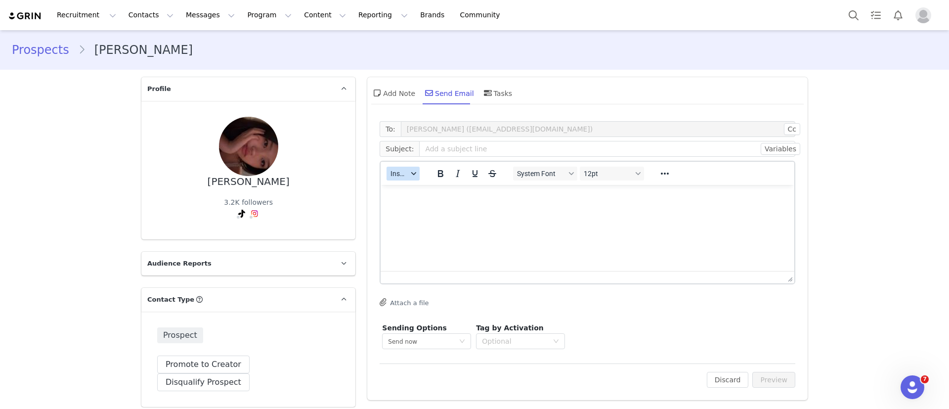
click at [397, 175] on span "Insert" at bounding box center [398, 174] width 17 height 8
click at [398, 195] on div "Insert Template" at bounding box center [433, 191] width 89 height 12
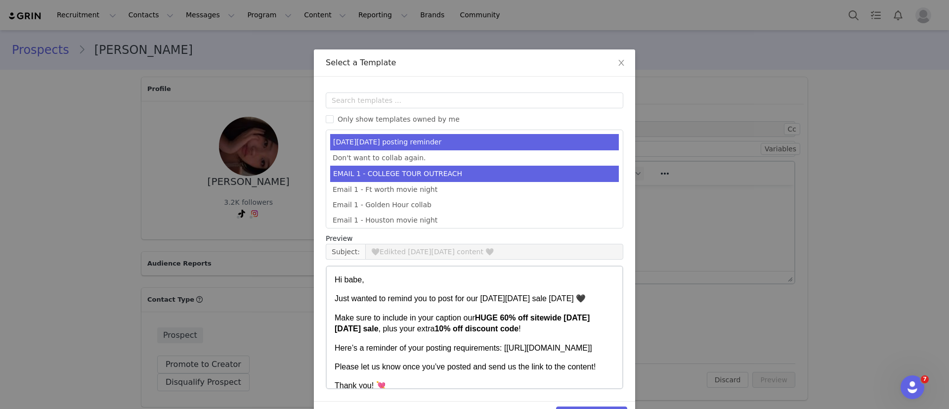
click at [398, 170] on li "EMAIL 1 - COLLEGE TOUR OUTREACH" at bounding box center [474, 174] width 289 height 16
type input "EDIKTED COLLEGE TOUR 💖"
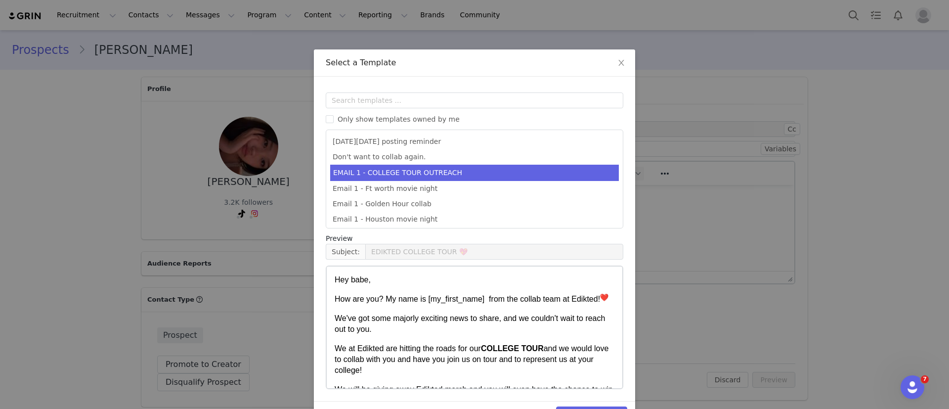
scroll to position [30, 0]
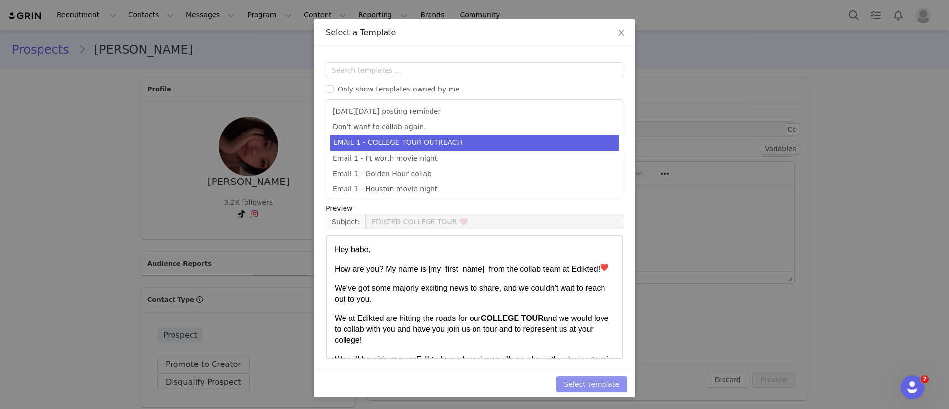
click at [614, 382] on button "Select Template" at bounding box center [591, 384] width 71 height 16
type input "EDIKTED COLLEGE TOUR 💖"
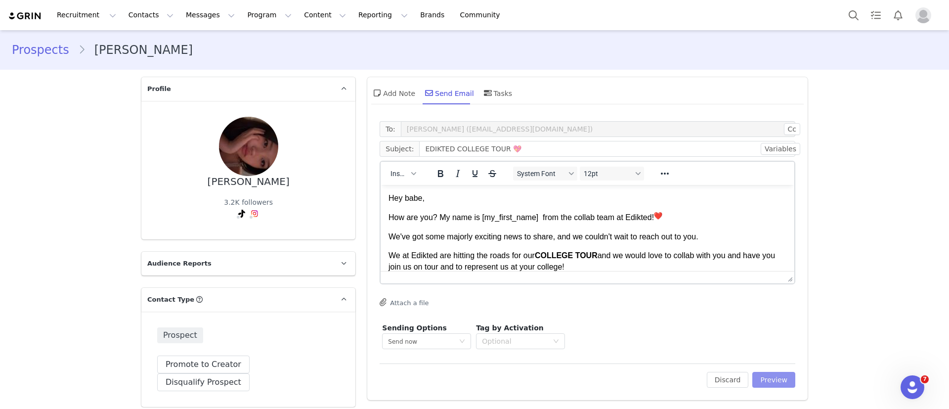
click at [774, 380] on button "Preview" at bounding box center [773, 380] width 43 height 16
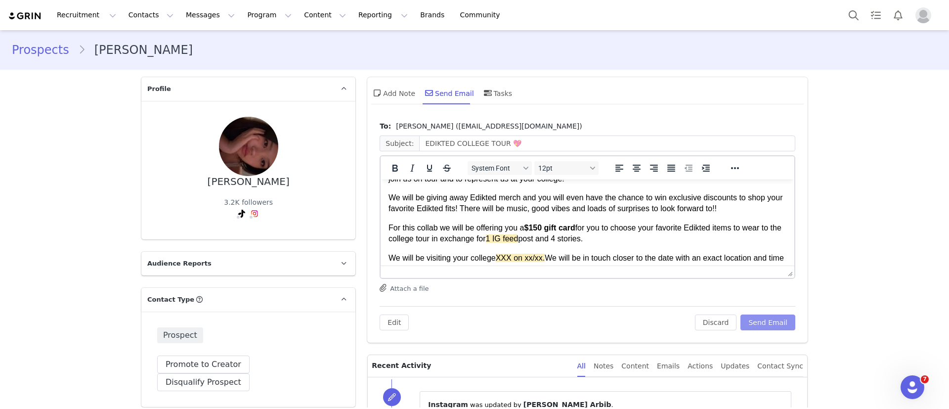
scroll to position [83, 0]
click at [518, 238] on span "1 IG feed" at bounding box center [502, 238] width 33 height 8
click at [531, 235] on span "1 tiktok video" at bounding box center [509, 238] width 46 height 8
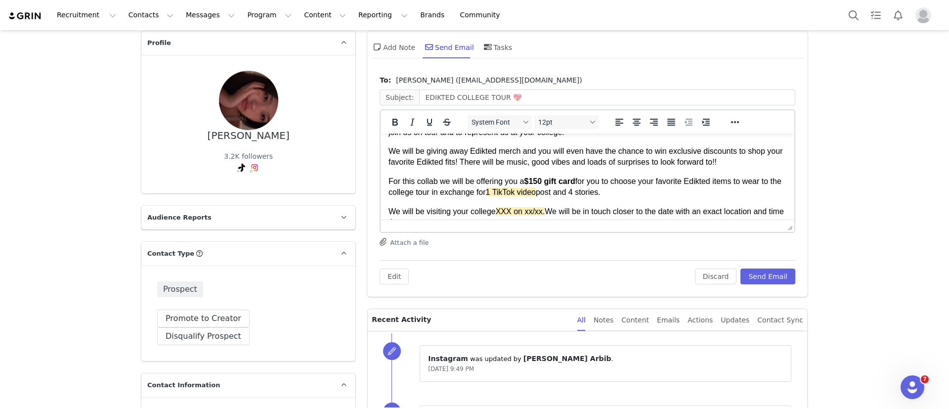
scroll to position [99, 0]
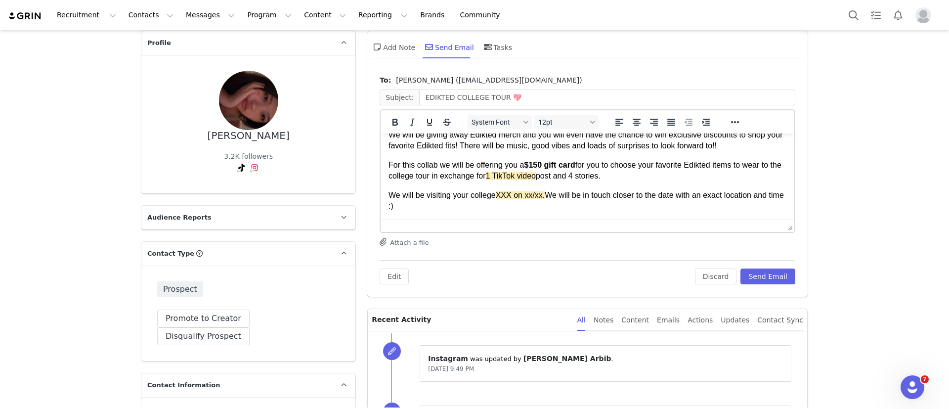
click at [605, 180] on p "For this collab we will be offering you a $150 gift card for you to choose your…" at bounding box center [587, 171] width 398 height 22
click at [496, 195] on p "We will be visiting your college XXX on xx/xx. We will be in touch closer to th…" at bounding box center [587, 201] width 398 height 22
click at [635, 192] on span "XXX on xx/xx." at bounding box center [610, 195] width 49 height 8
click at [766, 274] on button "Send Email" at bounding box center [767, 276] width 55 height 16
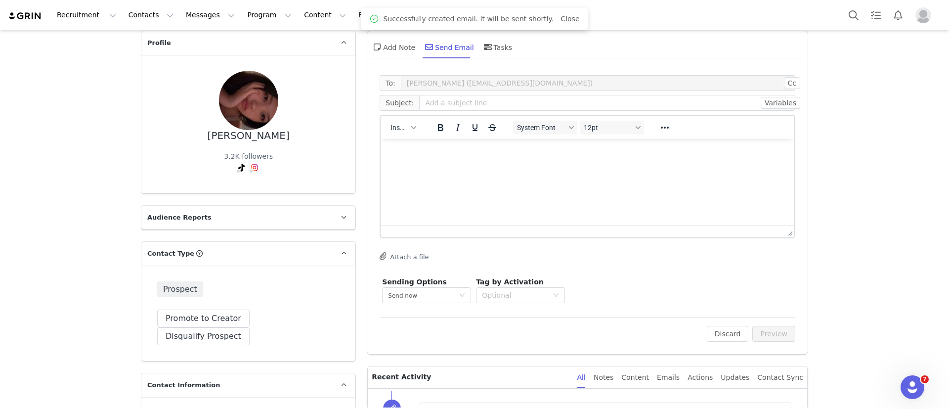
scroll to position [0, 0]
click at [849, 13] on button "Search" at bounding box center [854, 15] width 22 height 22
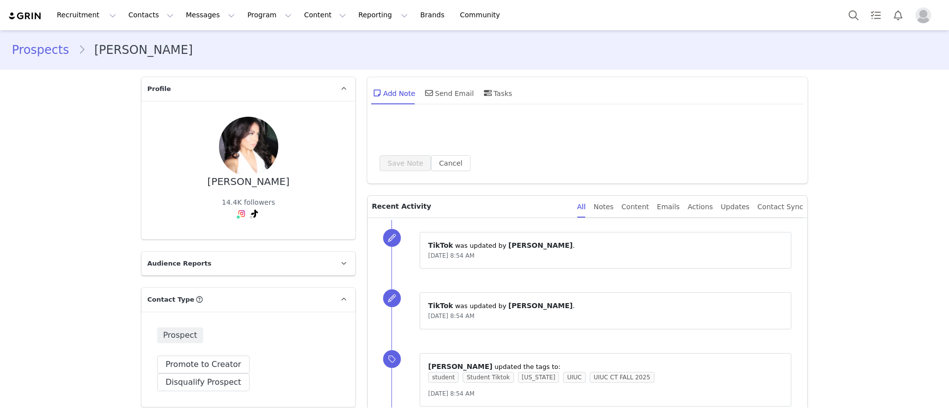
type input "+1 ([GEOGRAPHIC_DATA])"
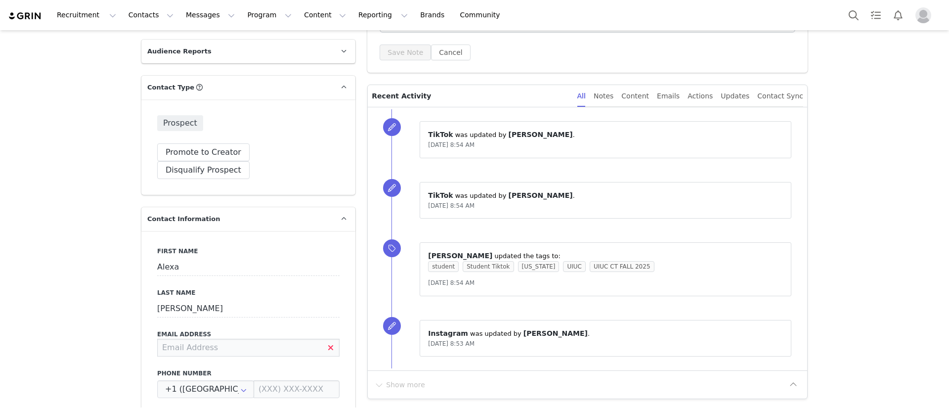
click at [170, 339] on input at bounding box center [248, 348] width 182 height 18
type input "alexacerpa15@gmail.com"
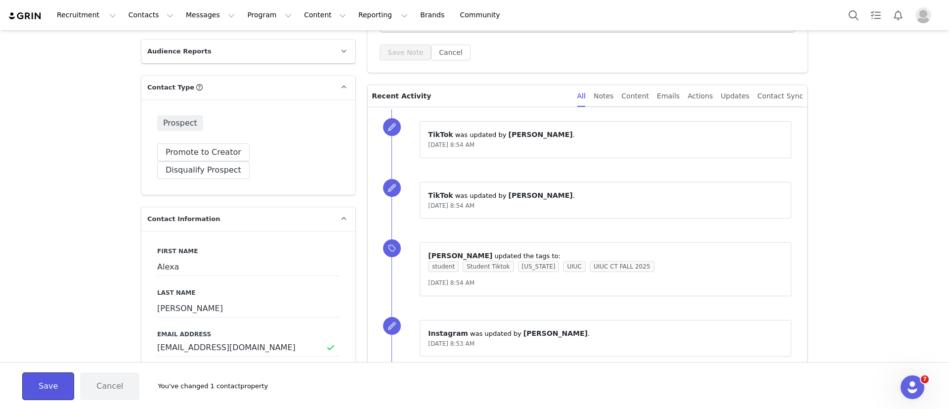
click at [49, 376] on button "Save" at bounding box center [48, 386] width 52 height 28
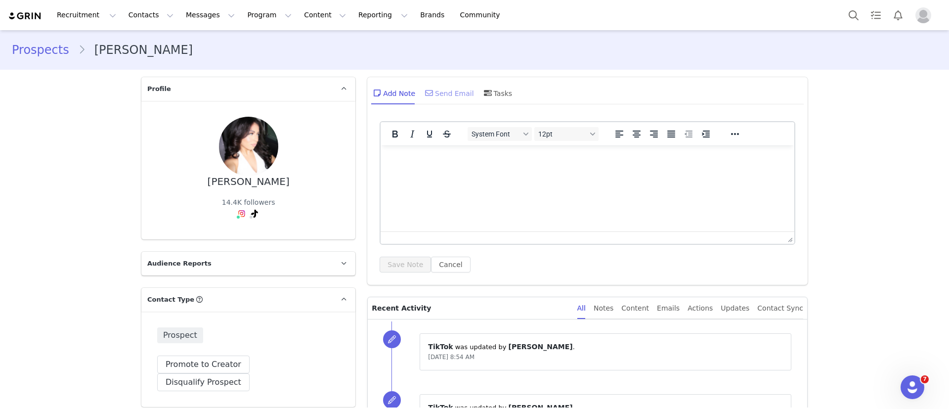
click at [423, 99] on div "Send Email" at bounding box center [448, 93] width 51 height 24
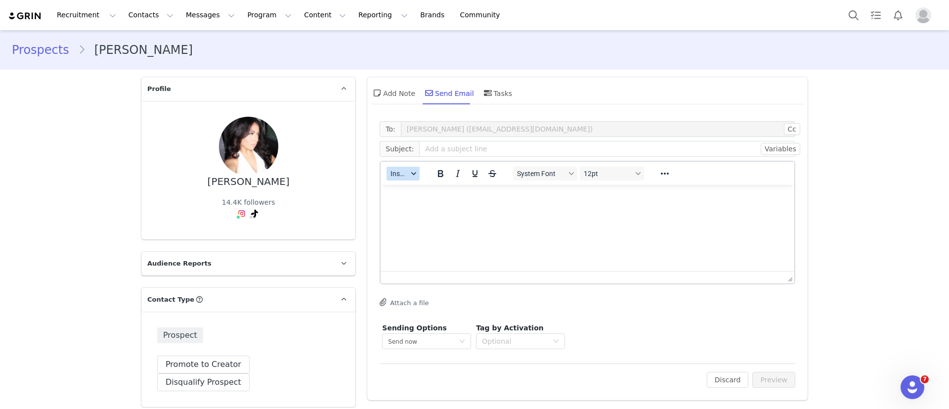
click at [411, 175] on icon "button" at bounding box center [413, 173] width 5 height 5
click at [410, 188] on div "Insert Template" at bounding box center [433, 191] width 89 height 12
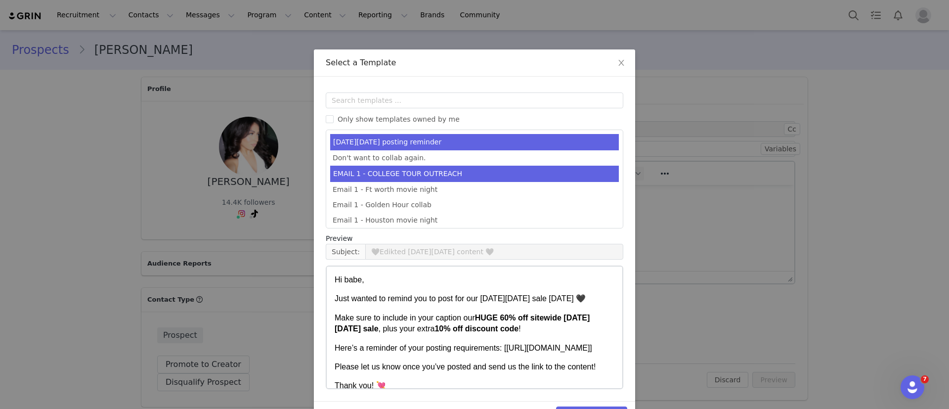
click at [419, 174] on li "EMAIL 1 - COLLEGE TOUR OUTREACH" at bounding box center [474, 174] width 289 height 16
type input "EDIKTED COLLEGE TOUR 💖"
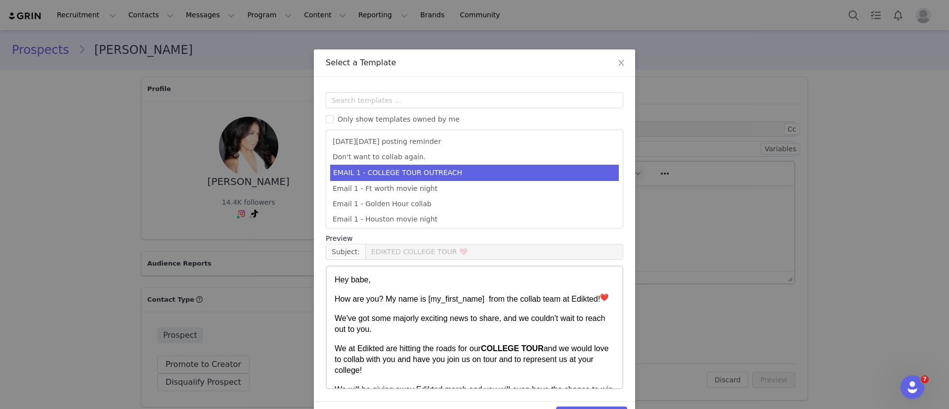
scroll to position [30, 0]
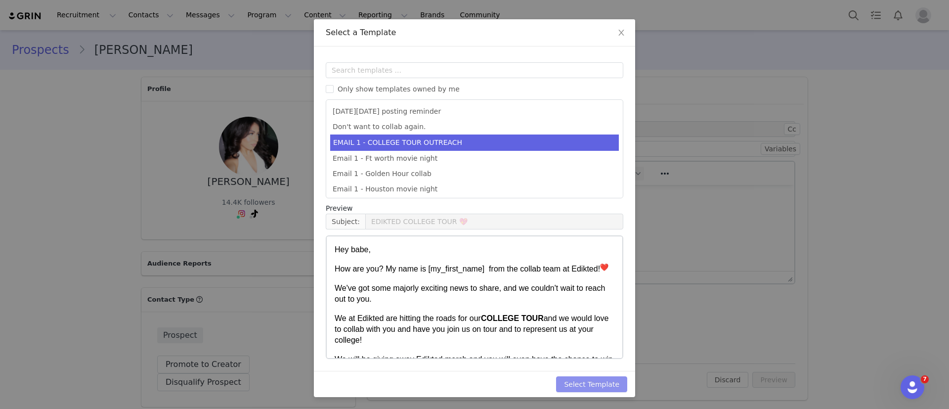
click at [589, 387] on button "Select Template" at bounding box center [591, 384] width 71 height 16
type input "EDIKTED COLLEGE TOUR 💖"
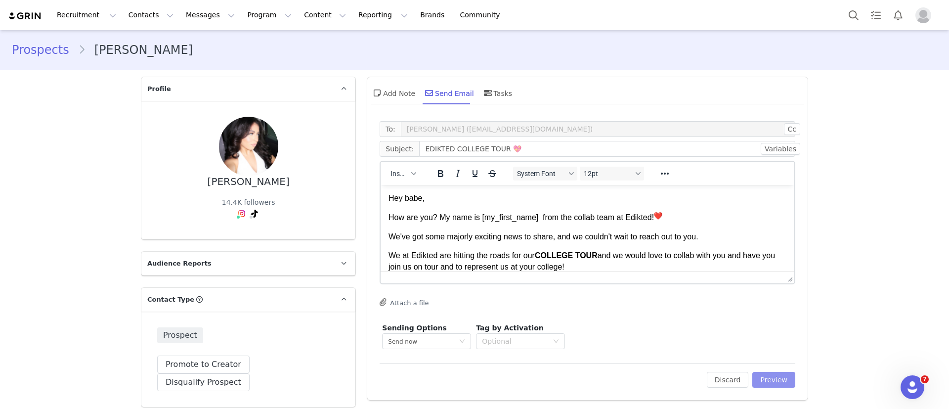
click at [767, 379] on button "Preview" at bounding box center [773, 380] width 43 height 16
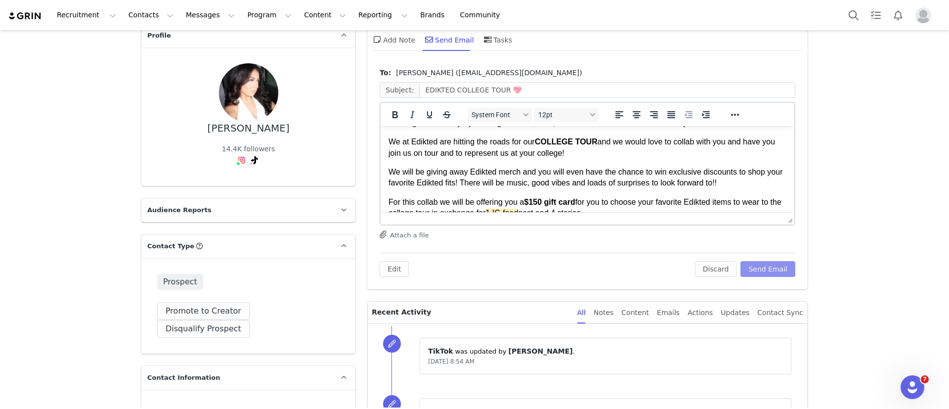
scroll to position [90, 0]
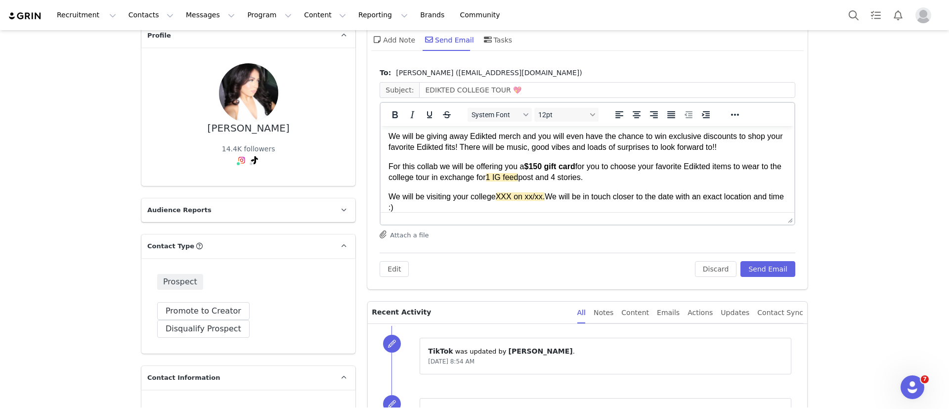
click at [518, 176] on span "1 IG feed" at bounding box center [502, 177] width 33 height 8
click at [495, 193] on p "We will be visiting your college XXX on xx/xx. We will be in touch closer to th…" at bounding box center [587, 202] width 398 height 22
click at [594, 195] on p "We will be visiting your college UIUC o 10/11 XXX on xx/xx. We will be in touch…" at bounding box center [587, 202] width 398 height 22
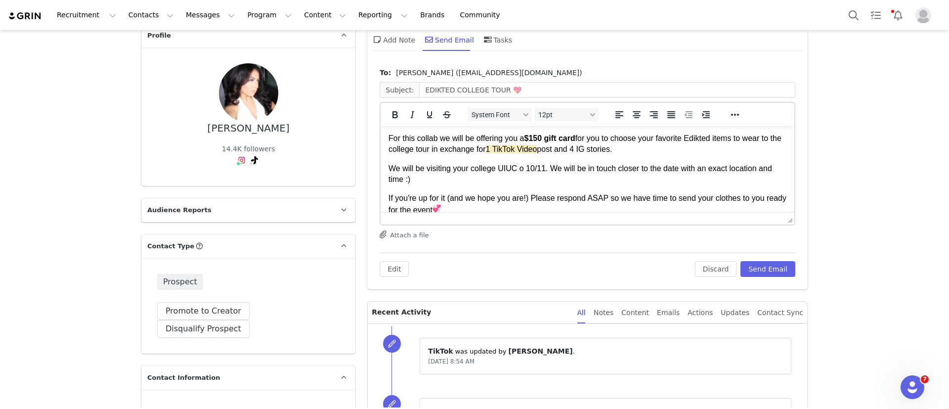
scroll to position [151, 0]
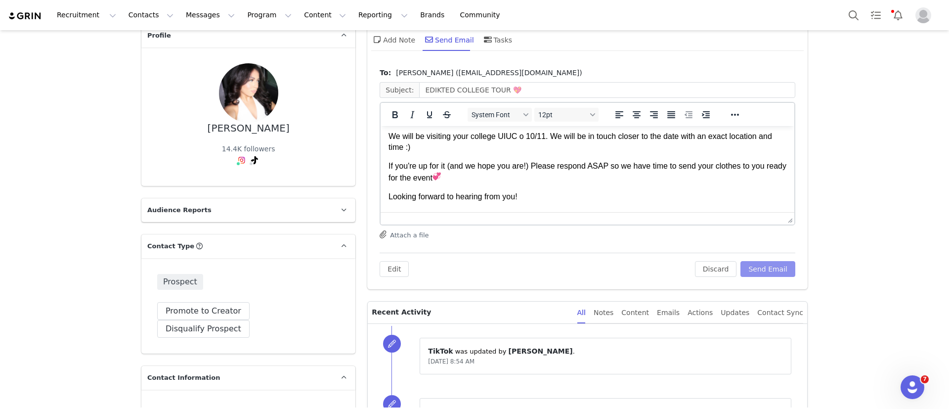
click at [763, 266] on button "Send Email" at bounding box center [767, 269] width 55 height 16
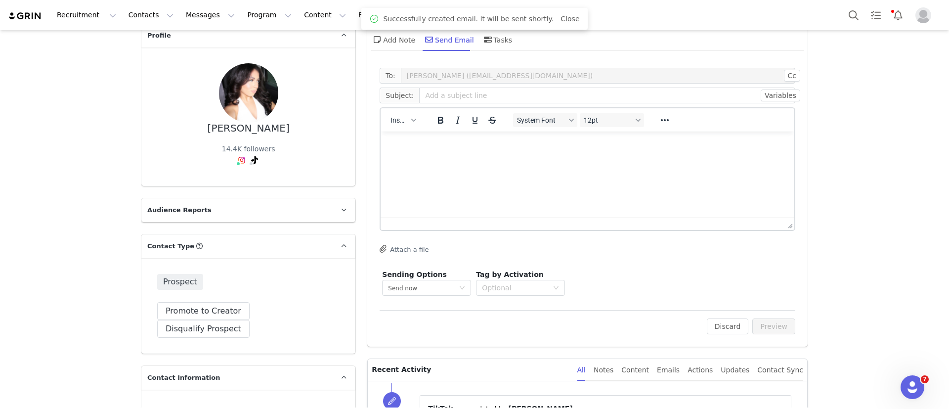
scroll to position [0, 0]
